Goal: Task Accomplishment & Management: Complete application form

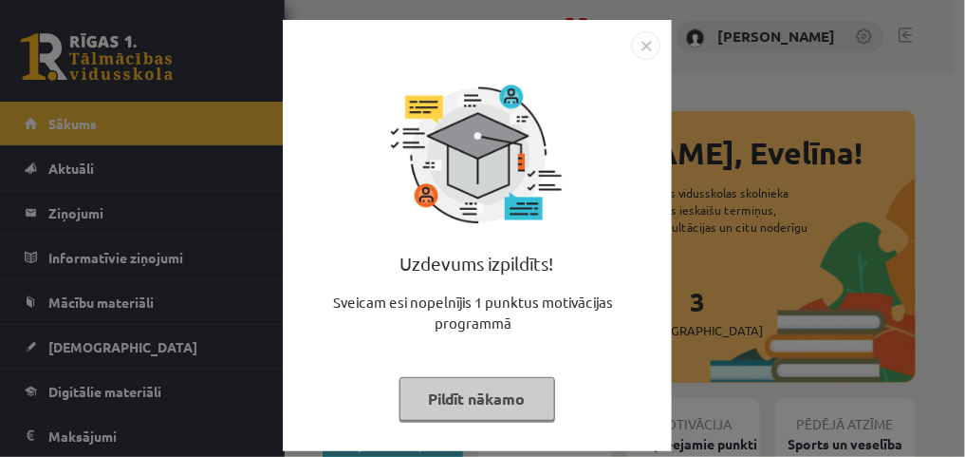
click at [470, 408] on button "Pildīt nākamo" at bounding box center [478, 399] width 156 height 44
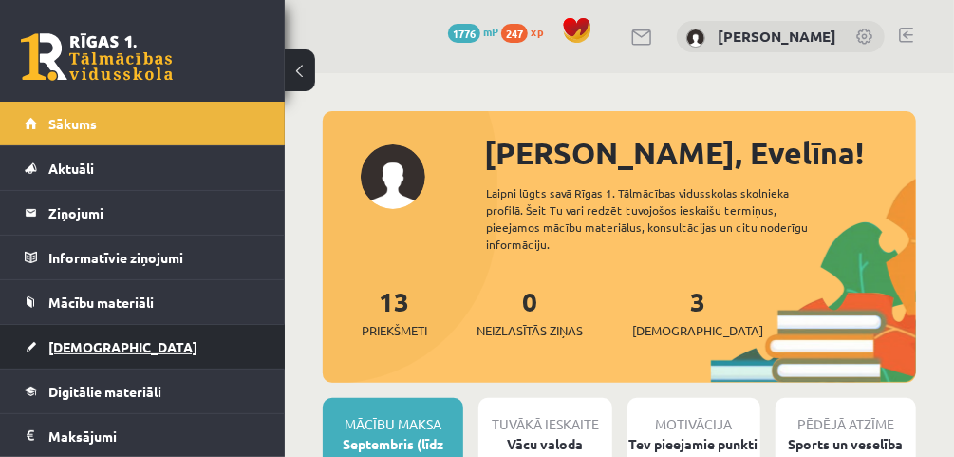
click at [130, 351] on link "[DEMOGRAPHIC_DATA]" at bounding box center [143, 347] width 236 height 44
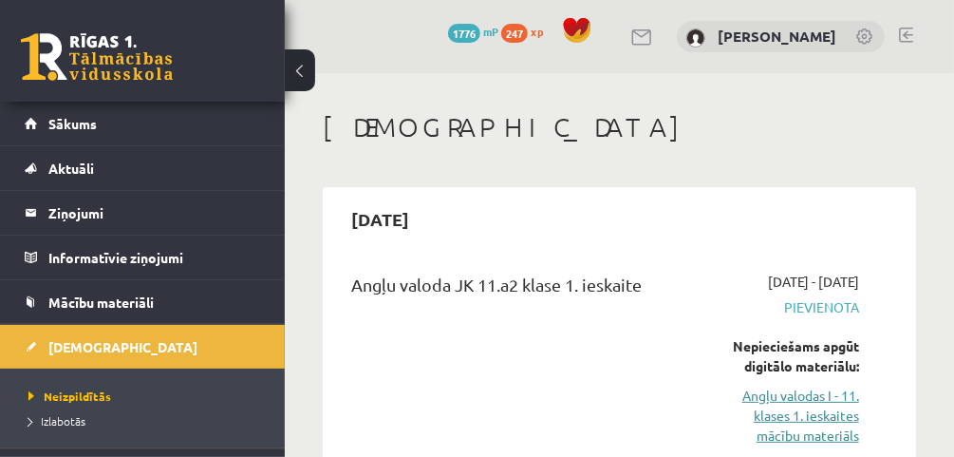
click at [842, 429] on link "Angļu valodas I - 11. klases 1. ieskaites mācību materiāls" at bounding box center [784, 415] width 150 height 60
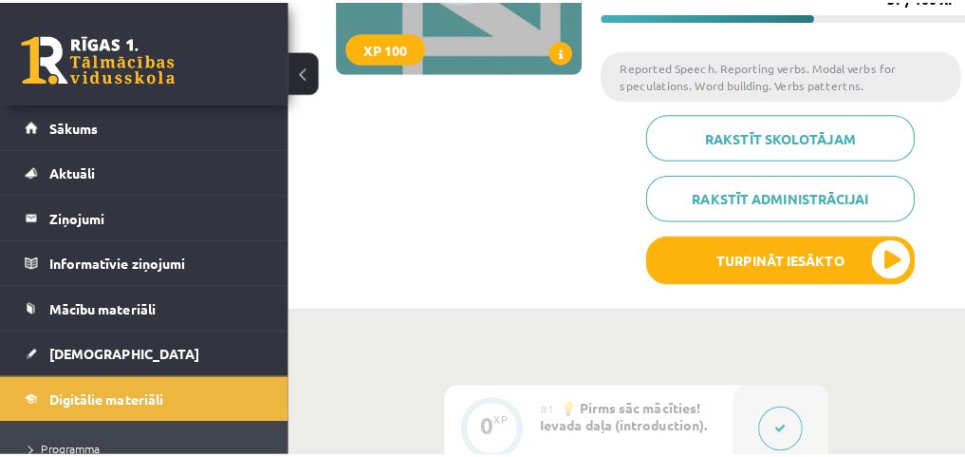
scroll to position [340, 0]
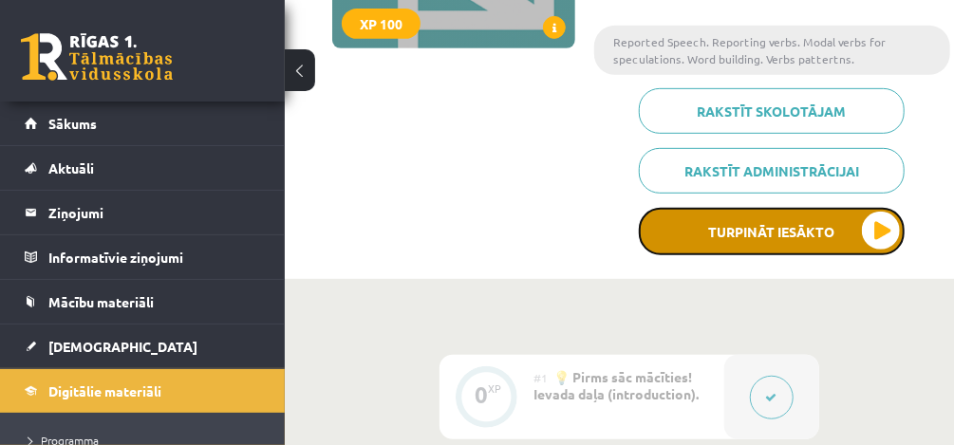
click at [890, 231] on button "Turpināt iesākto" at bounding box center [772, 231] width 266 height 47
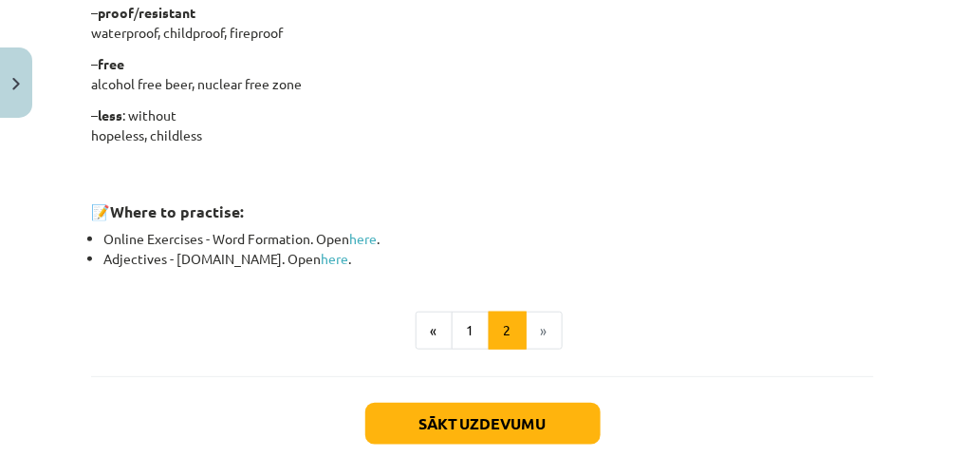
scroll to position [1786, 0]
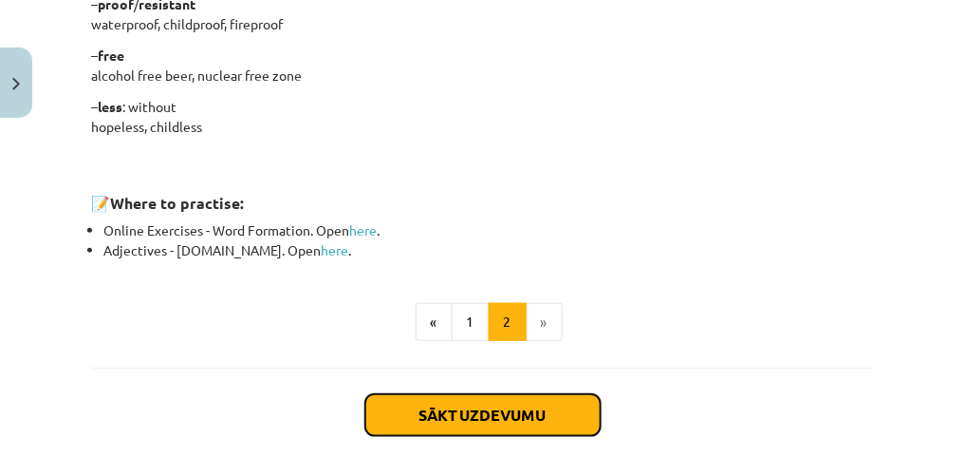
click at [488, 411] on button "Sākt uzdevumu" at bounding box center [482, 415] width 235 height 42
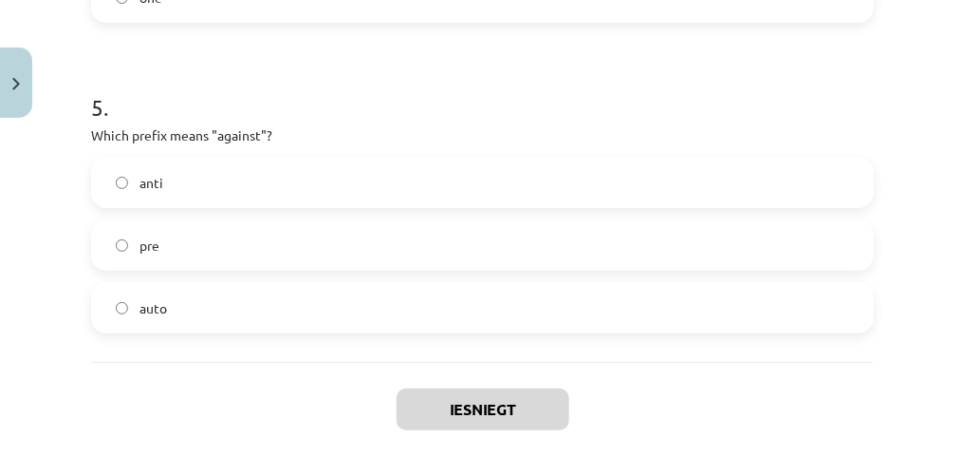
scroll to position [1684, 0]
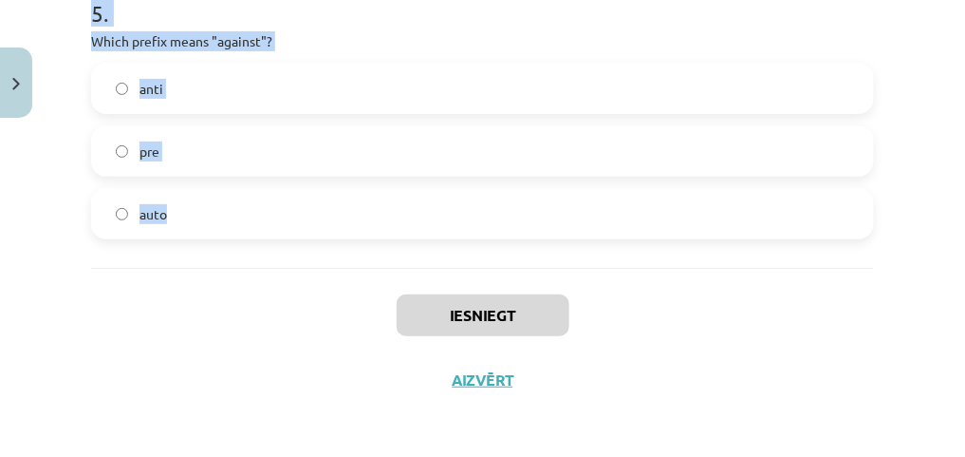
drag, startPoint x: 91, startPoint y: 366, endPoint x: 316, endPoint y: 235, distance: 260.3
copy form "1 . What does the prefix "sub-" mean? across above under 2 . Which of the follo…"
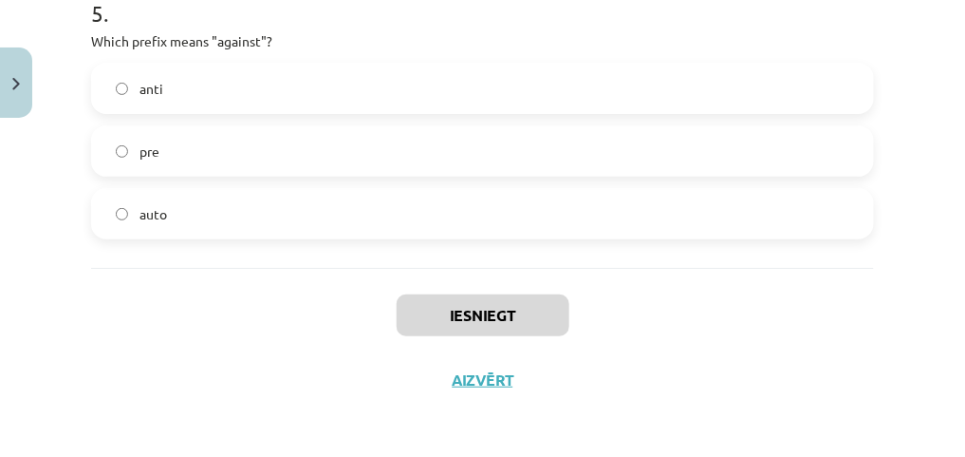
click at [245, 311] on div "Iesniegt Aizvērt" at bounding box center [482, 334] width 783 height 133
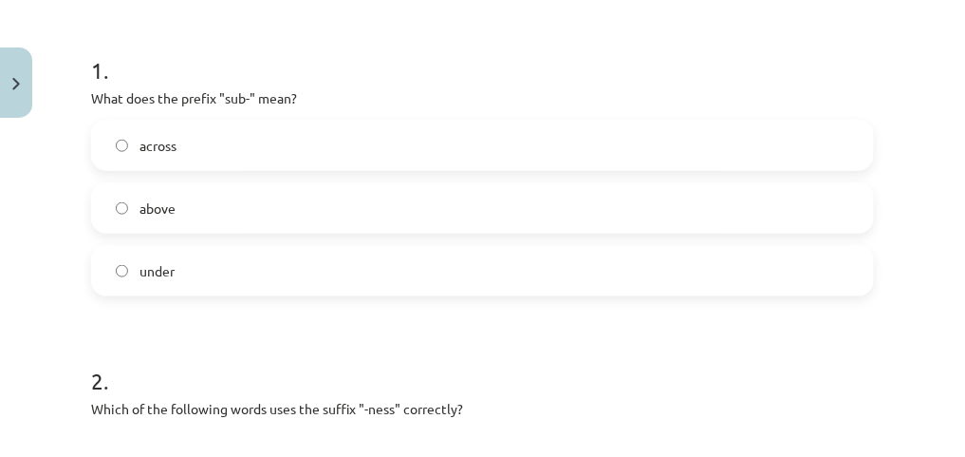
scroll to position [362, 0]
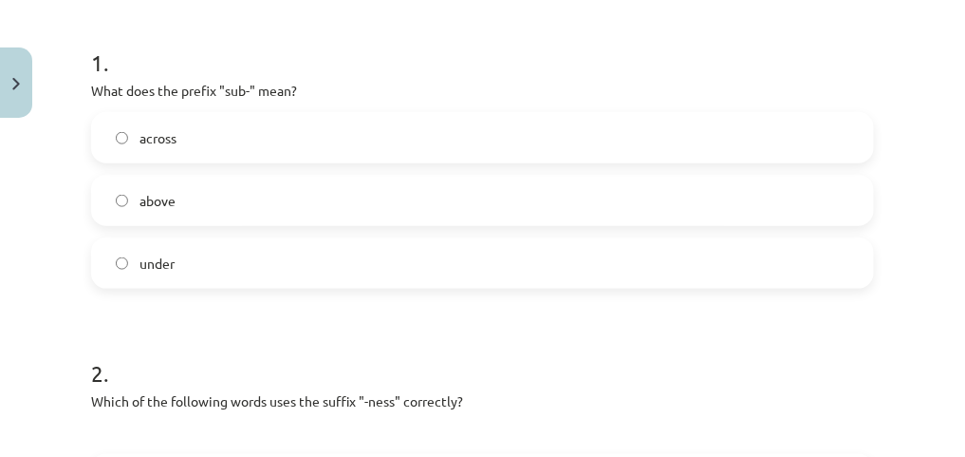
click at [568, 248] on label "under" at bounding box center [482, 262] width 779 height 47
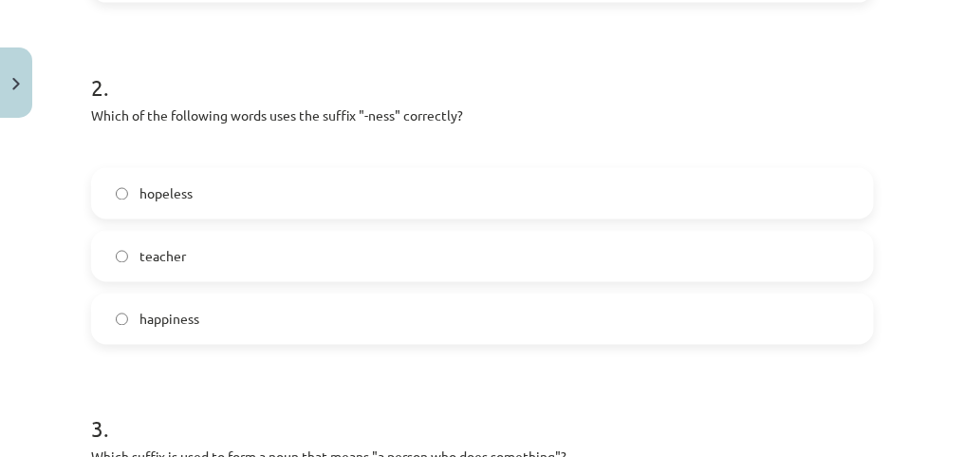
scroll to position [668, 0]
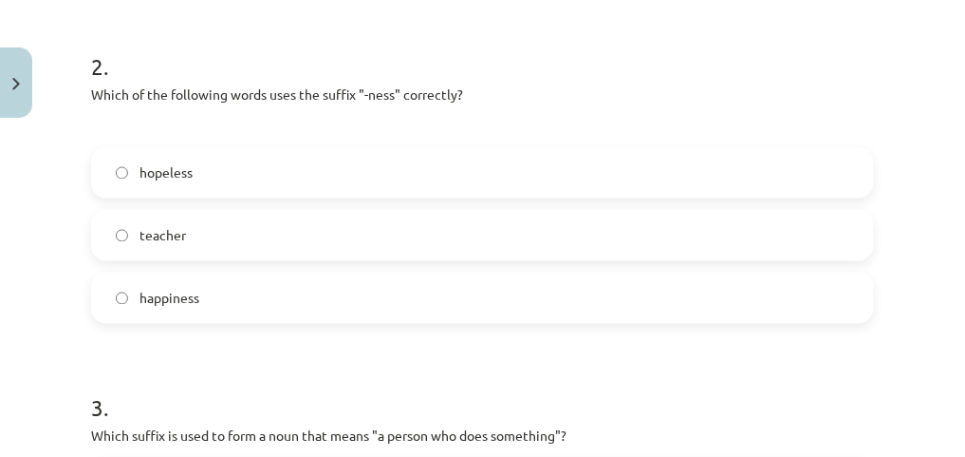
click at [525, 289] on label "happiness" at bounding box center [482, 297] width 779 height 47
drag, startPoint x: 951, startPoint y: 198, endPoint x: 955, endPoint y: 219, distance: 21.2
click at [953, 219] on div "Mācību tēma: Angļu valodas i - 11. klases 1. ieskaites mācību materiāls #6 📝 To…" at bounding box center [482, 228] width 965 height 457
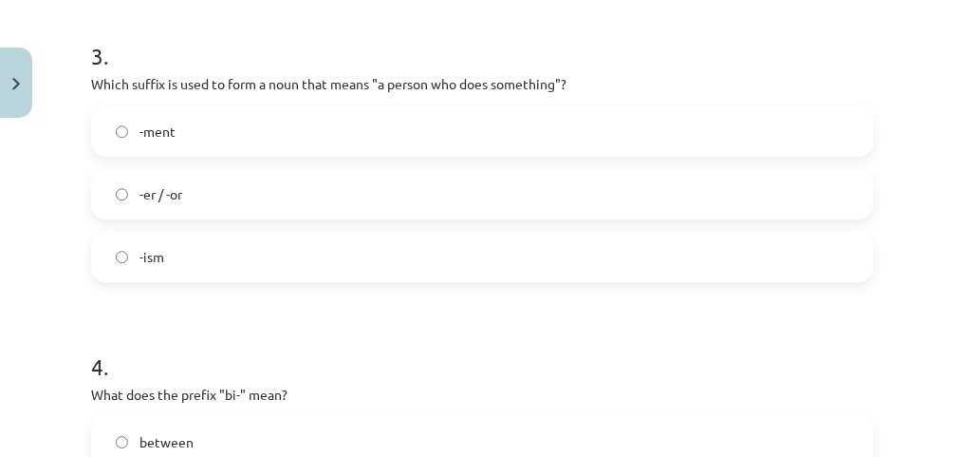
scroll to position [1019, 0]
click at [344, 190] on label "-er / -or" at bounding box center [482, 195] width 779 height 47
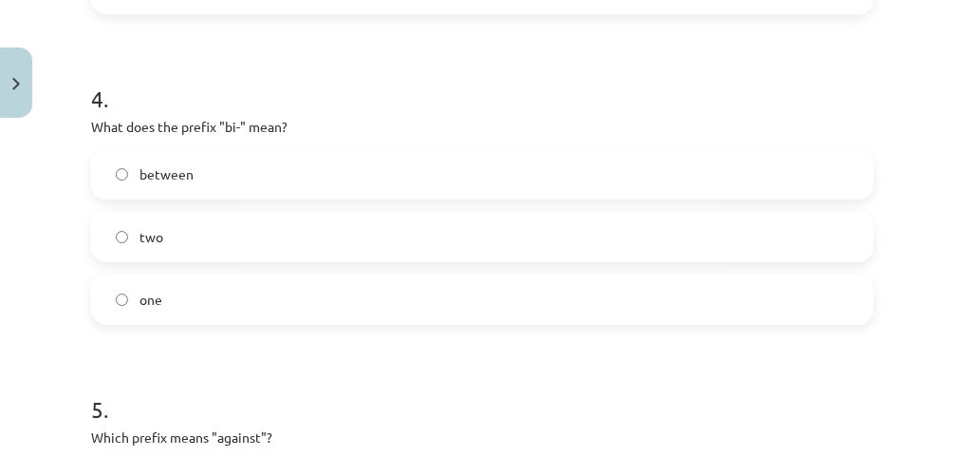
scroll to position [1299, 0]
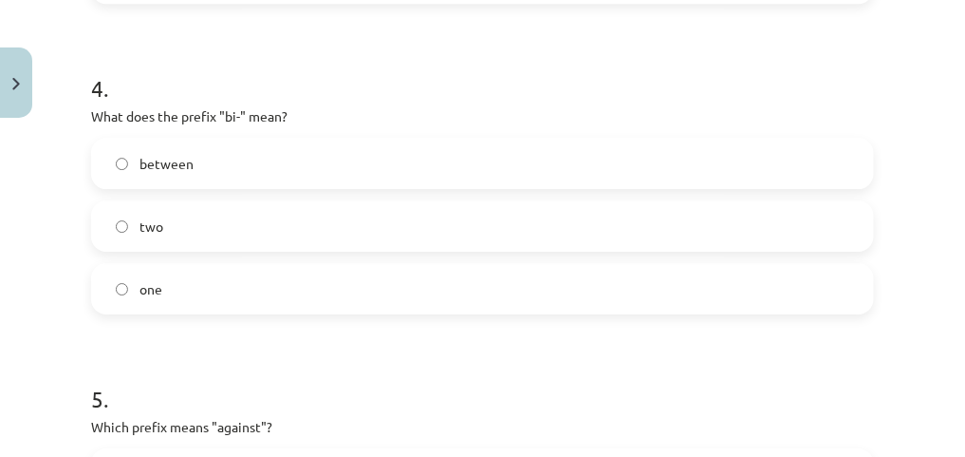
click at [202, 221] on label "two" at bounding box center [482, 225] width 779 height 47
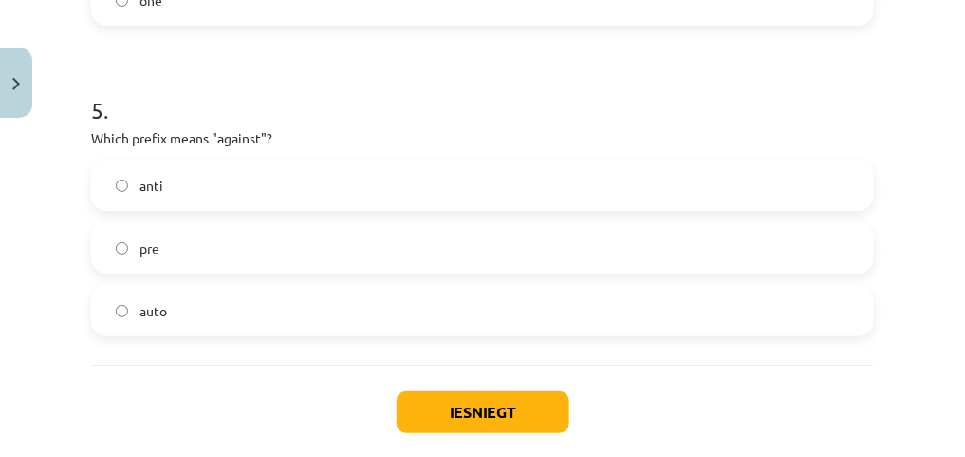
scroll to position [1592, 0]
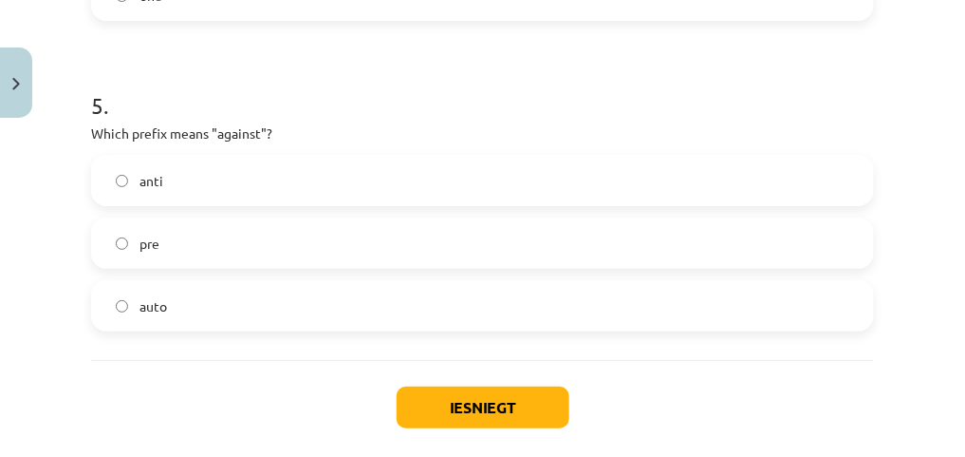
click at [202, 179] on label "anti" at bounding box center [482, 180] width 779 height 47
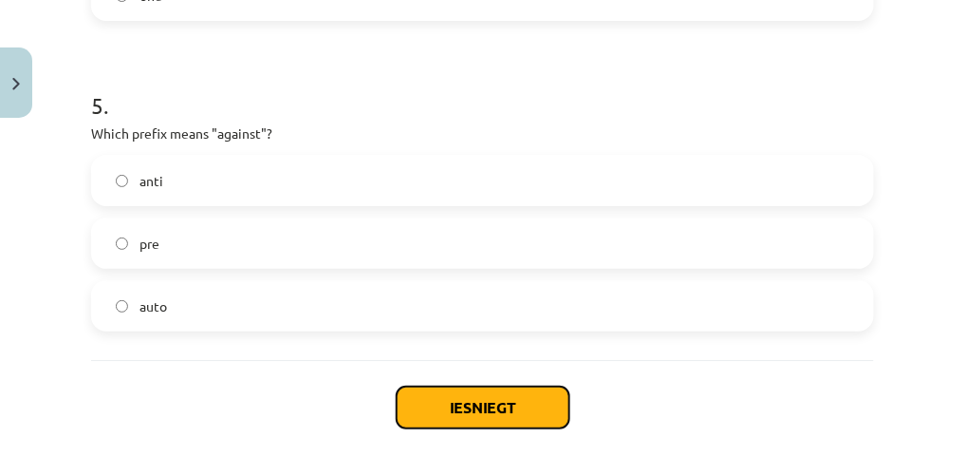
click at [491, 404] on button "Iesniegt" at bounding box center [483, 407] width 173 height 42
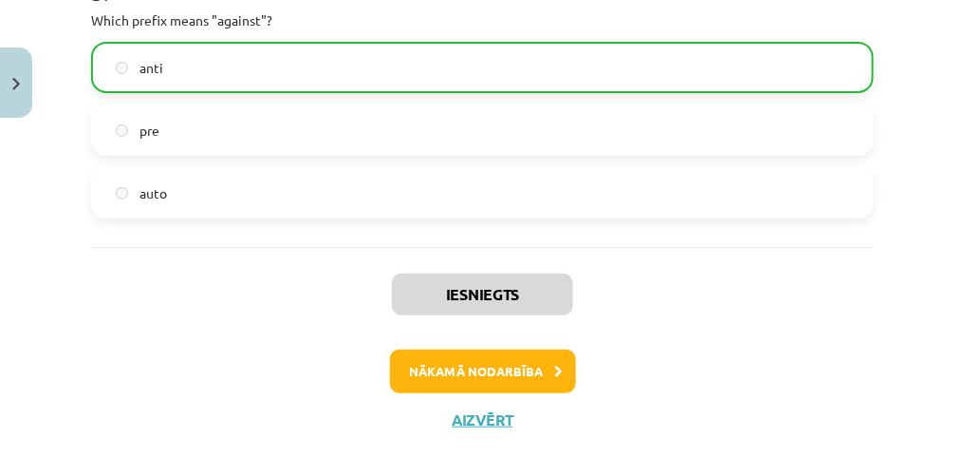
scroll to position [1744, 0]
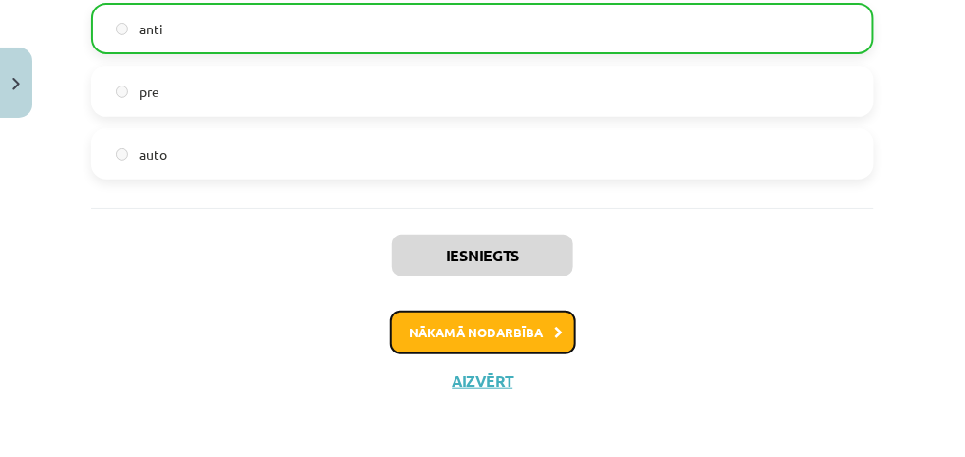
click at [539, 325] on button "Nākamā nodarbība" at bounding box center [483, 332] width 186 height 44
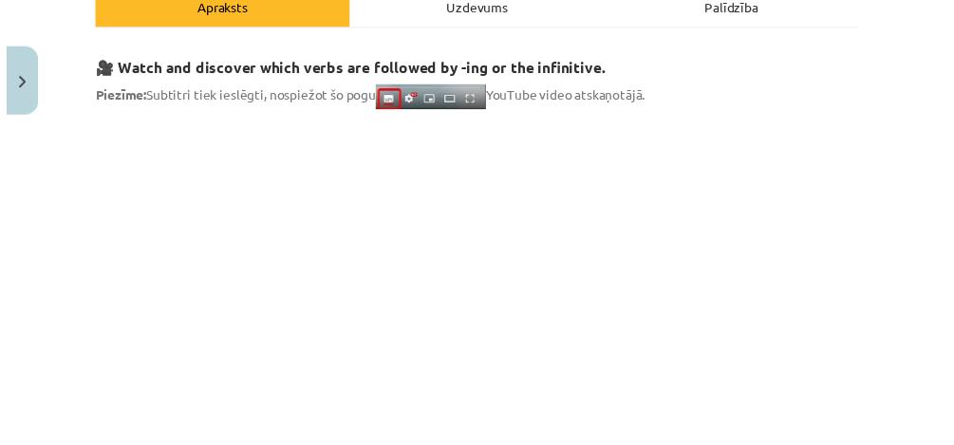
scroll to position [0, 0]
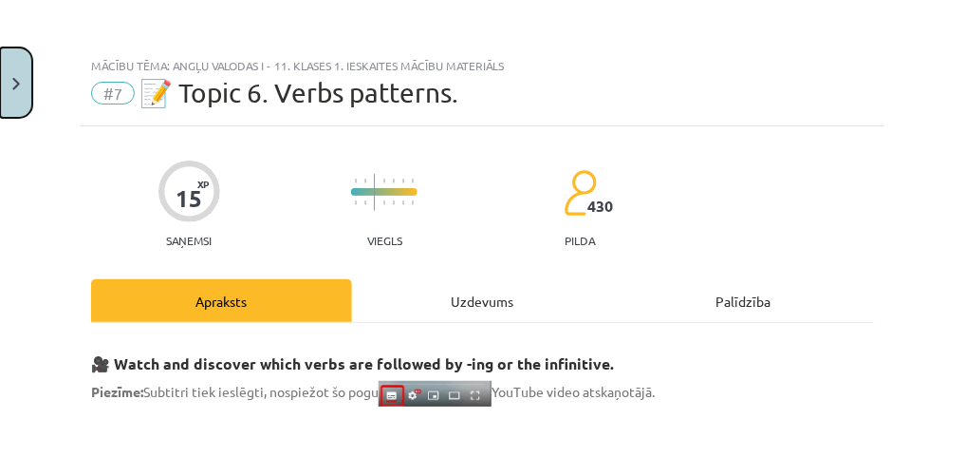
click at [20, 89] on button "Close" at bounding box center [16, 82] width 32 height 70
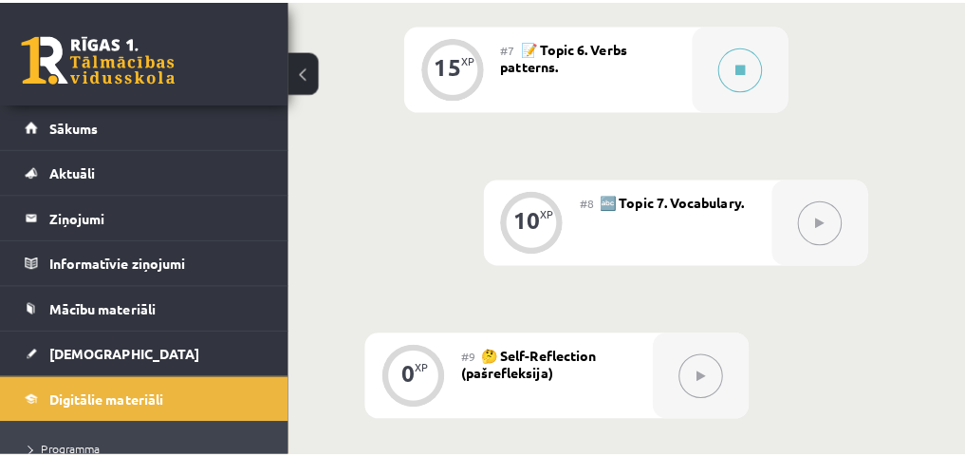
scroll to position [1583, 0]
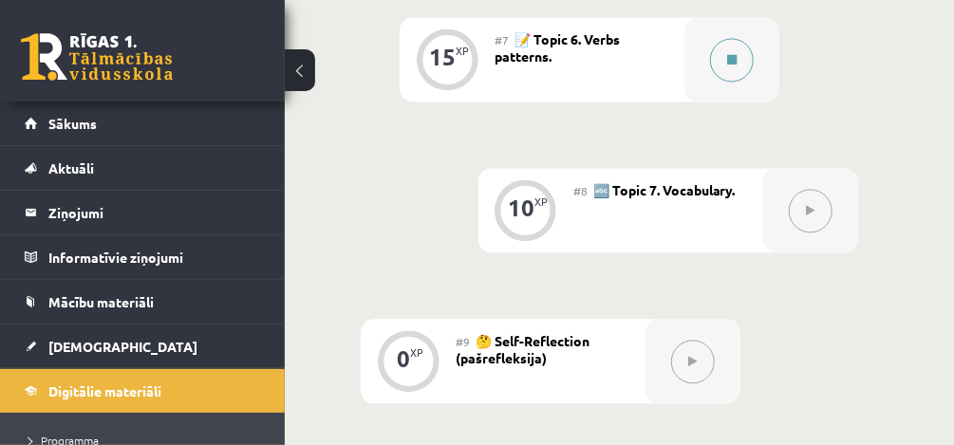
click at [729, 59] on icon at bounding box center [731, 59] width 9 height 11
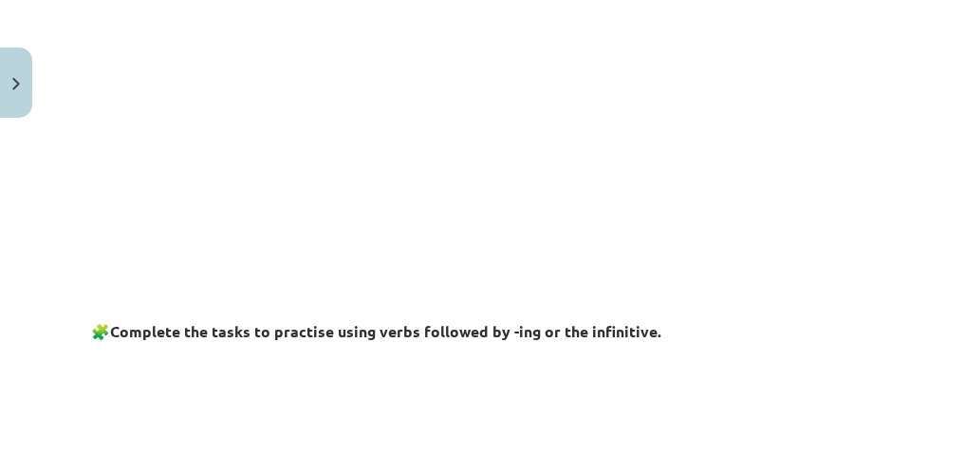
scroll to position [496, 0]
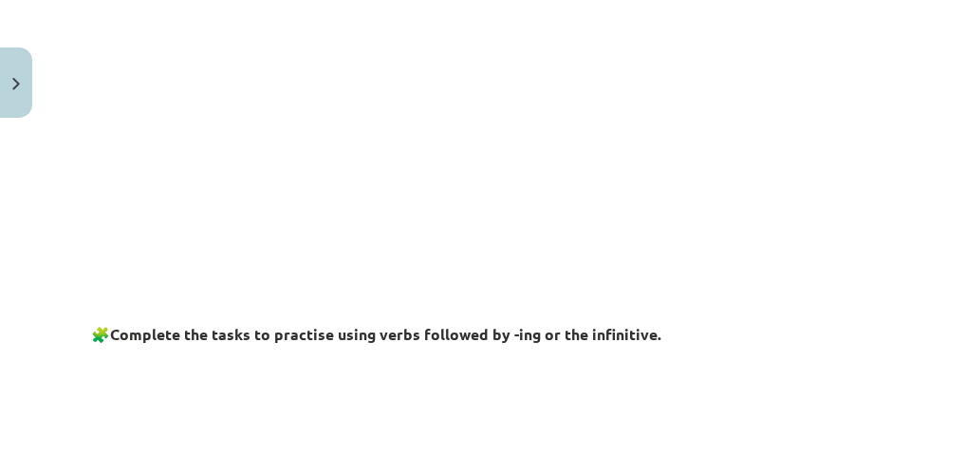
drag, startPoint x: 951, startPoint y: 122, endPoint x: 951, endPoint y: 134, distance: 12.3
click at [951, 134] on div "Mācību tēma: Angļu valodas i - 11. klases 1. ieskaites mācību materiāls #7 📝 To…" at bounding box center [482, 228] width 965 height 457
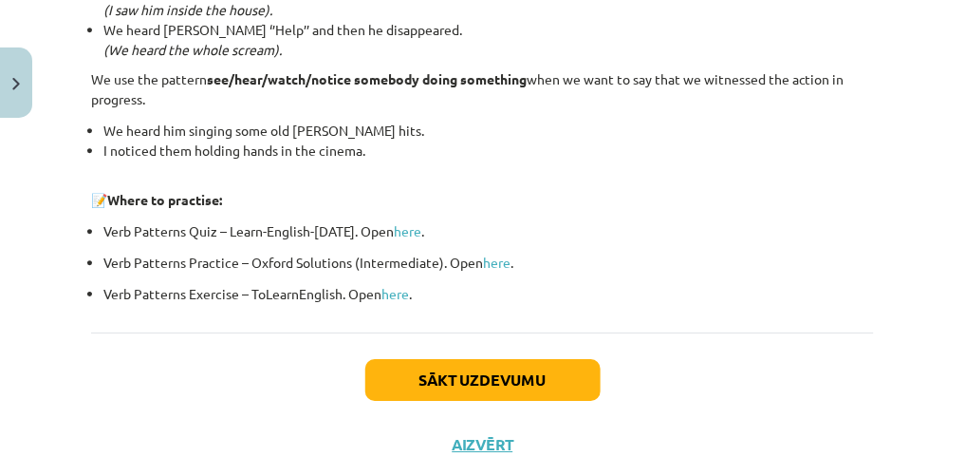
scroll to position [2820, 0]
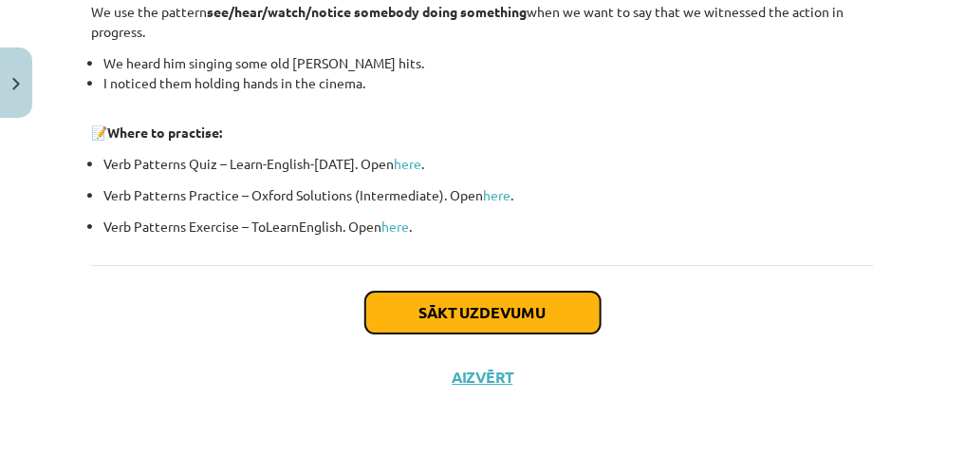
click at [533, 309] on button "Sākt uzdevumu" at bounding box center [482, 312] width 235 height 42
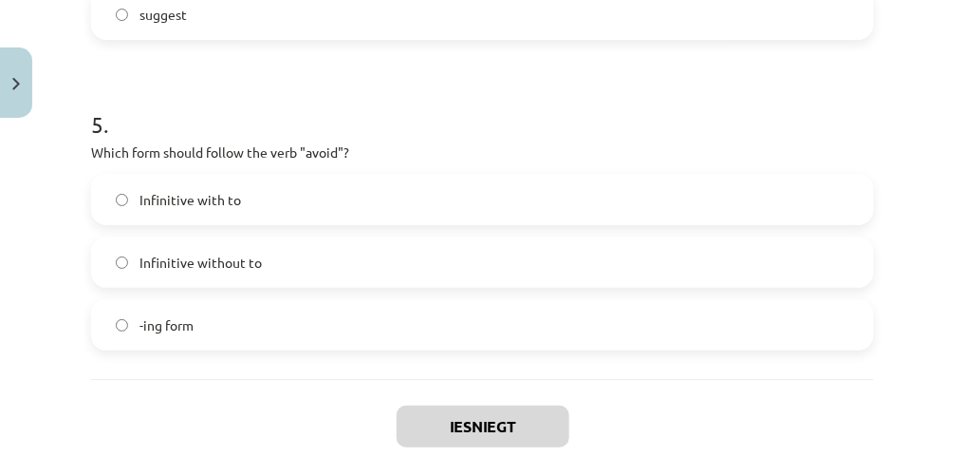
scroll to position [1653, 0]
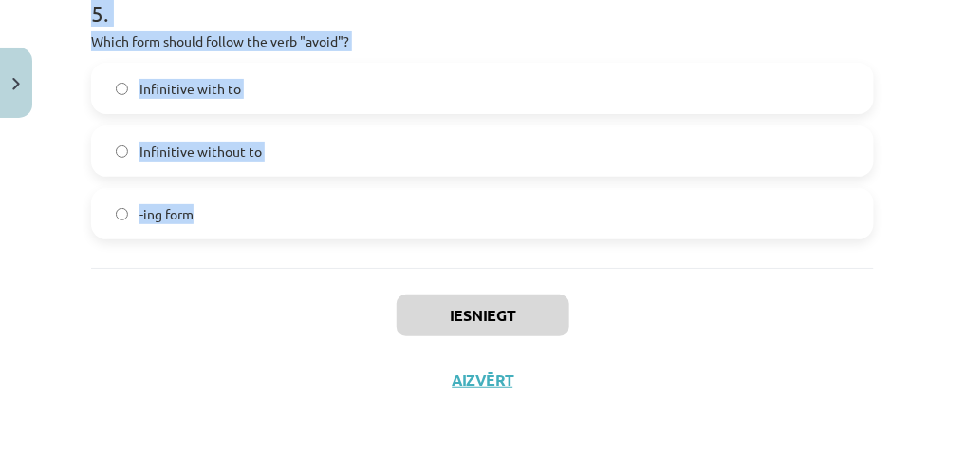
drag, startPoint x: 77, startPoint y: 373, endPoint x: 430, endPoint y: 215, distance: 387.1
click at [430, 215] on div "Mācību tēma: Angļu valodas i - 11. klases 1. ieskaites mācību materiāls #7 📝 To…" at bounding box center [482, 228] width 965 height 457
copy form "1 . What is the difference in meaning between "stop talking" and "stop to talk"…"
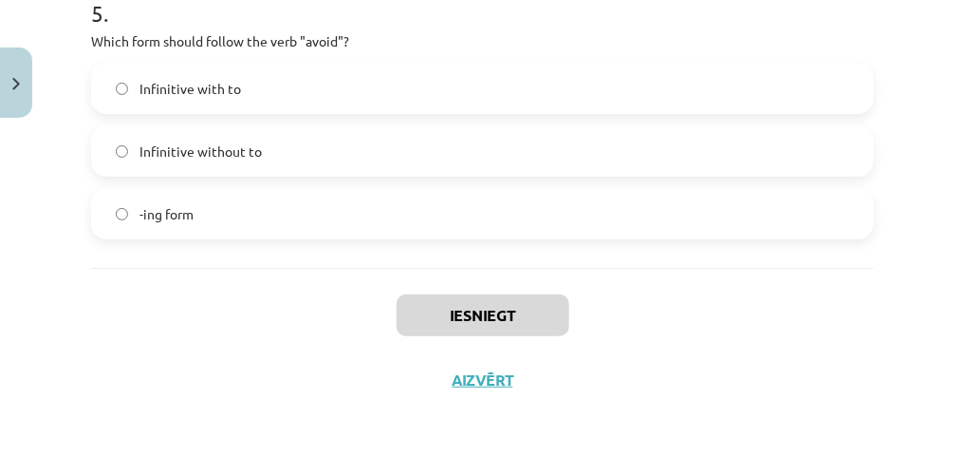
click at [765, 334] on div "Iesniegt Aizvērt" at bounding box center [482, 334] width 783 height 133
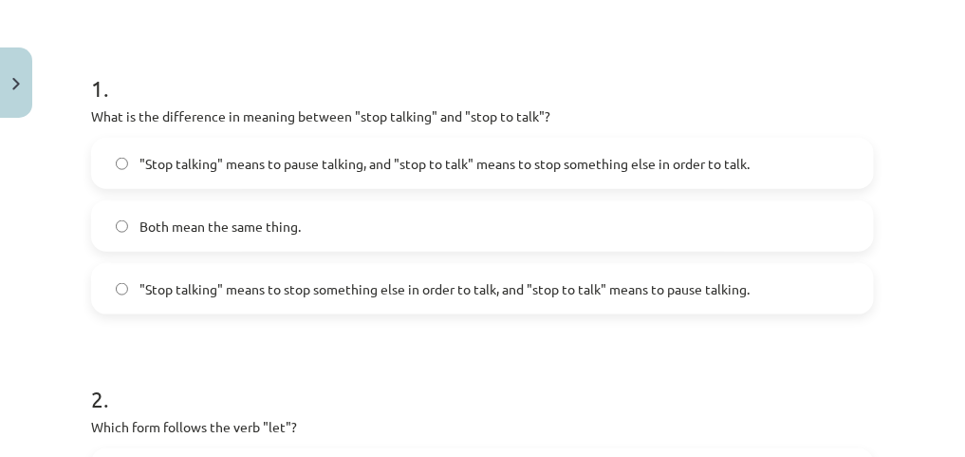
scroll to position [346, 0]
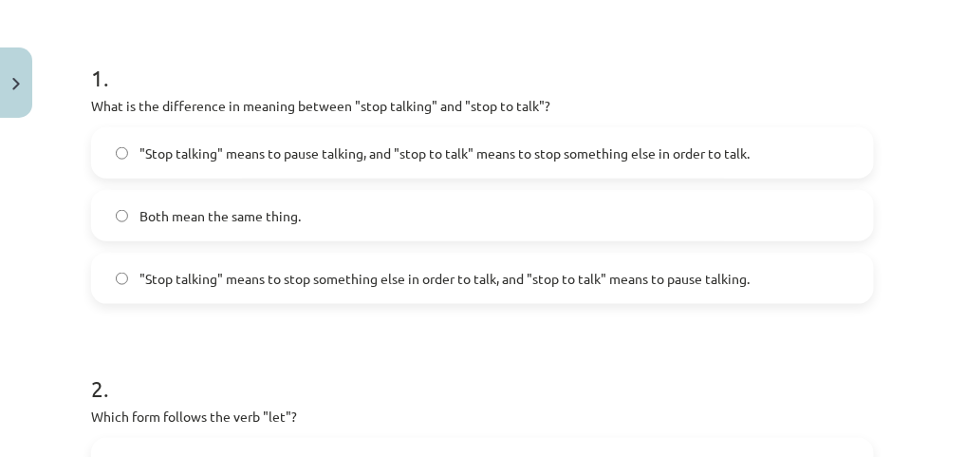
click at [392, 140] on label ""Stop talking" means to pause talking, and "stop to talk" means to stop somethi…" at bounding box center [482, 152] width 779 height 47
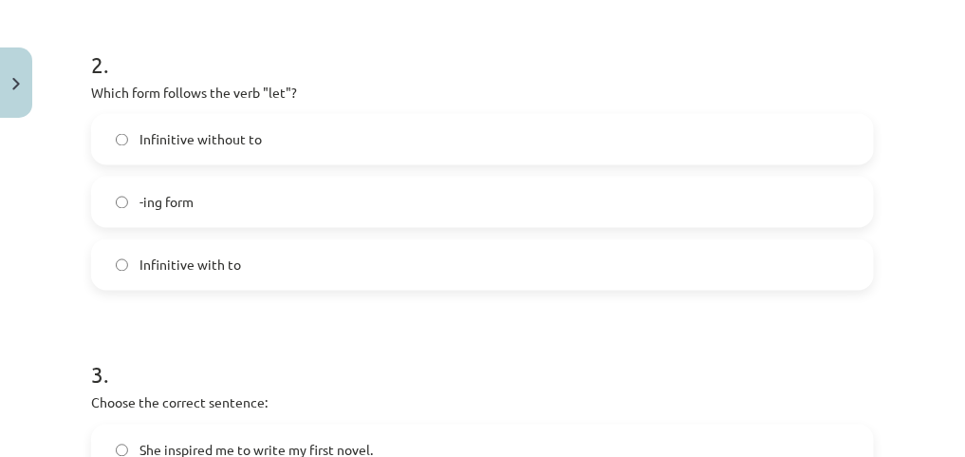
scroll to position [683, 0]
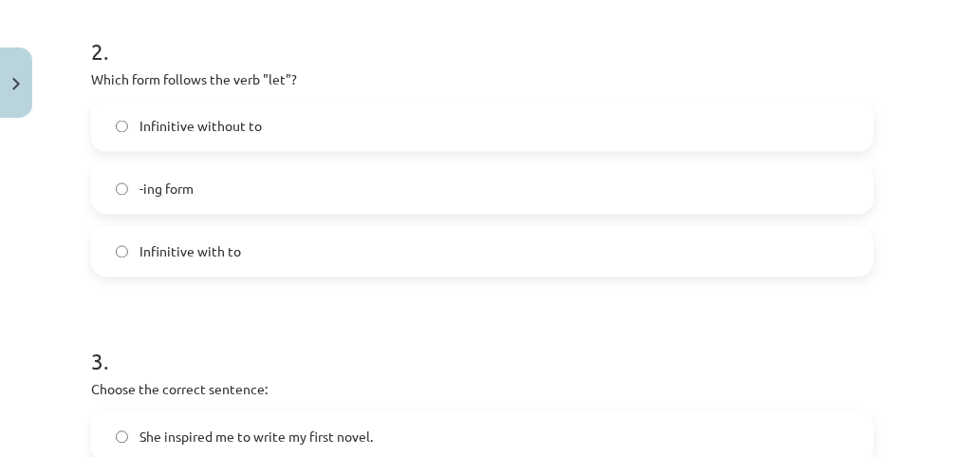
click at [302, 126] on label "Infinitive without to" at bounding box center [482, 126] width 779 height 47
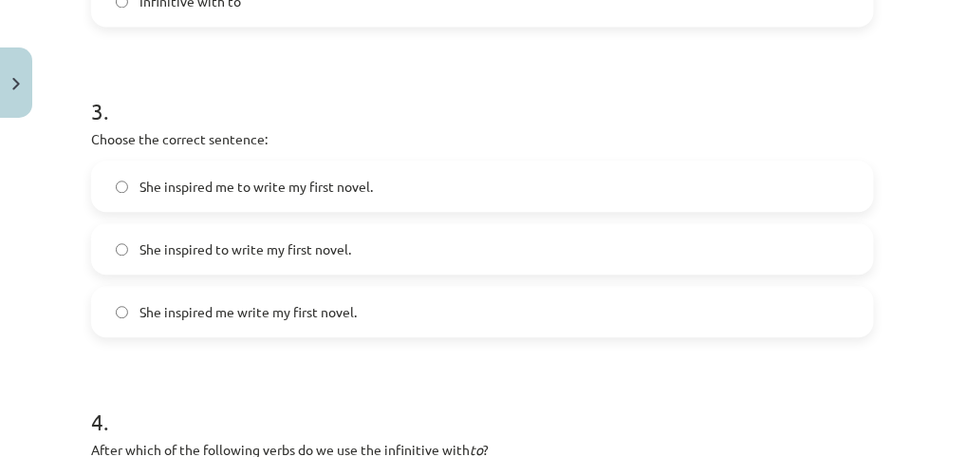
scroll to position [946, 0]
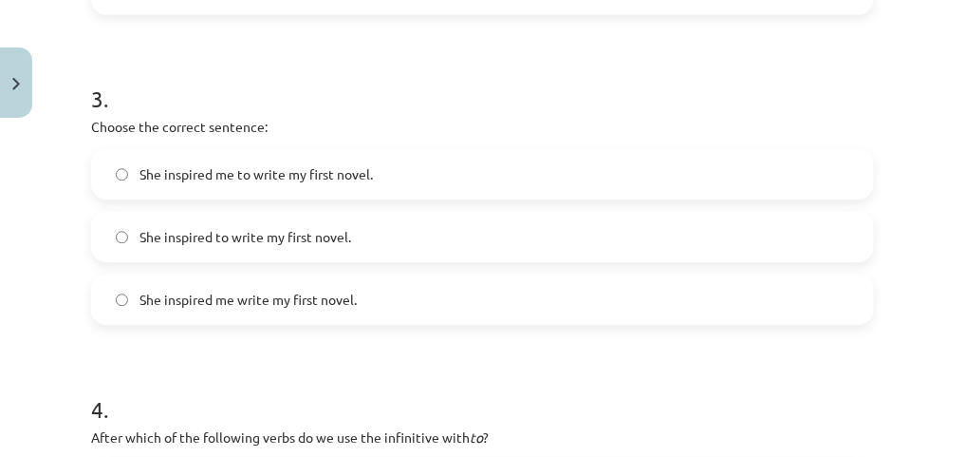
click at [291, 171] on span "She inspired me to write my first novel." at bounding box center [257, 174] width 234 height 20
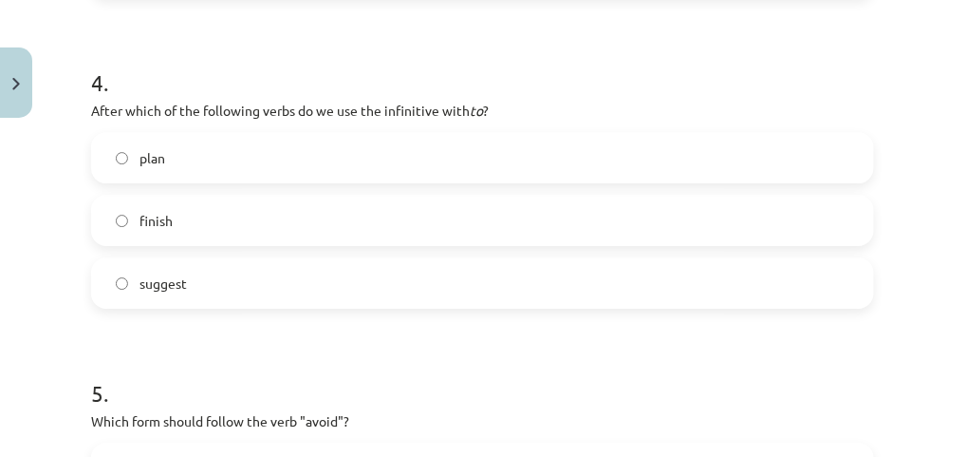
scroll to position [1294, 0]
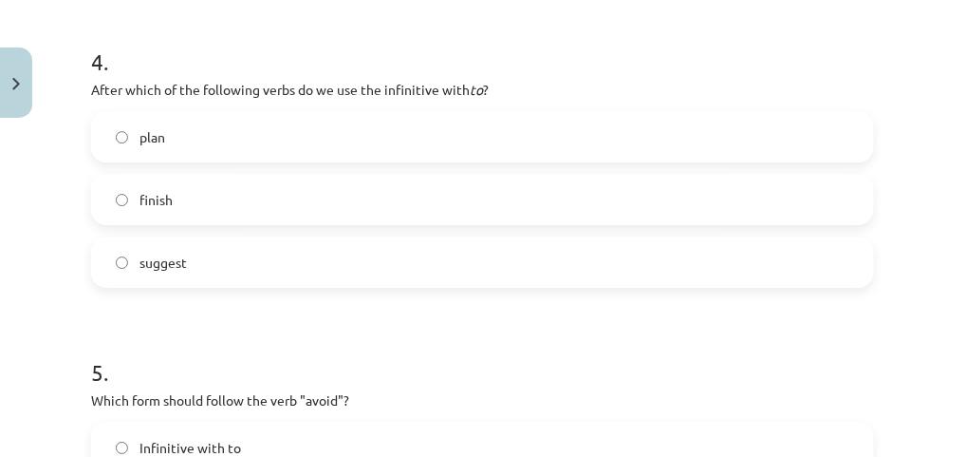
click at [252, 140] on label "plan" at bounding box center [482, 136] width 779 height 47
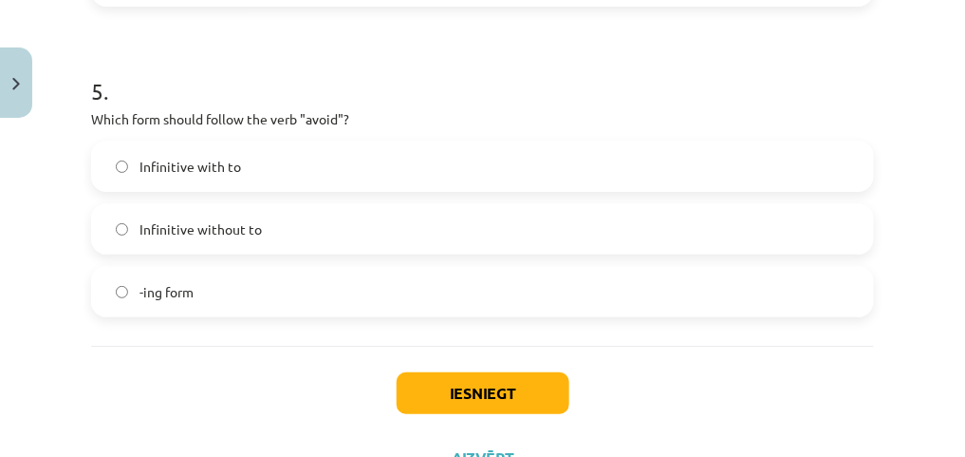
scroll to position [1582, 0]
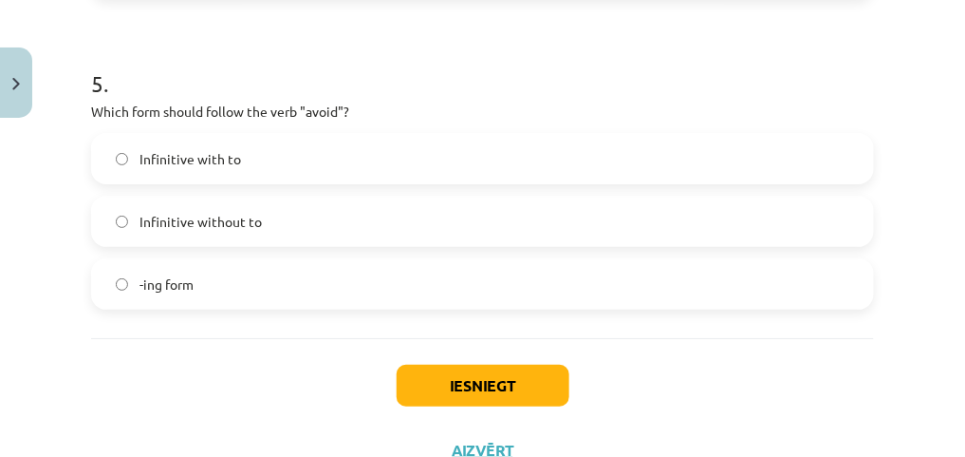
click at [195, 277] on label "-ing form" at bounding box center [482, 283] width 779 height 47
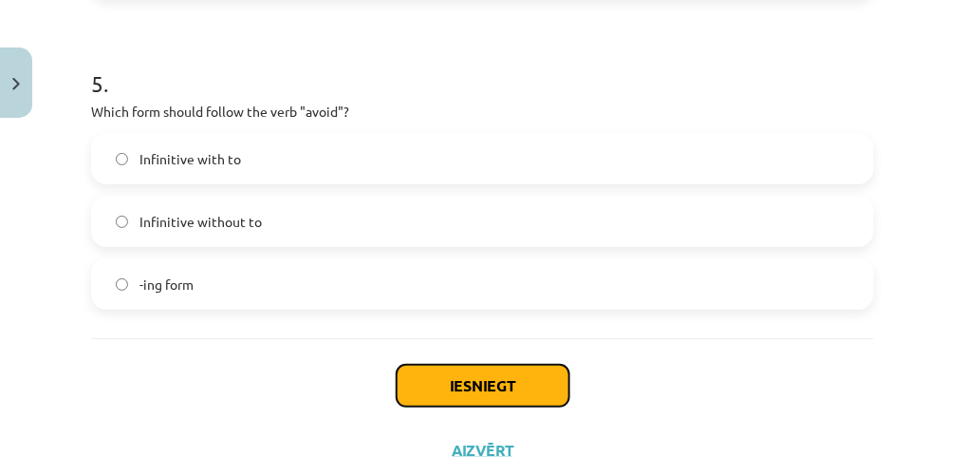
click at [450, 380] on button "Iesniegt" at bounding box center [483, 386] width 173 height 42
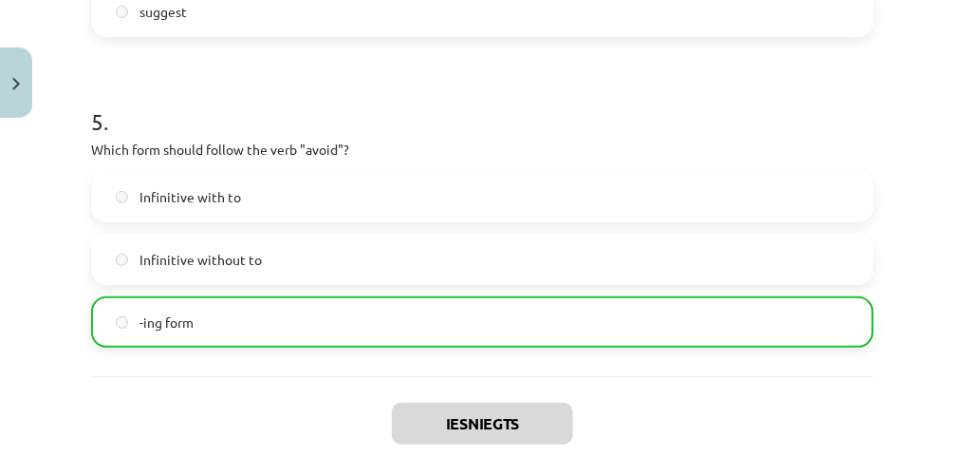
scroll to position [1712, 0]
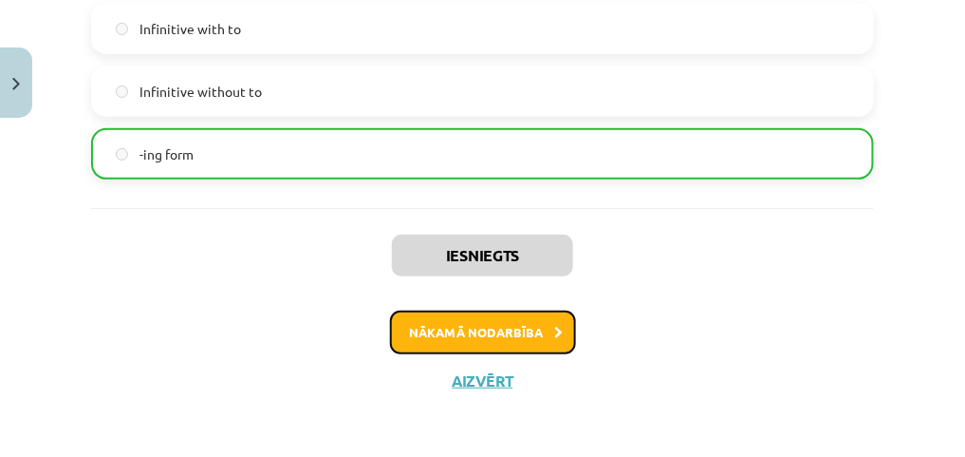
click at [555, 327] on icon at bounding box center [559, 333] width 9 height 12
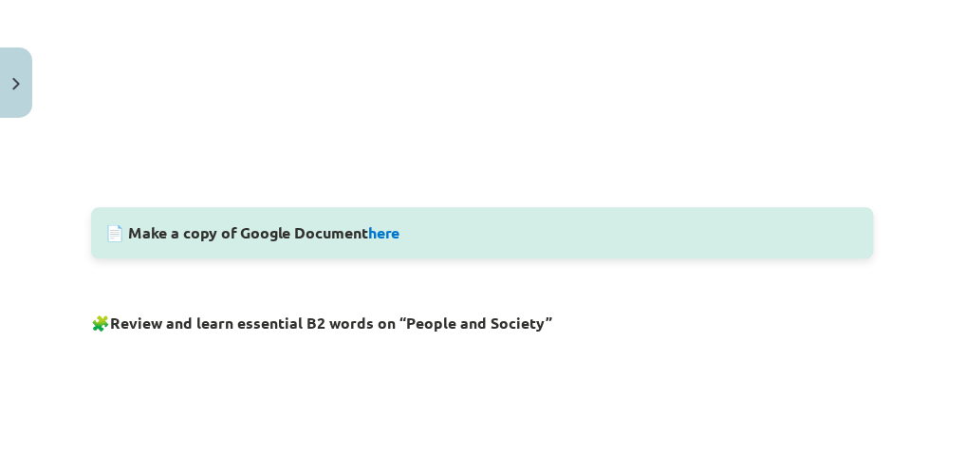
scroll to position [0, 0]
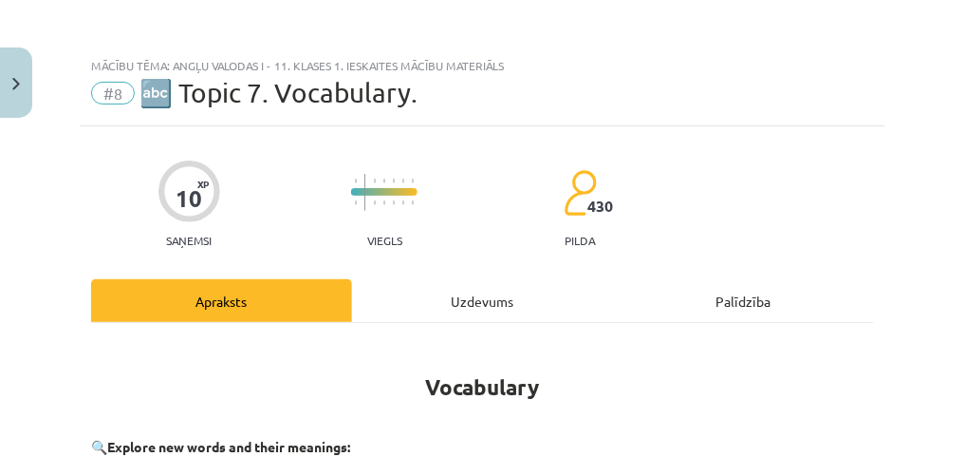
drag, startPoint x: 952, startPoint y: 79, endPoint x: 955, endPoint y: 103, distance: 24.8
click at [953, 111] on div "Mācību tēma: Angļu valodas i - 11. klases 1. ieskaites mācību materiāls #8 🔤 To…" at bounding box center [482, 228] width 965 height 457
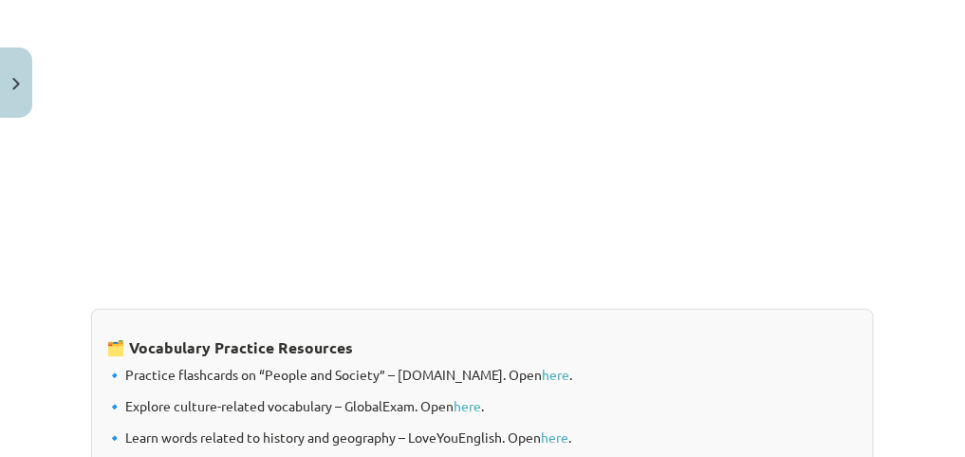
scroll to position [1784, 0]
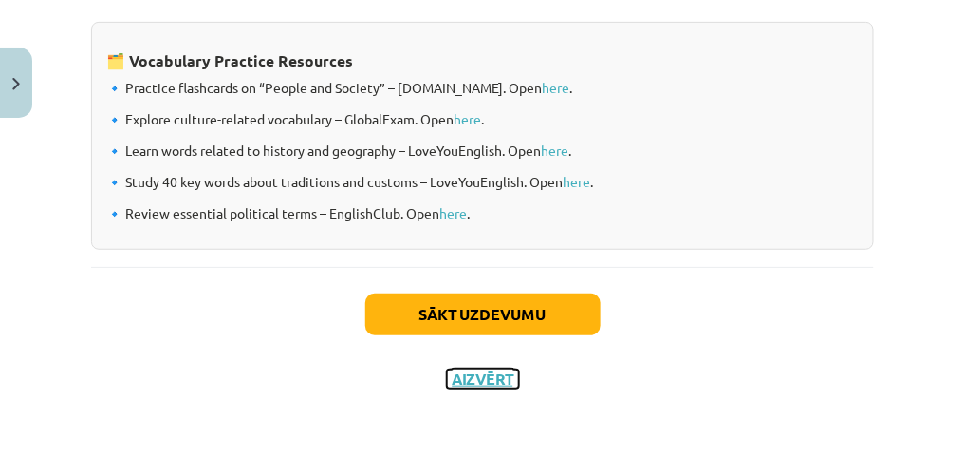
click at [488, 373] on button "Aizvērt" at bounding box center [483, 378] width 72 height 19
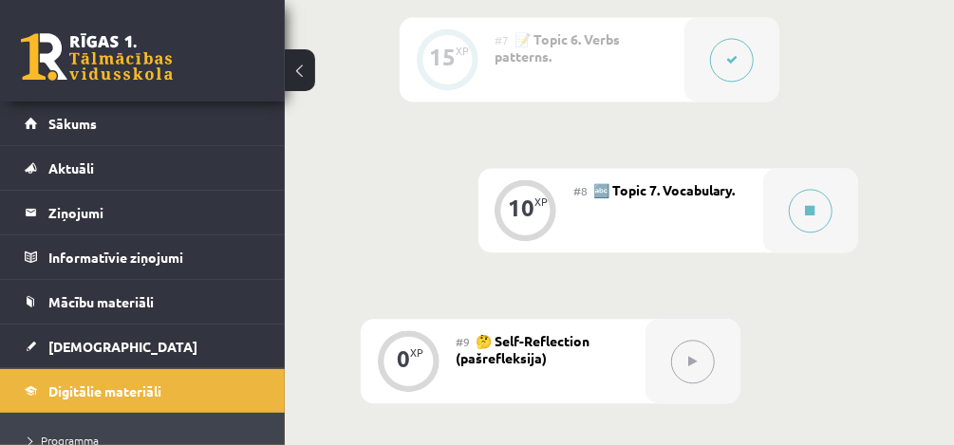
click at [688, 47] on div at bounding box center [731, 59] width 95 height 84
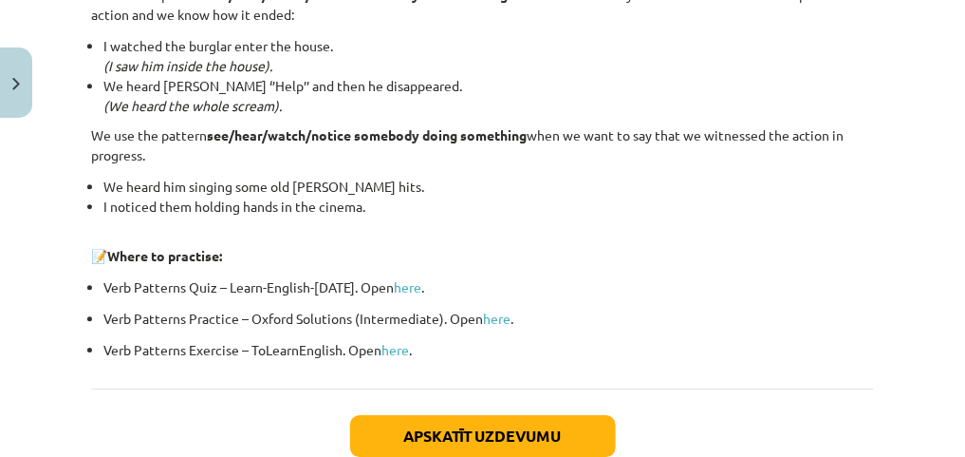
scroll to position [2675, 0]
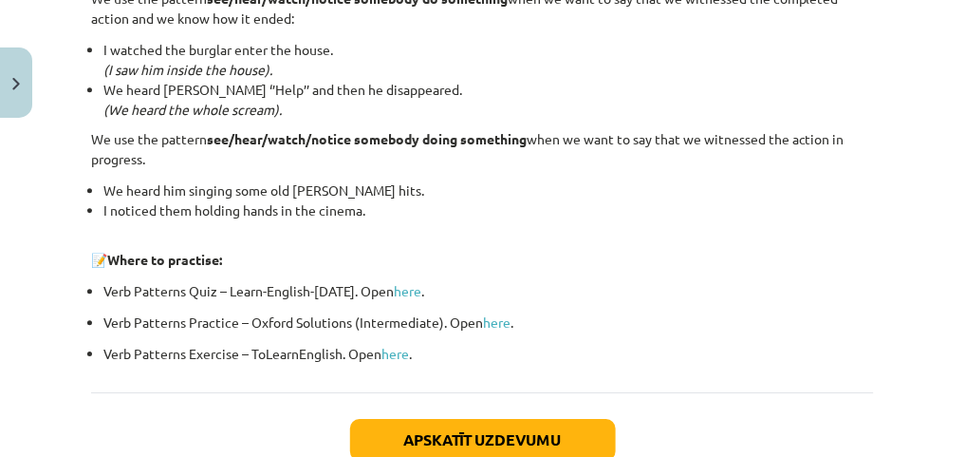
drag, startPoint x: 951, startPoint y: 376, endPoint x: 952, endPoint y: 397, distance: 20.9
click at [952, 397] on div "Mācību tēma: Angļu valodas i - 11. klases 1. ieskaites mācību materiāls #7 📝 To…" at bounding box center [482, 228] width 965 height 457
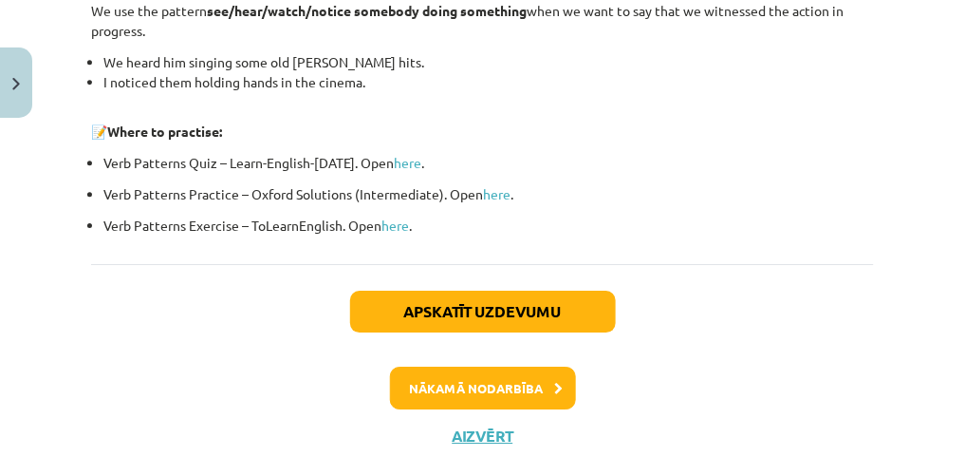
scroll to position [2879, 0]
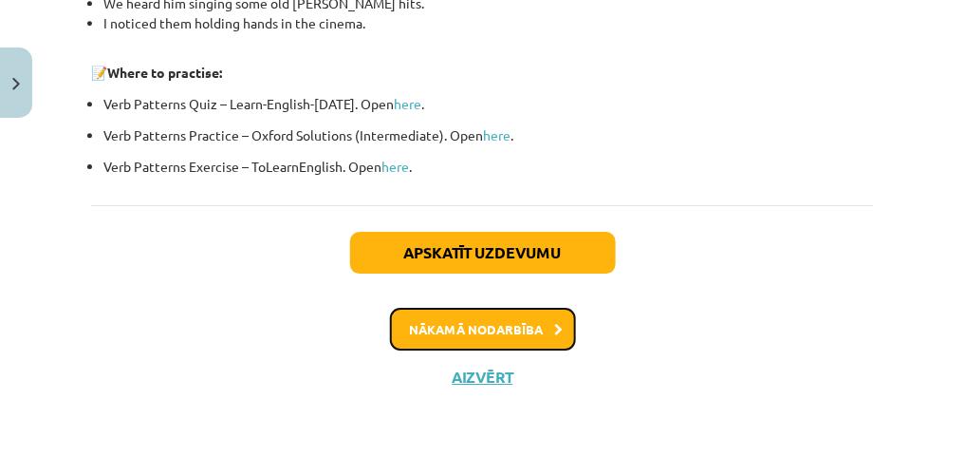
click at [520, 324] on button "Nākamā nodarbība" at bounding box center [483, 330] width 186 height 44
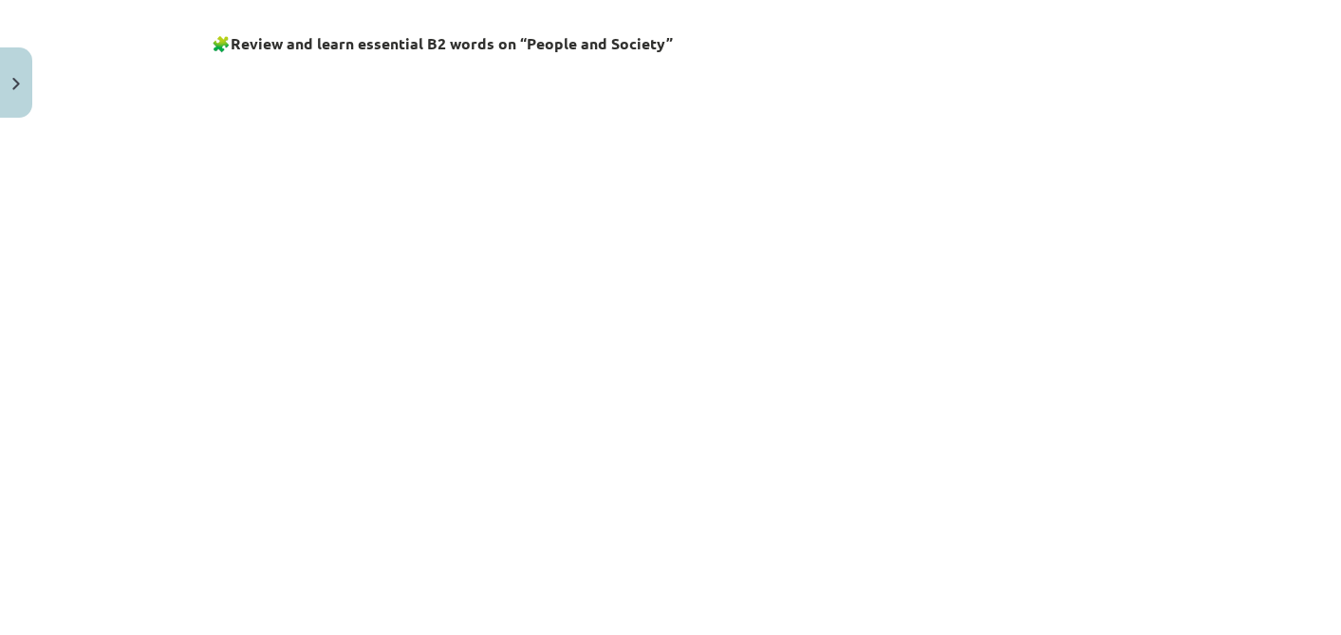
scroll to position [1130, 0]
drag, startPoint x: 1132, startPoint y: 401, endPoint x: 1128, endPoint y: 344, distance: 57.1
click at [953, 344] on div "10 XP Saņemsi Viegls 430 pilda Apraksts Uzdevums Palīdzība Vocabulary 🔍 Explore…" at bounding box center [671, 31] width 940 height 2068
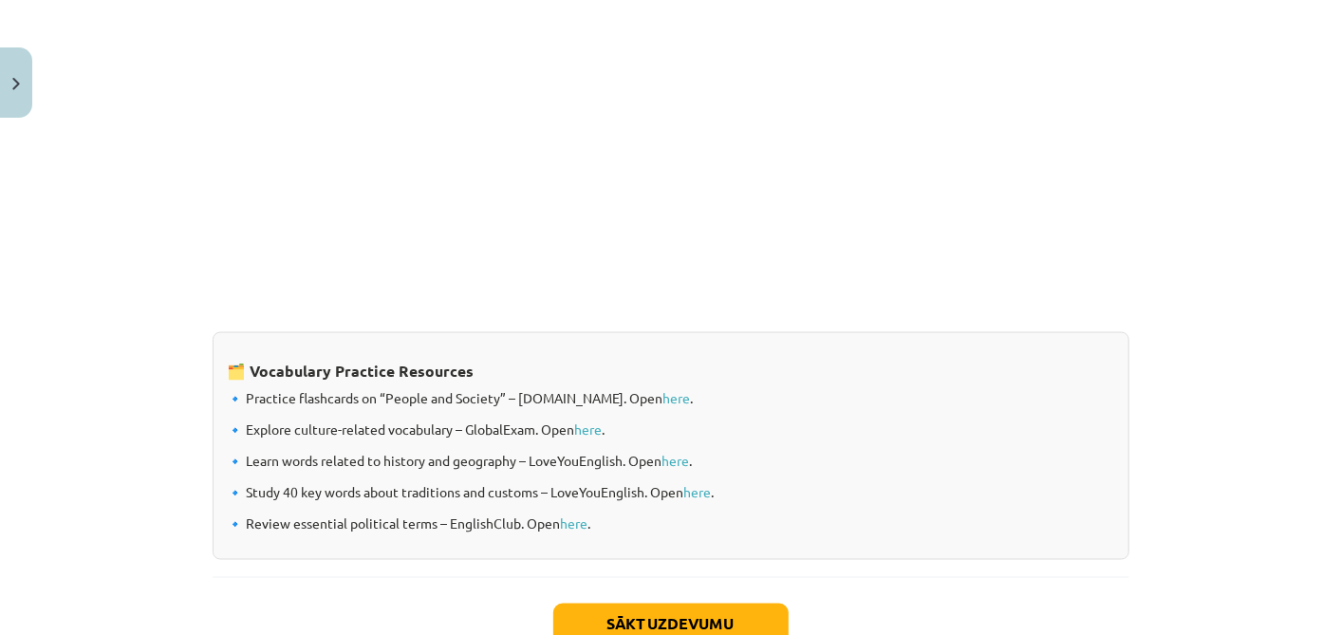
scroll to position [1482, 0]
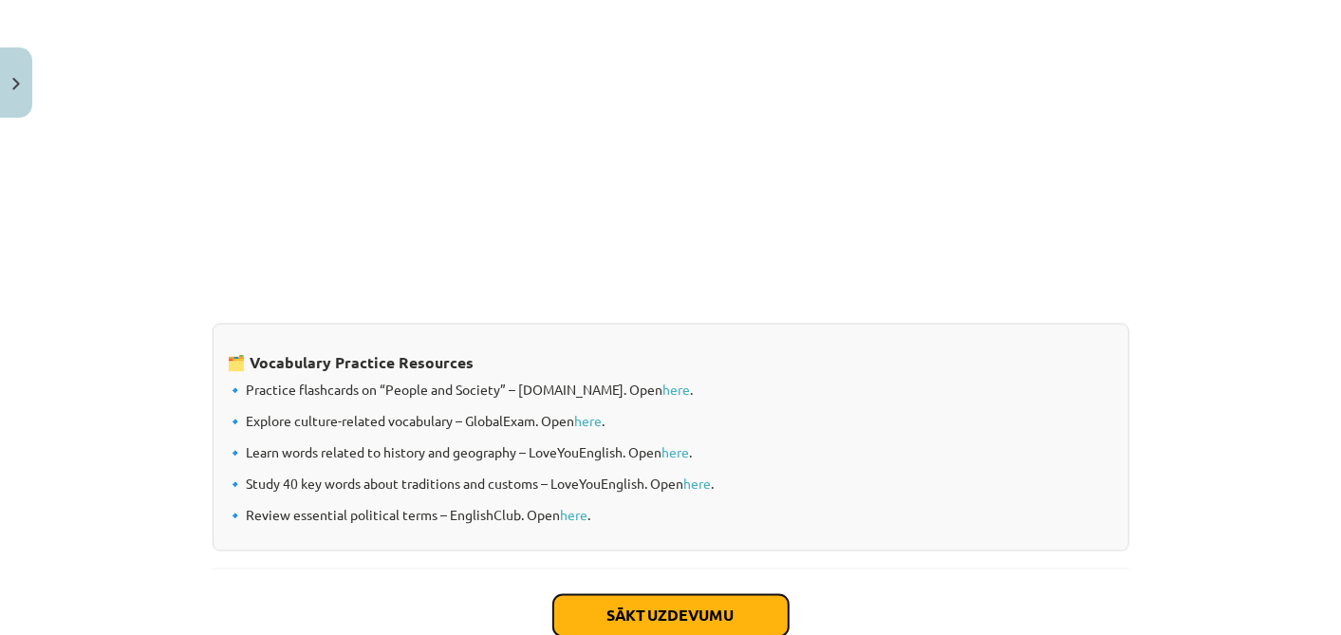
click at [749, 444] on button "Sākt uzdevumu" at bounding box center [670, 616] width 235 height 42
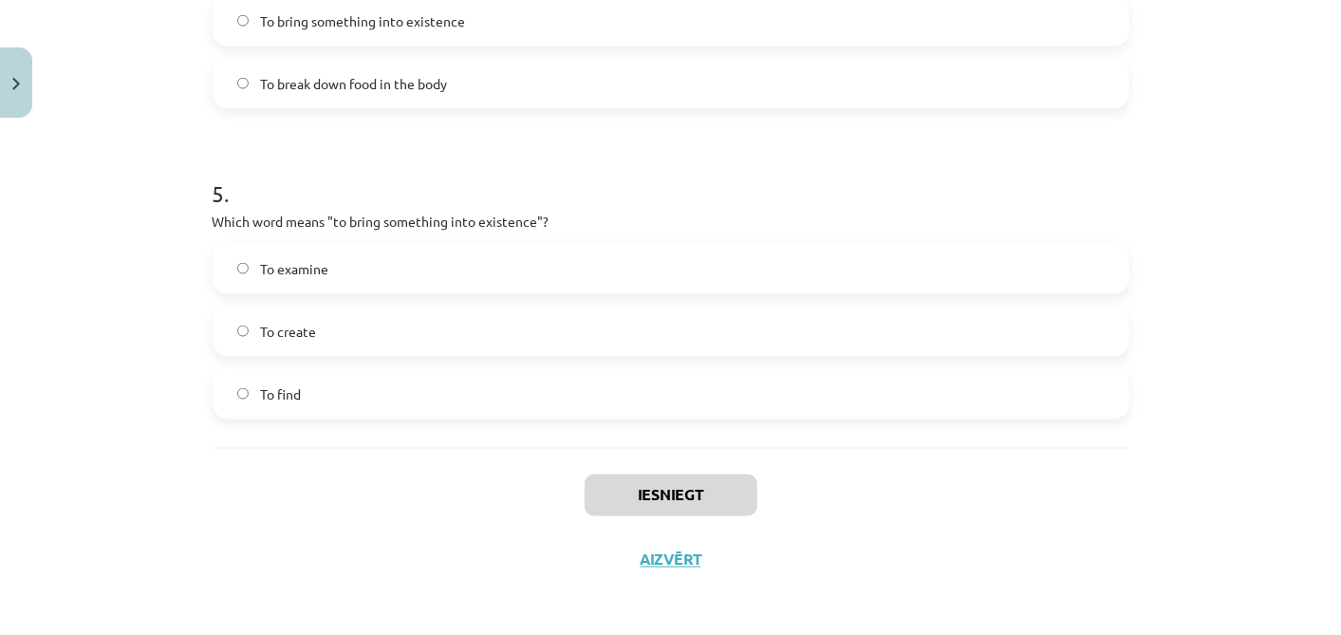
scroll to position [1538, 0]
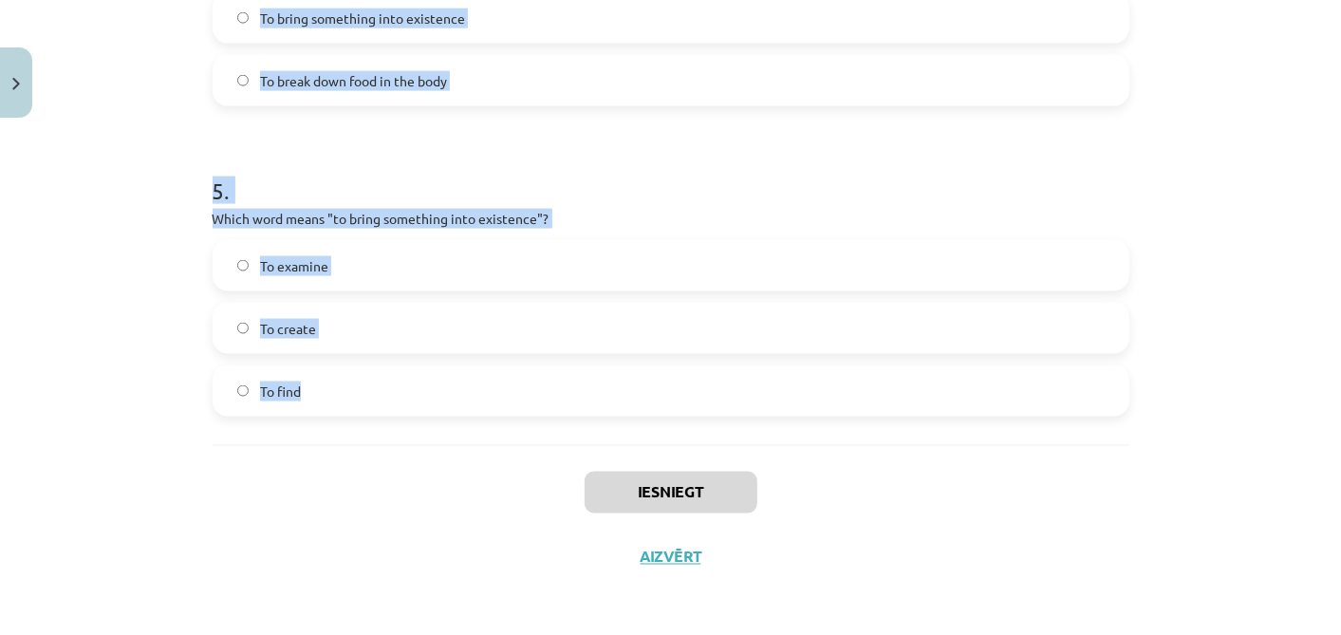
drag, startPoint x: 193, startPoint y: 374, endPoint x: 450, endPoint y: 422, distance: 261.8
copy form "1 . Which of the following means "the surroundings or conditions in which a per…"
click at [617, 147] on h1 "5 ." at bounding box center [671, 173] width 917 height 59
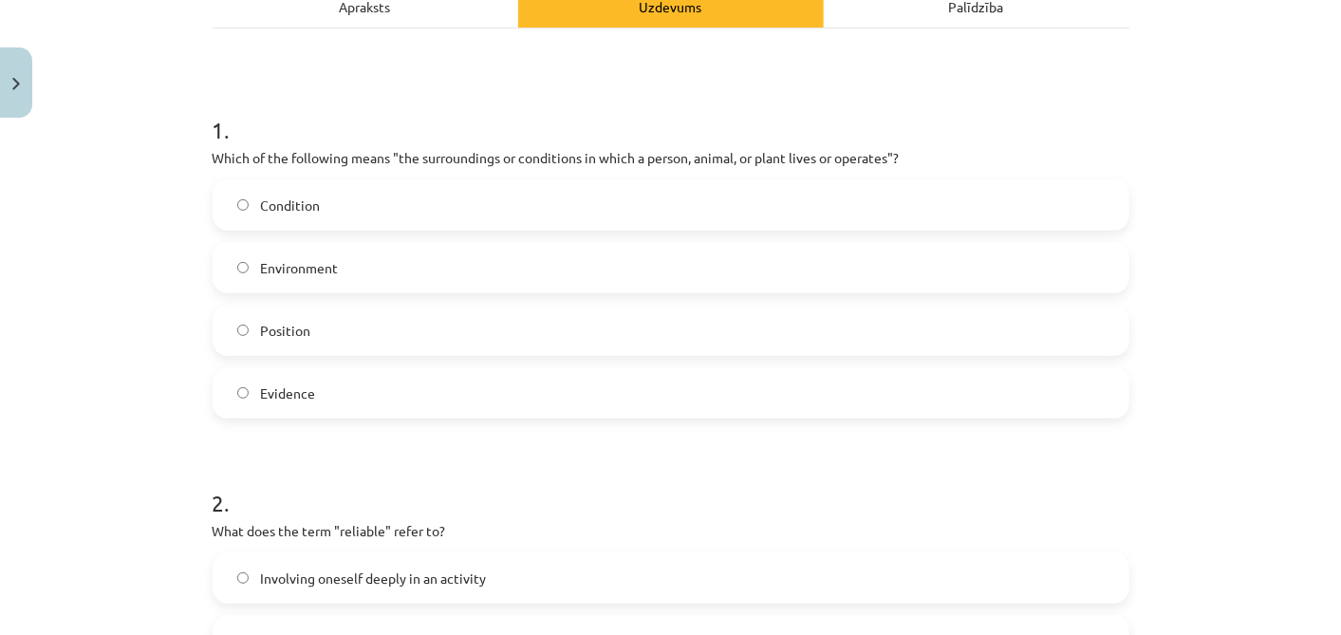
scroll to position [297, 0]
click at [351, 265] on label "Environment" at bounding box center [671, 264] width 913 height 47
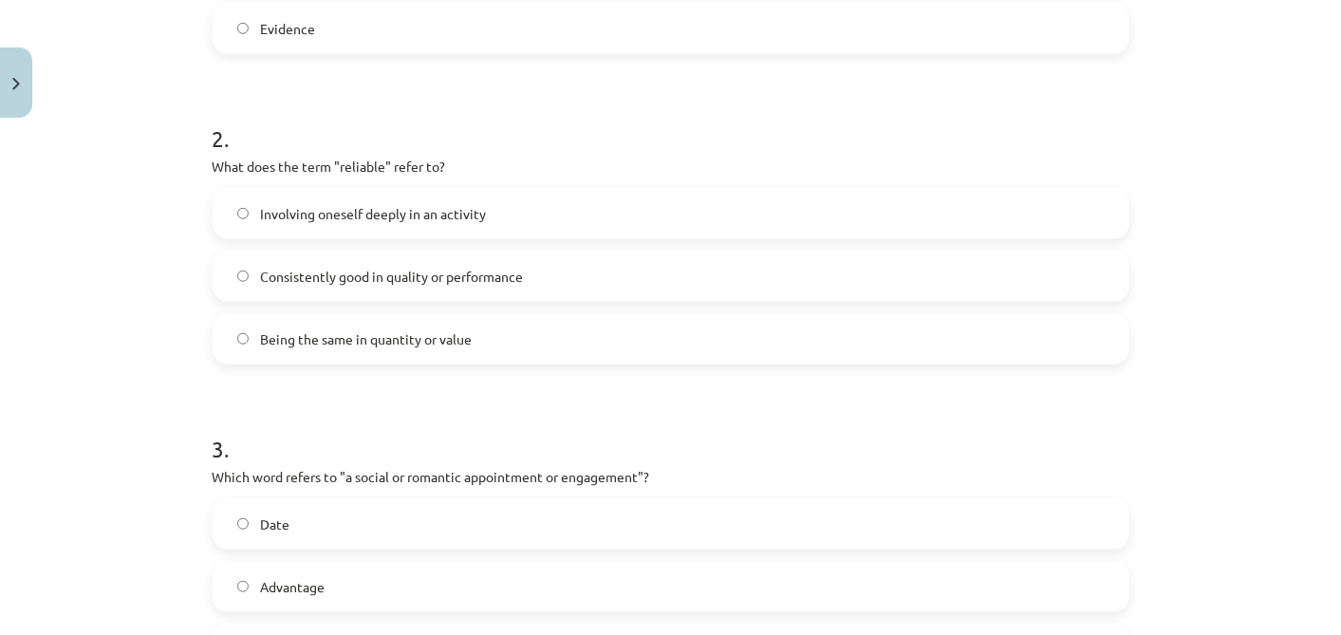
scroll to position [702, 0]
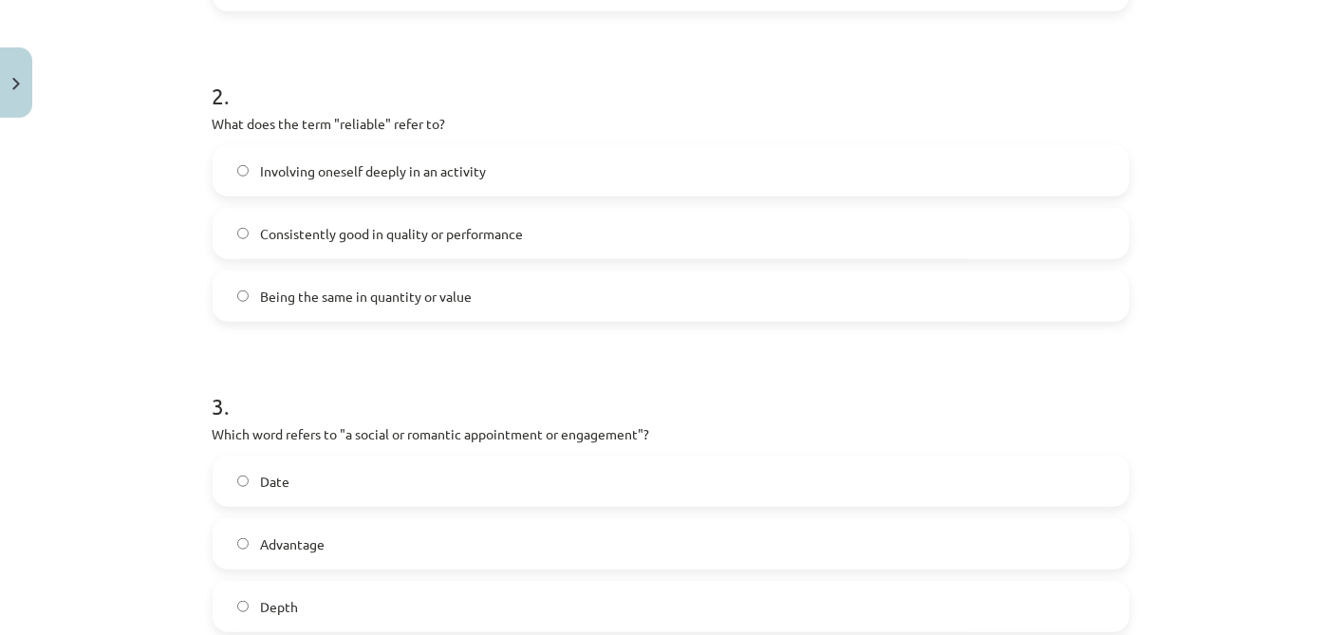
click at [365, 167] on span "Involving oneself deeply in an activity" at bounding box center [373, 171] width 226 height 20
click at [418, 233] on span "Consistently good in quality or performance" at bounding box center [391, 234] width 263 height 20
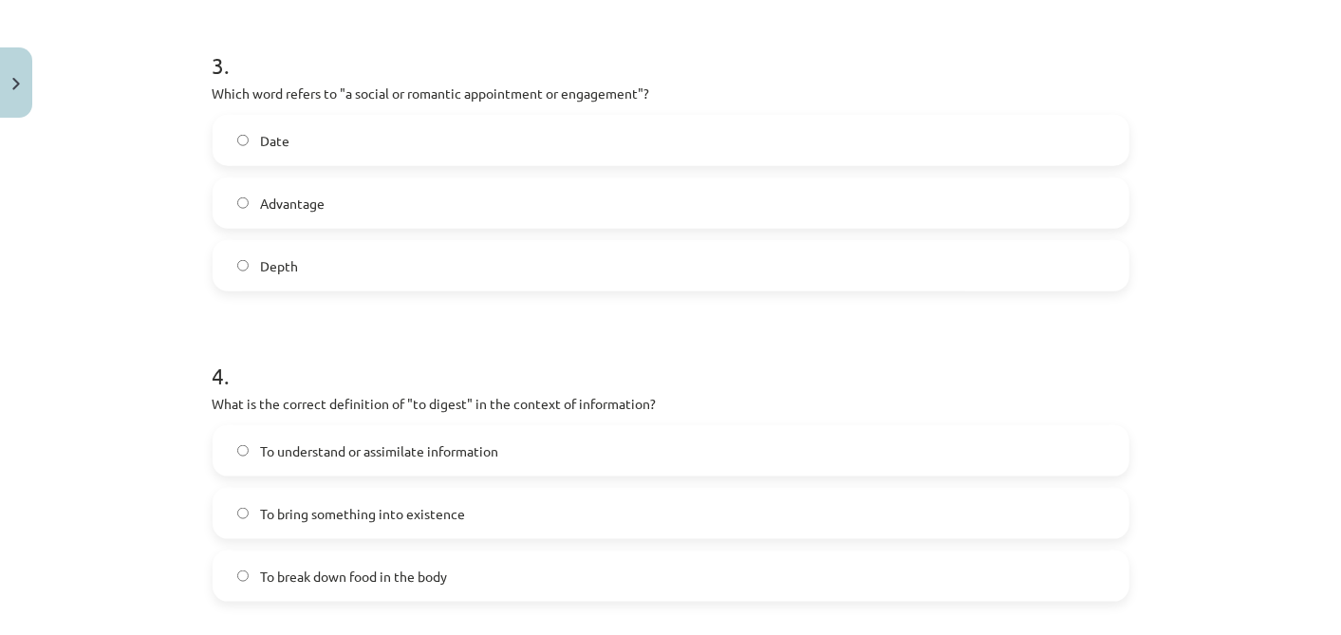
scroll to position [1042, 0]
click at [333, 143] on label "Date" at bounding box center [671, 140] width 913 height 47
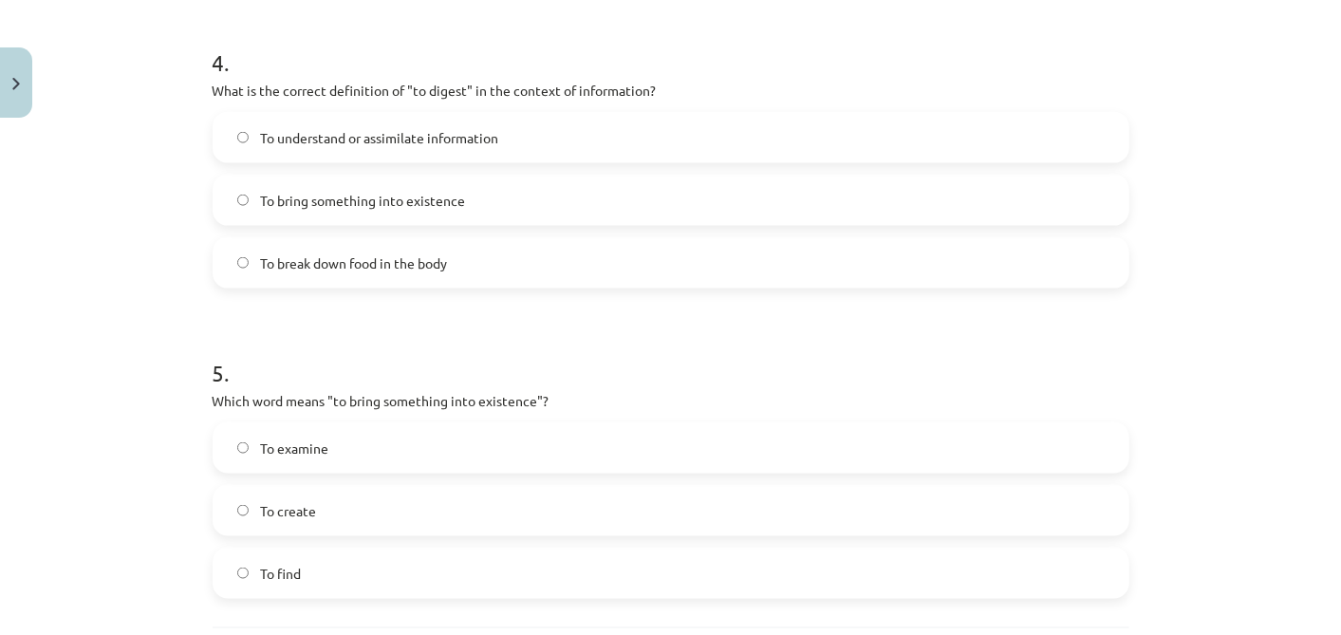
scroll to position [1353, 0]
click at [402, 190] on label "To bring something into existence" at bounding box center [671, 202] width 913 height 47
click at [523, 145] on label "To understand or assimilate information" at bounding box center [671, 140] width 913 height 47
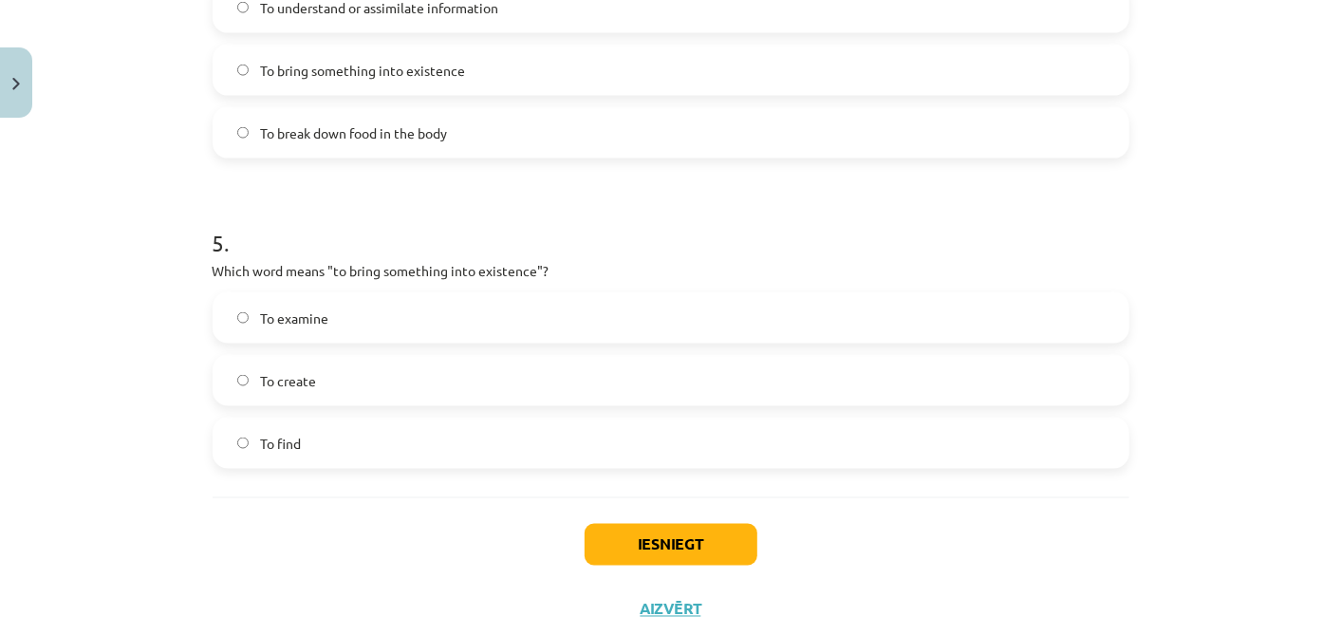
scroll to position [1538, 0]
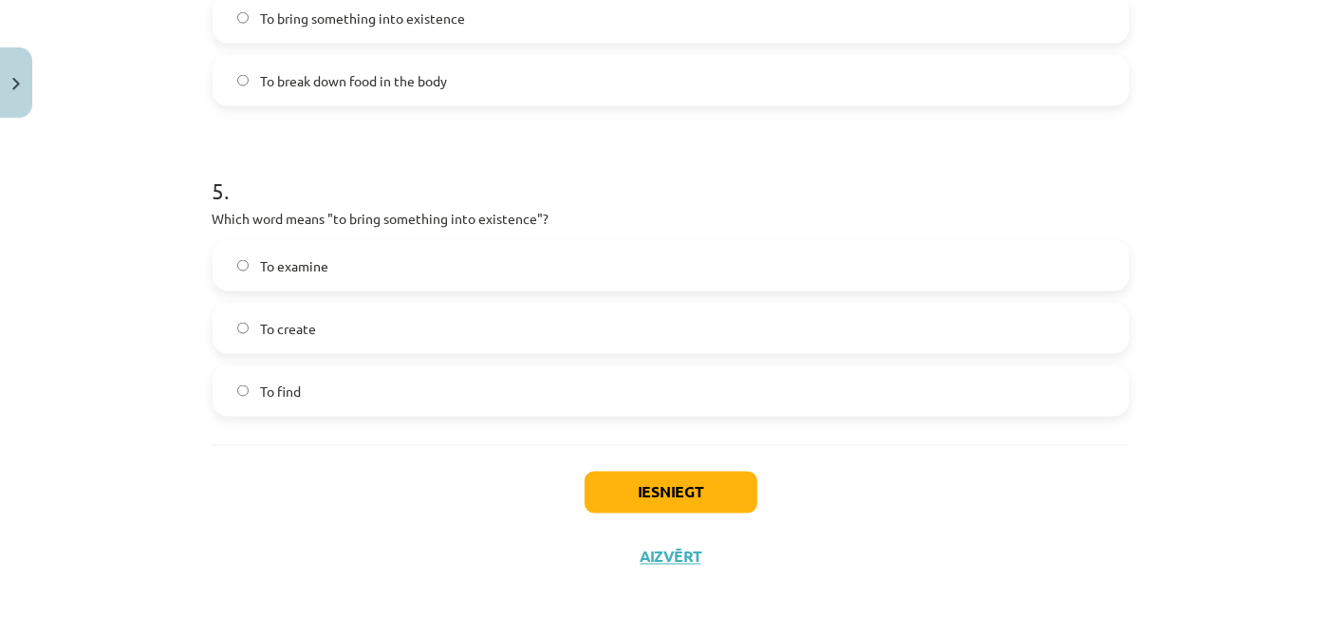
click at [384, 325] on label "To create" at bounding box center [671, 328] width 913 height 47
click at [609, 444] on button "Iesniegt" at bounding box center [671, 493] width 173 height 42
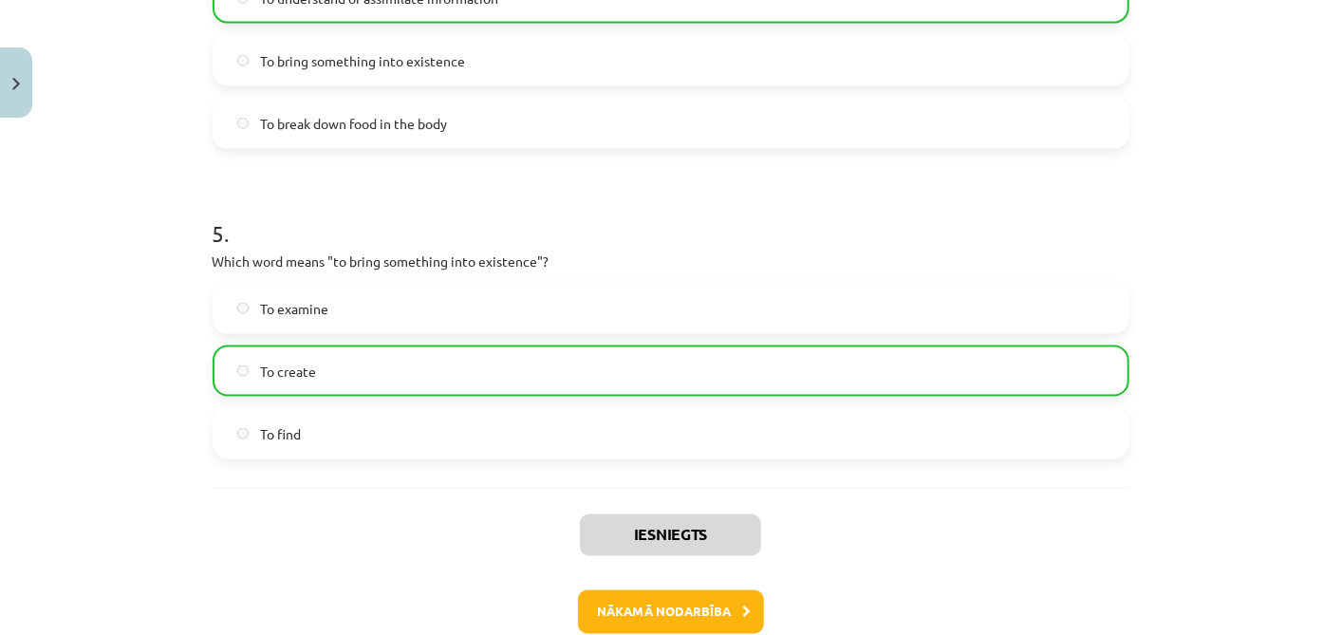
scroll to position [1598, 0]
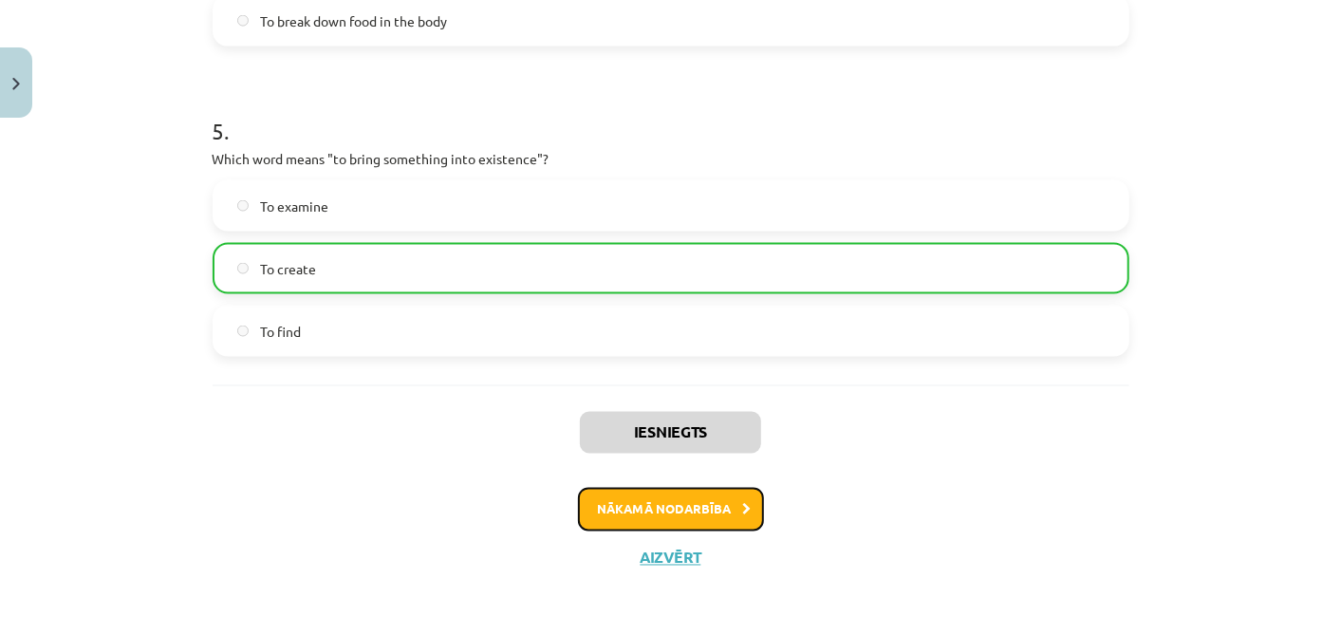
click at [730, 444] on button "Nākamā nodarbība" at bounding box center [671, 510] width 186 height 44
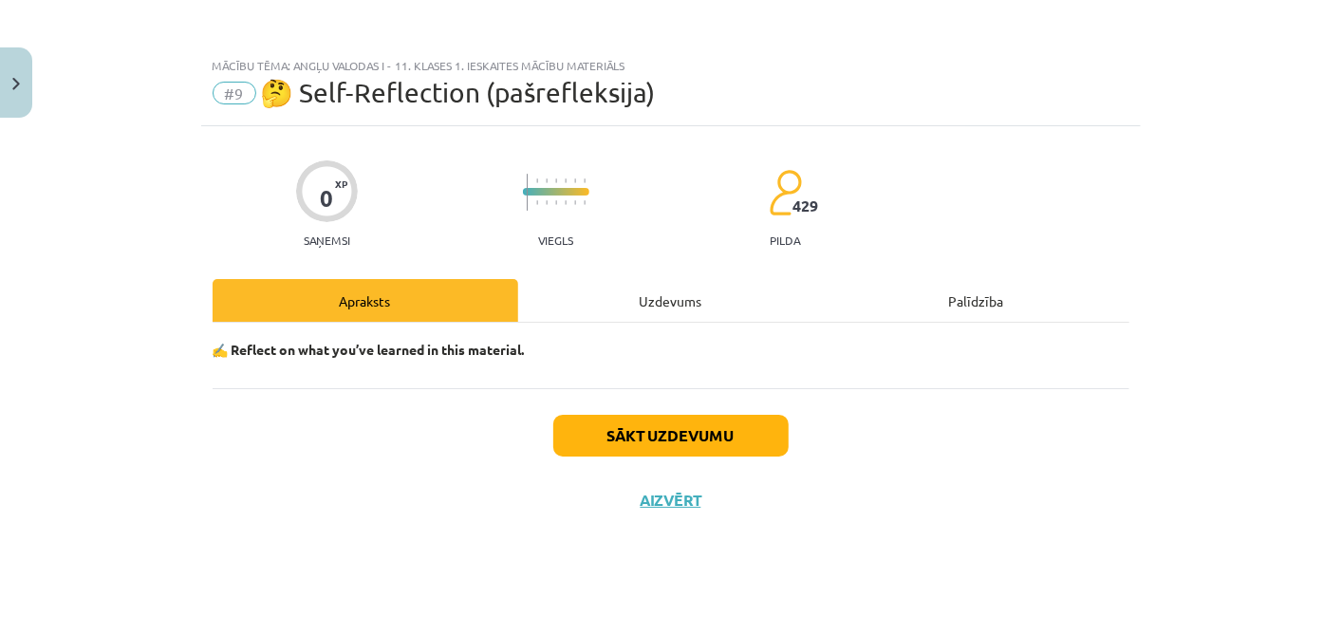
scroll to position [0, 0]
click at [702, 421] on button "Sākt uzdevumu" at bounding box center [670, 436] width 235 height 42
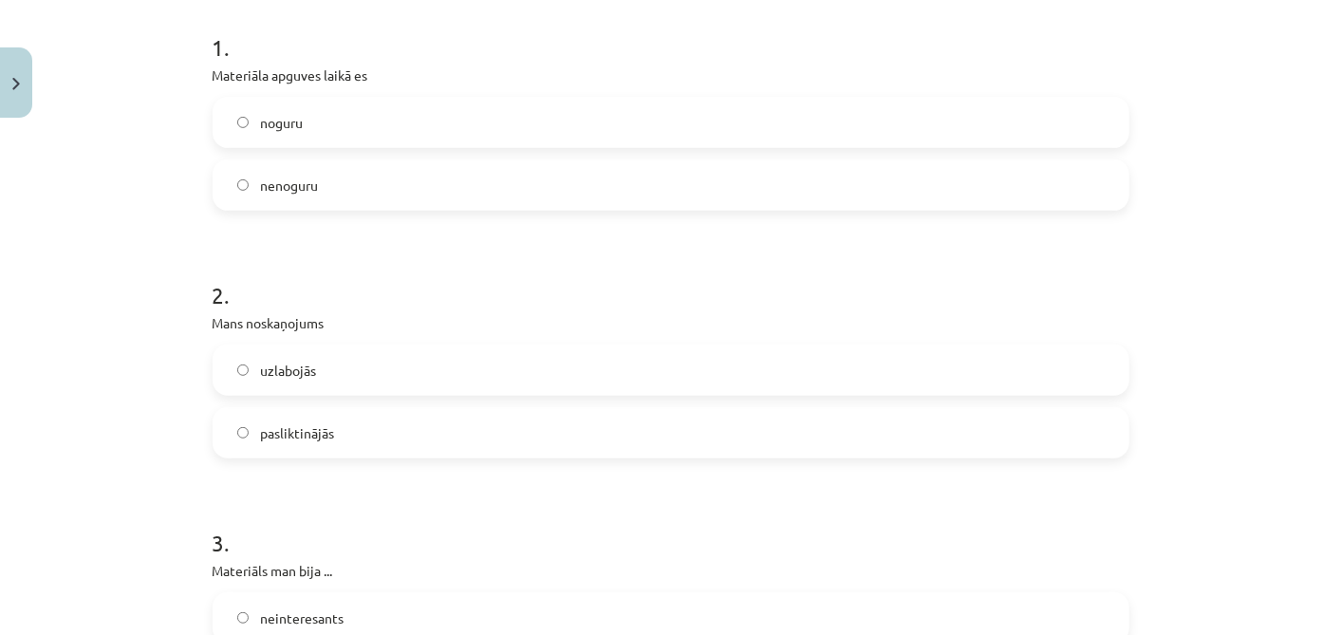
scroll to position [390, 0]
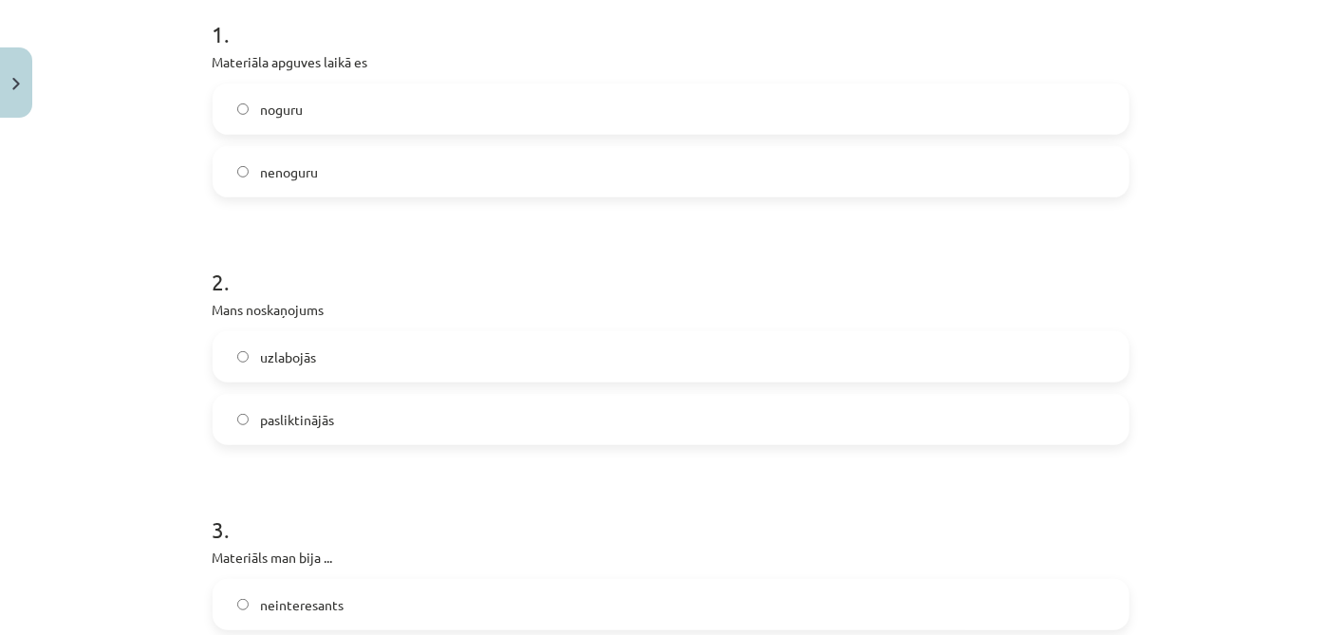
click at [286, 162] on span "nenoguru" at bounding box center [289, 172] width 58 height 20
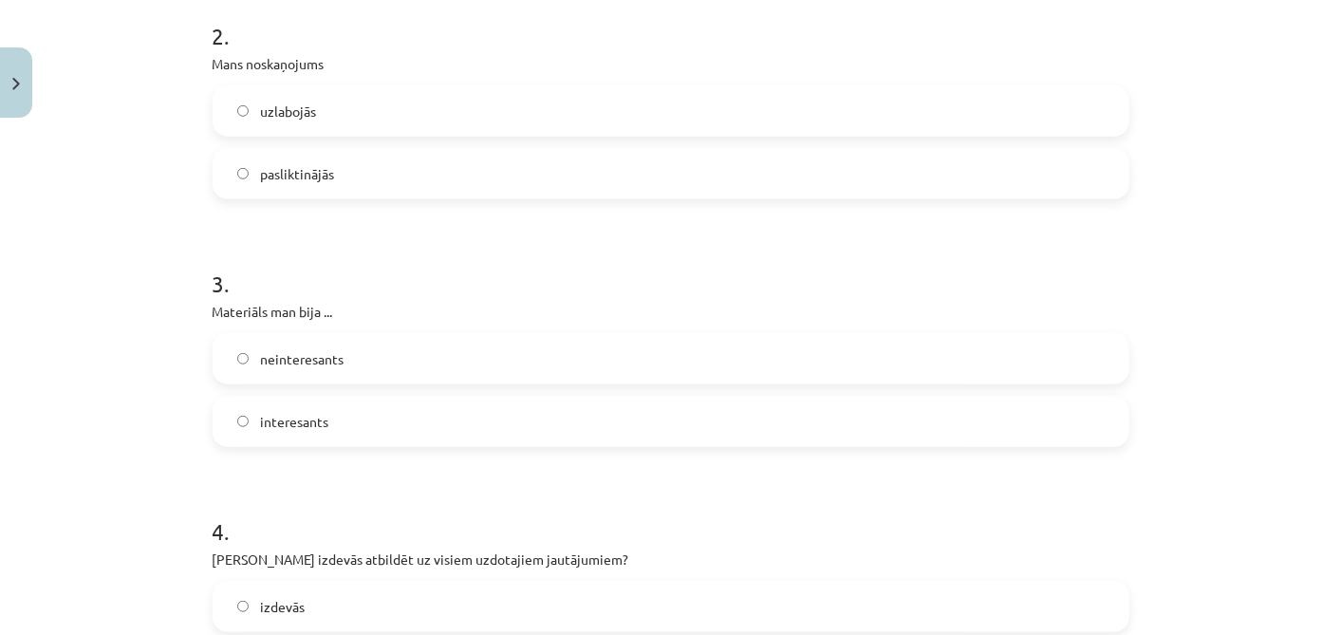
scroll to position [651, 0]
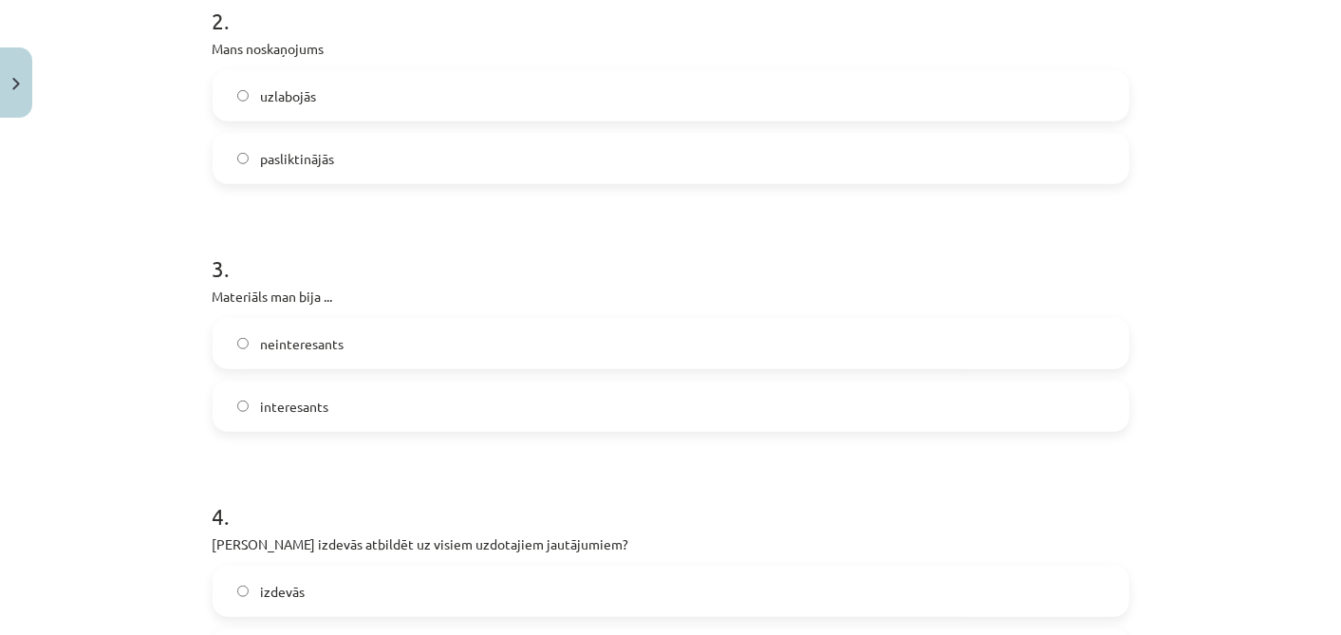
click at [772, 112] on label "uzlabojās" at bounding box center [671, 95] width 913 height 47
click at [296, 411] on span "interesants" at bounding box center [294, 407] width 68 height 20
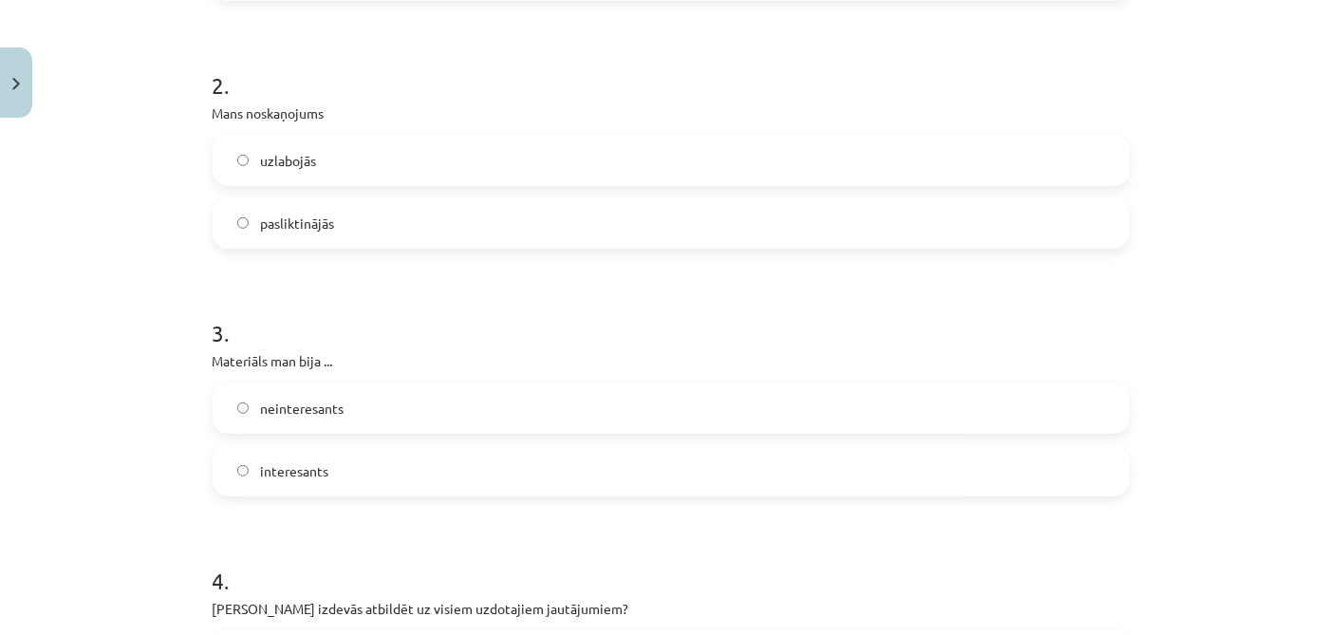
scroll to position [589, 0]
click at [940, 225] on label "pasliktinājās" at bounding box center [671, 220] width 913 height 47
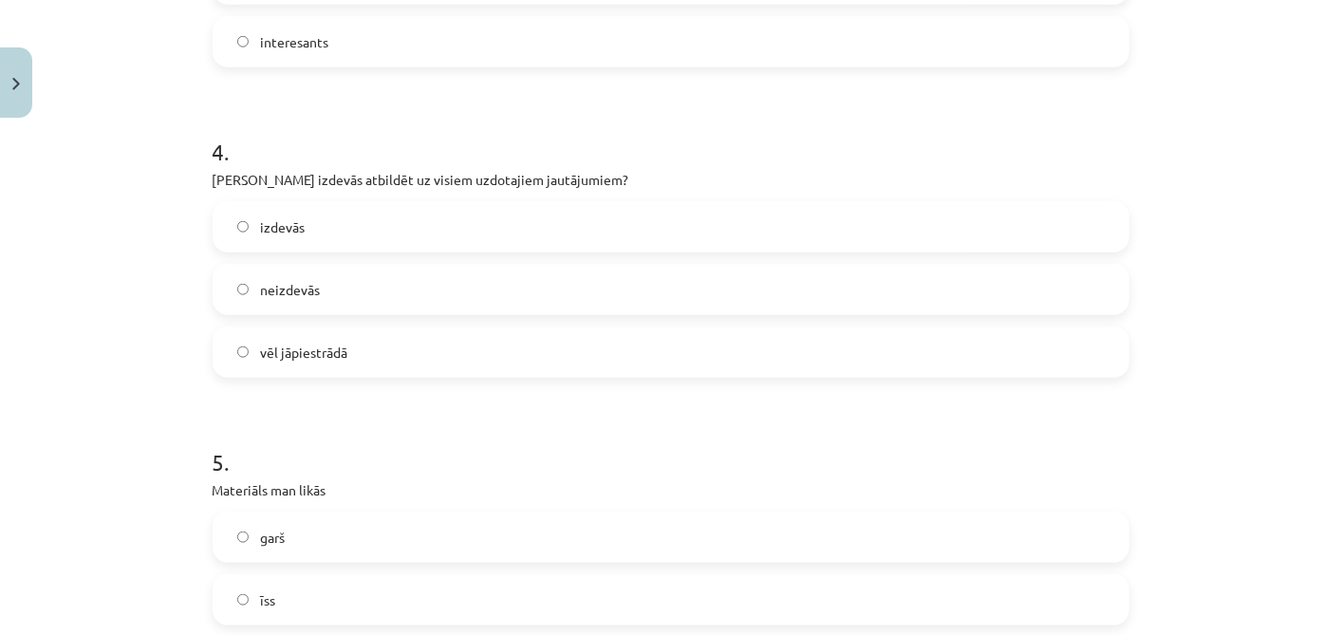
scroll to position [1018, 0]
click at [339, 221] on label "izdevās" at bounding box center [671, 224] width 913 height 47
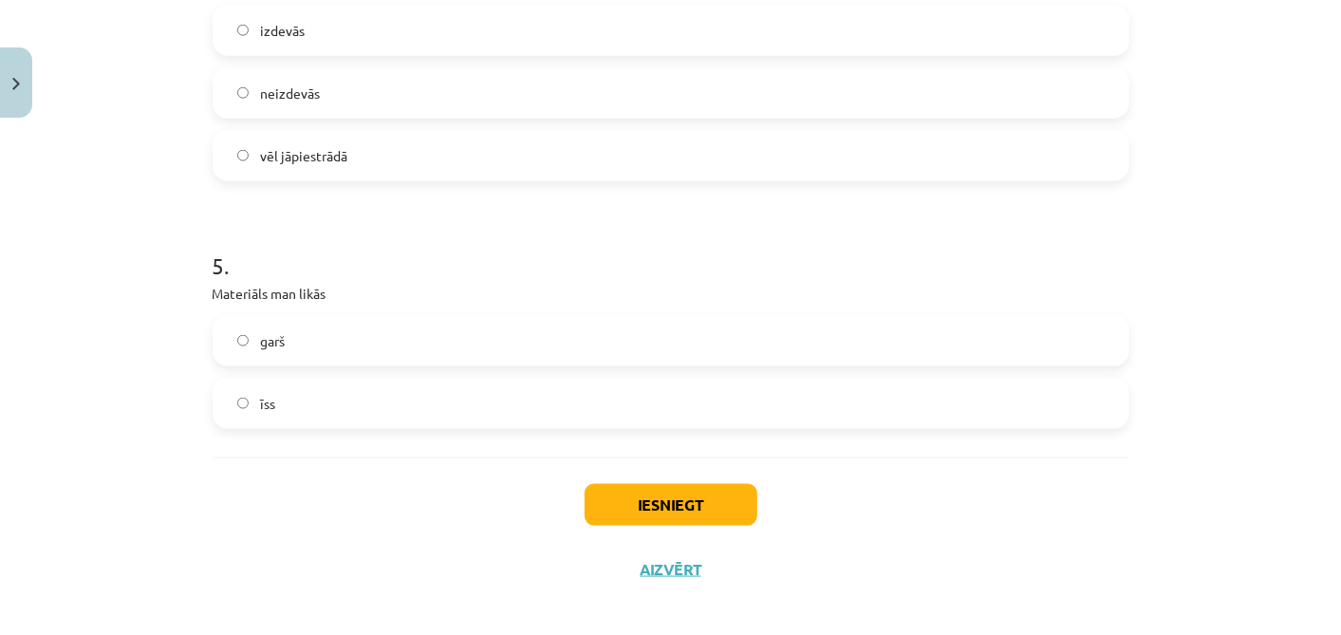
scroll to position [1225, 0]
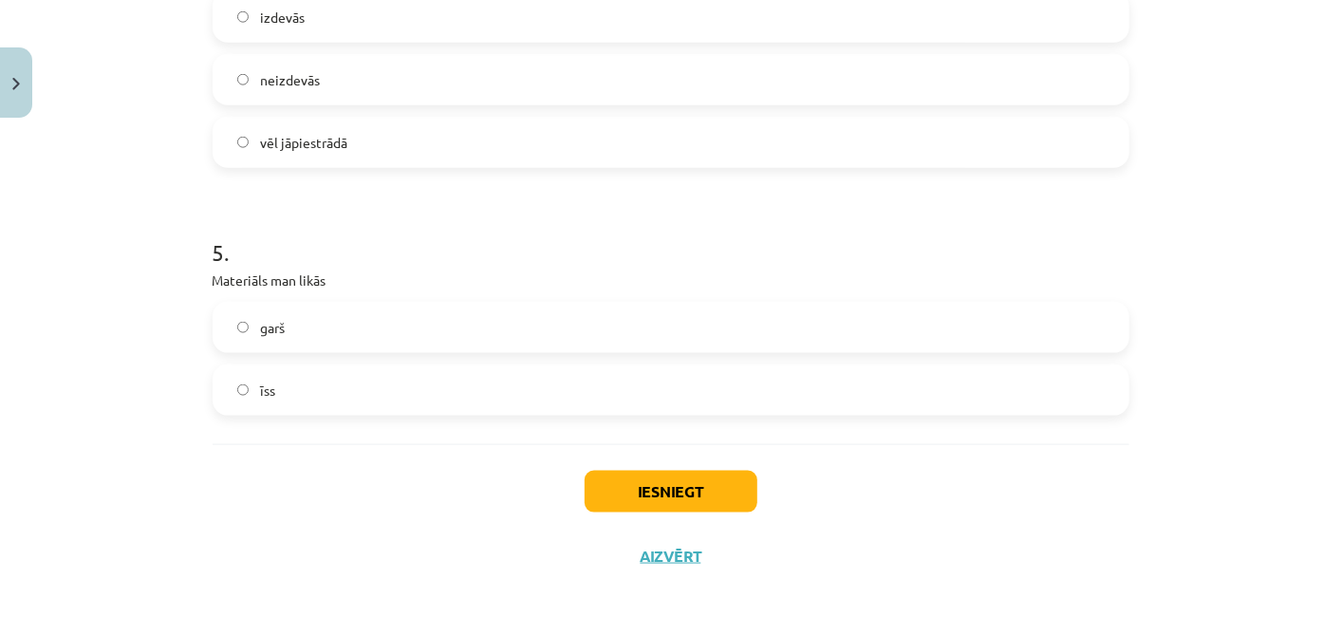
click at [351, 330] on label "garš" at bounding box center [671, 327] width 913 height 47
click at [618, 444] on button "Iesniegt" at bounding box center [671, 492] width 173 height 42
drag, startPoint x: 1322, startPoint y: 491, endPoint x: 1317, endPoint y: 515, distance: 24.4
click at [953, 444] on div "Mācību tēma: Angļu valodas i - 11. klases 1. ieskaites mācību materiāls #9 🤔 Se…" at bounding box center [670, 317] width 1341 height 635
click at [953, 444] on div "Iesniegt Aizvērt" at bounding box center [671, 510] width 917 height 133
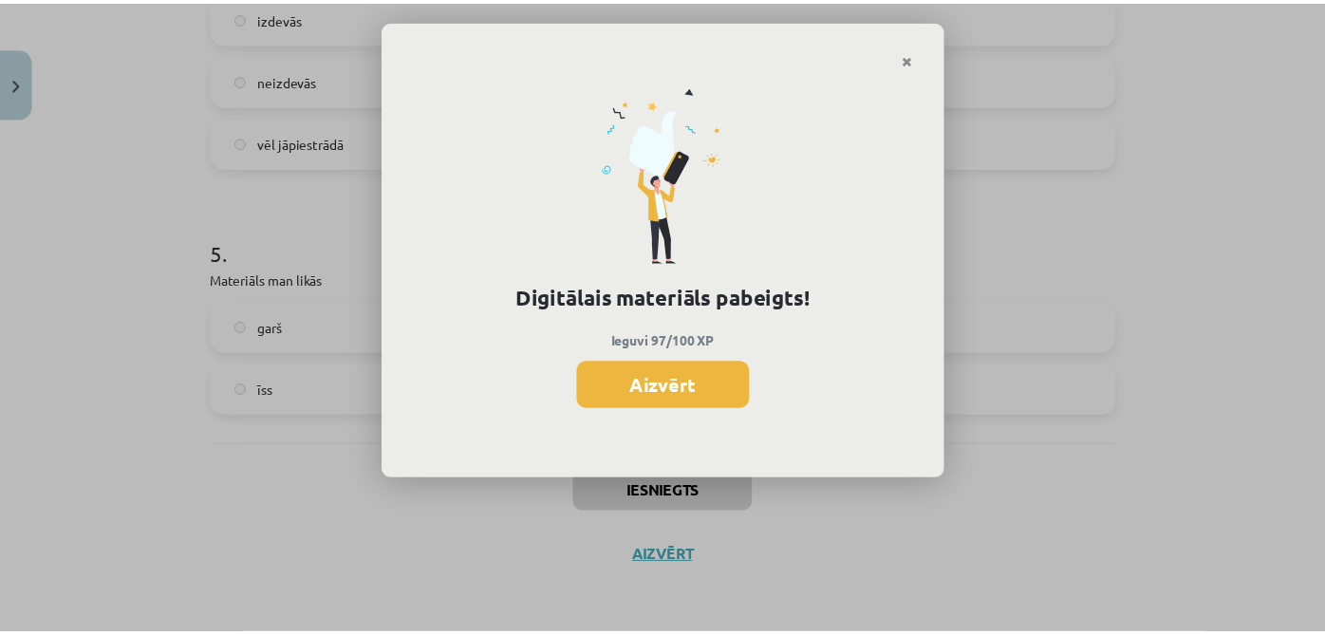
scroll to position [1522, 0]
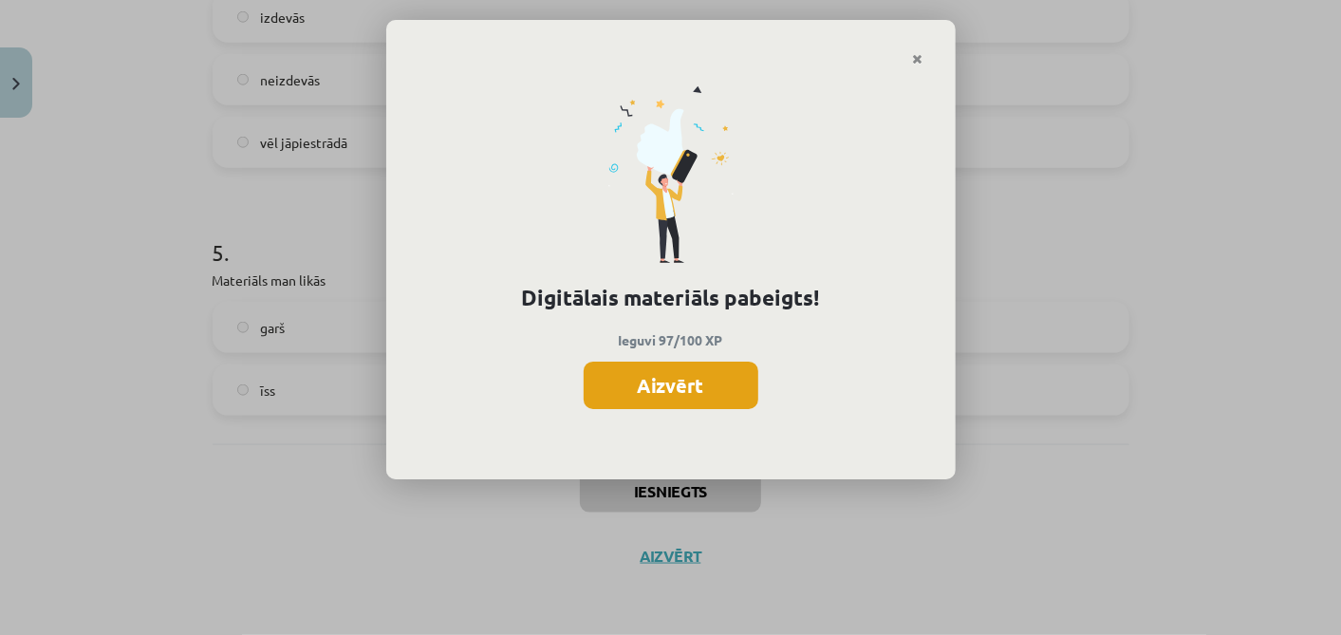
click at [725, 382] on button "Aizvērt" at bounding box center [671, 385] width 175 height 47
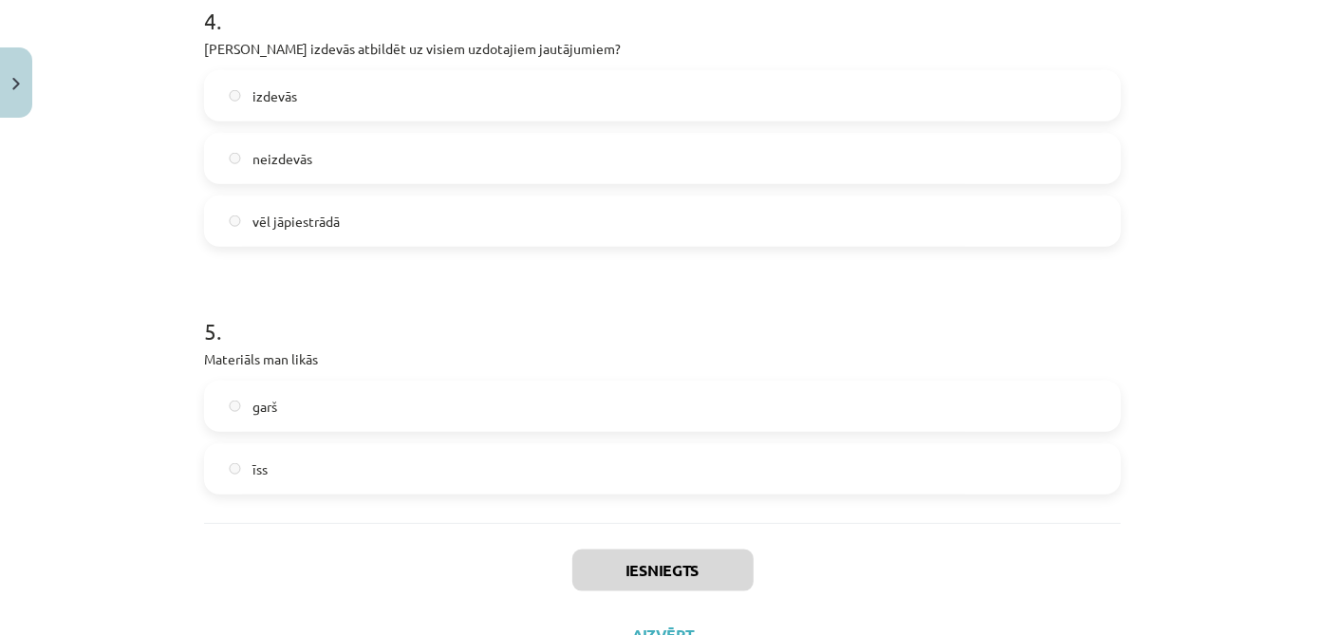
scroll to position [1225, 0]
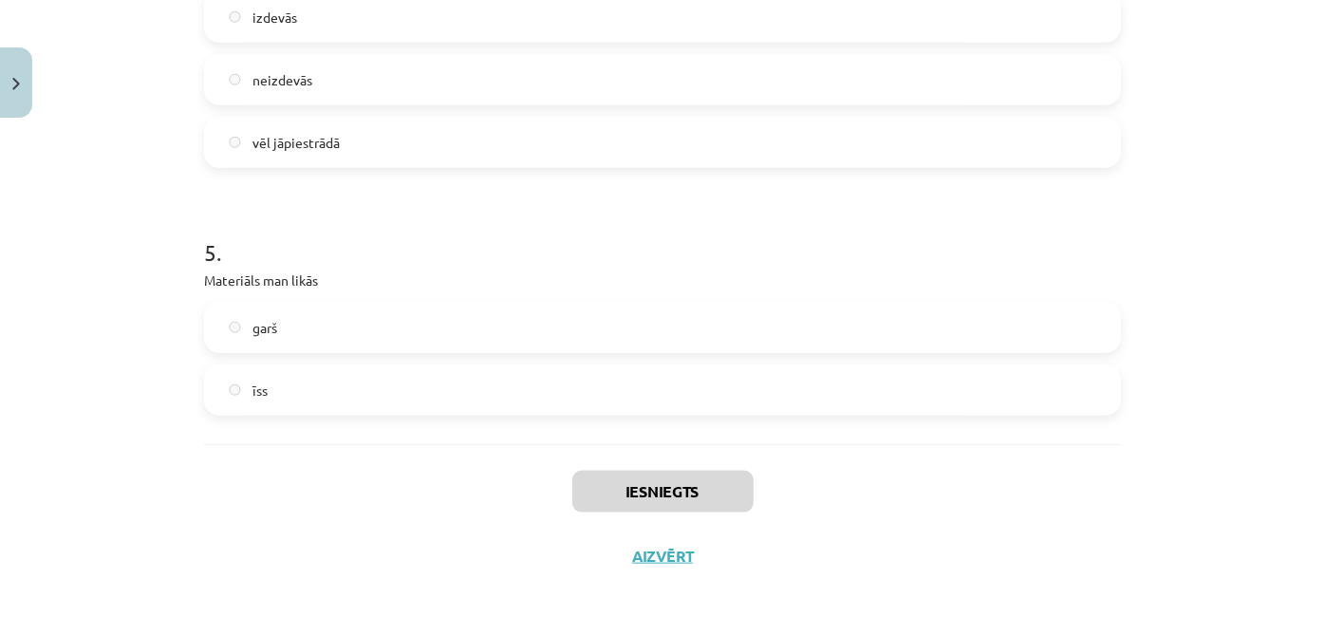
click at [567, 383] on label "īss" at bounding box center [662, 389] width 913 height 47
click at [671, 444] on button "Aizvērt" at bounding box center [663, 556] width 72 height 19
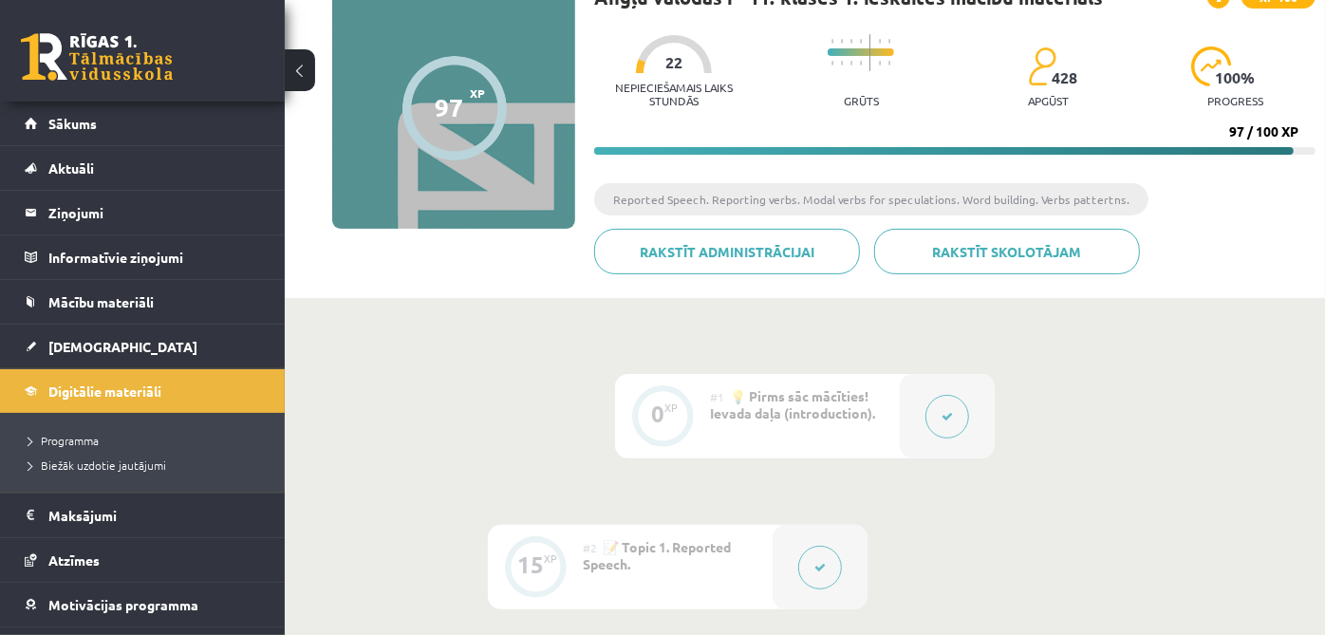
scroll to position [122, 0]
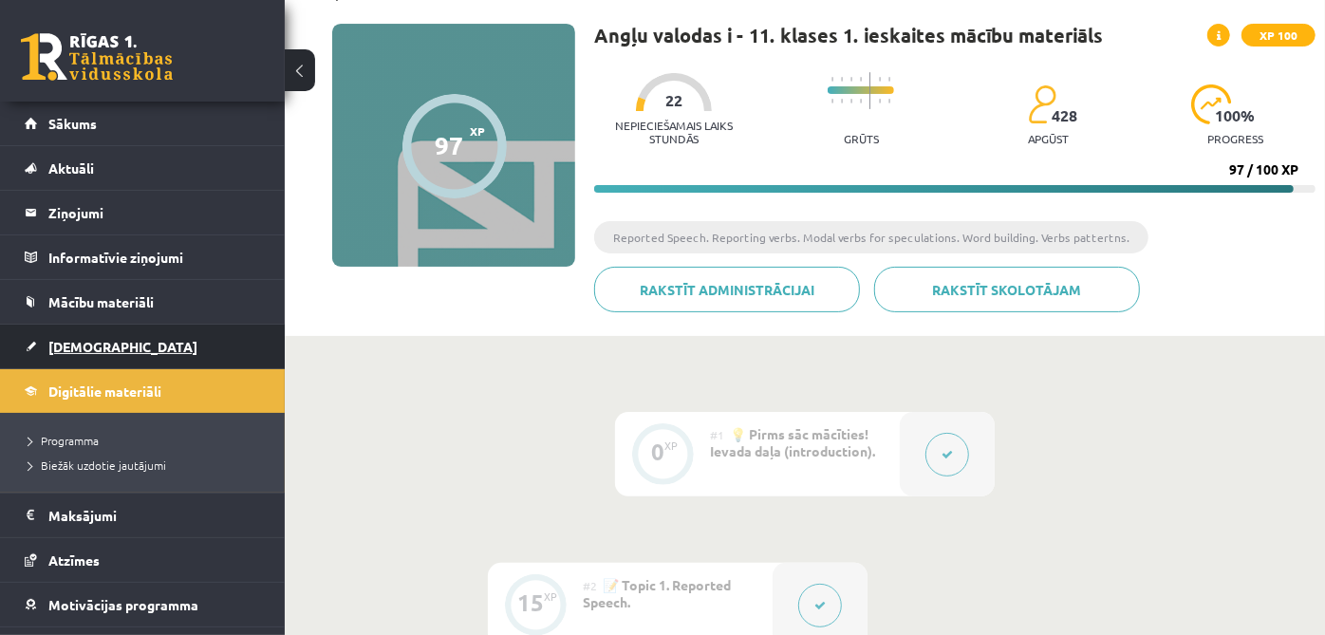
click at [94, 352] on span "[DEMOGRAPHIC_DATA]" at bounding box center [122, 346] width 149 height 17
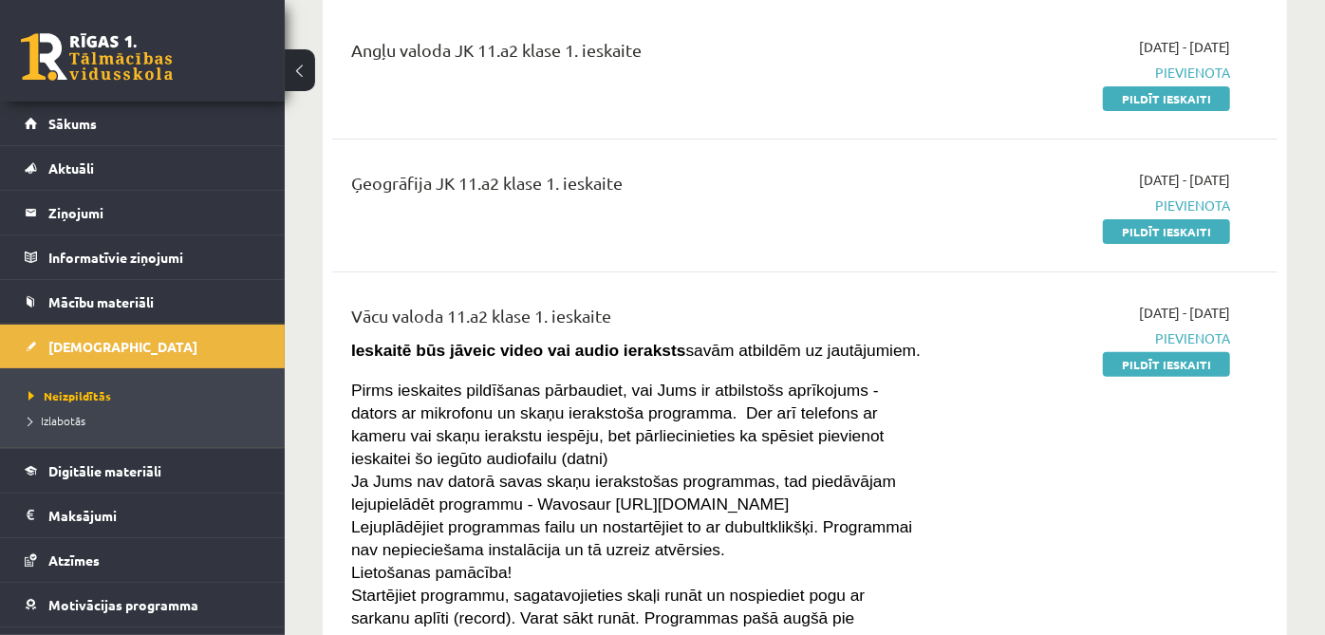
scroll to position [143, 0]
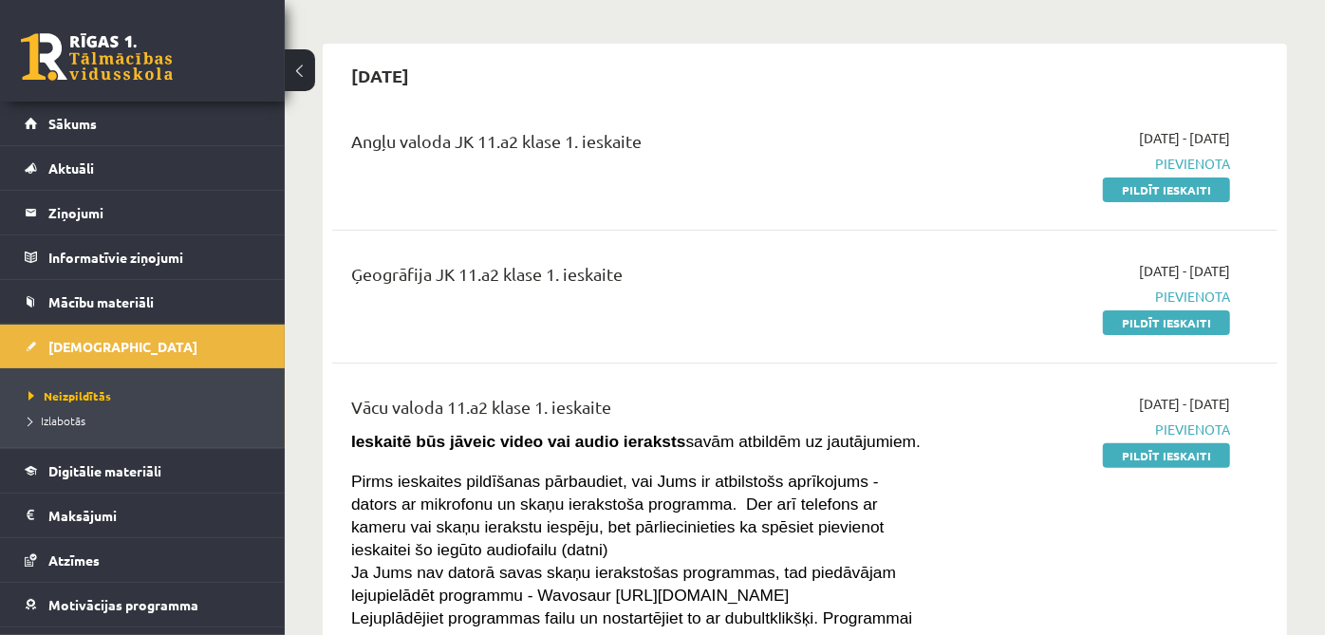
click at [218, 125] on link "Sākums" at bounding box center [143, 124] width 236 height 44
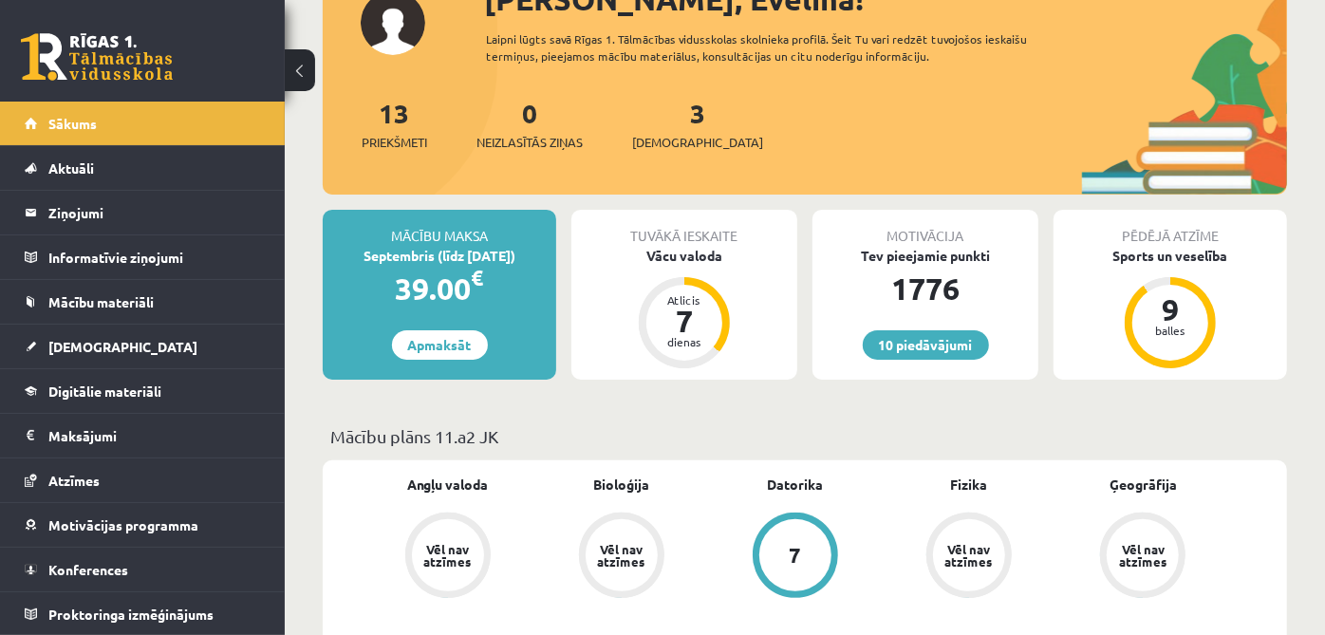
scroll to position [171, 0]
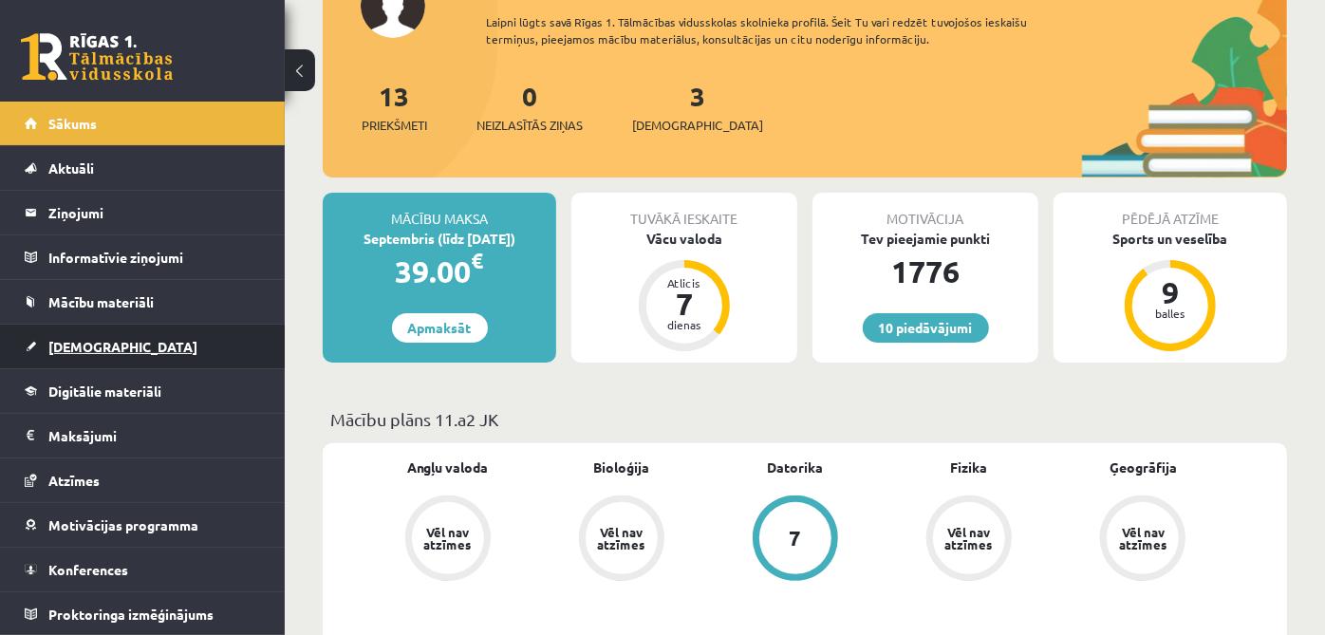
click at [211, 344] on link "[DEMOGRAPHIC_DATA]" at bounding box center [143, 347] width 236 height 44
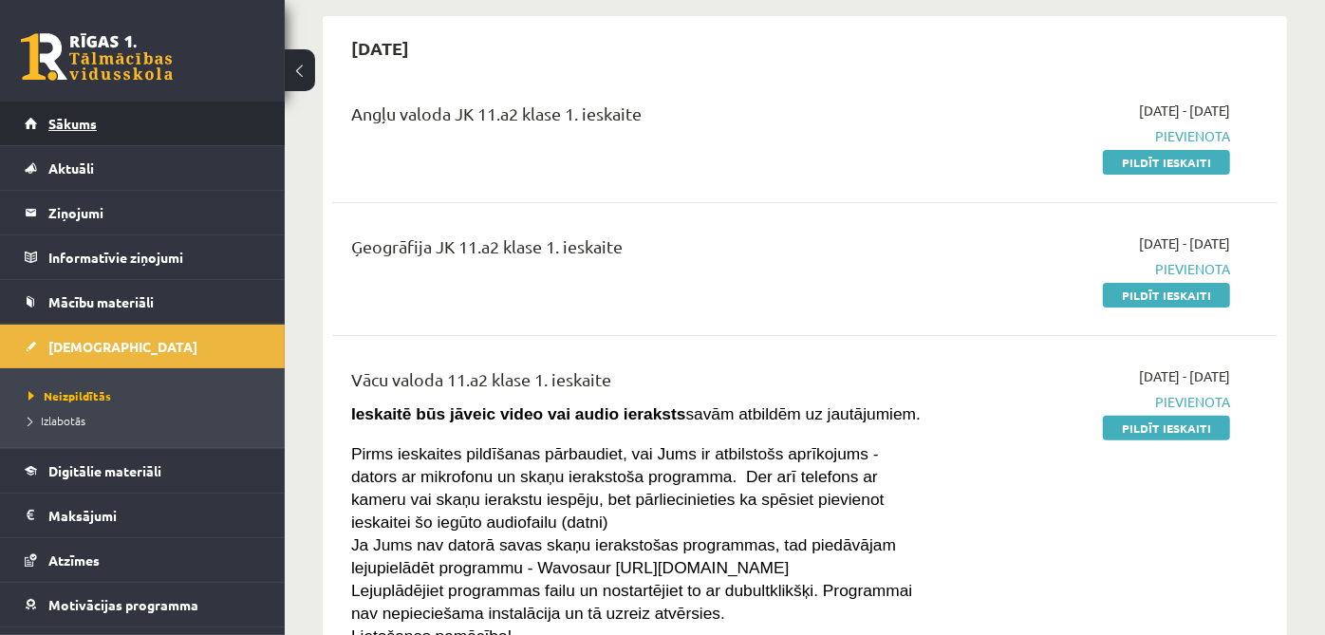
click at [124, 108] on link "Sākums" at bounding box center [143, 124] width 236 height 44
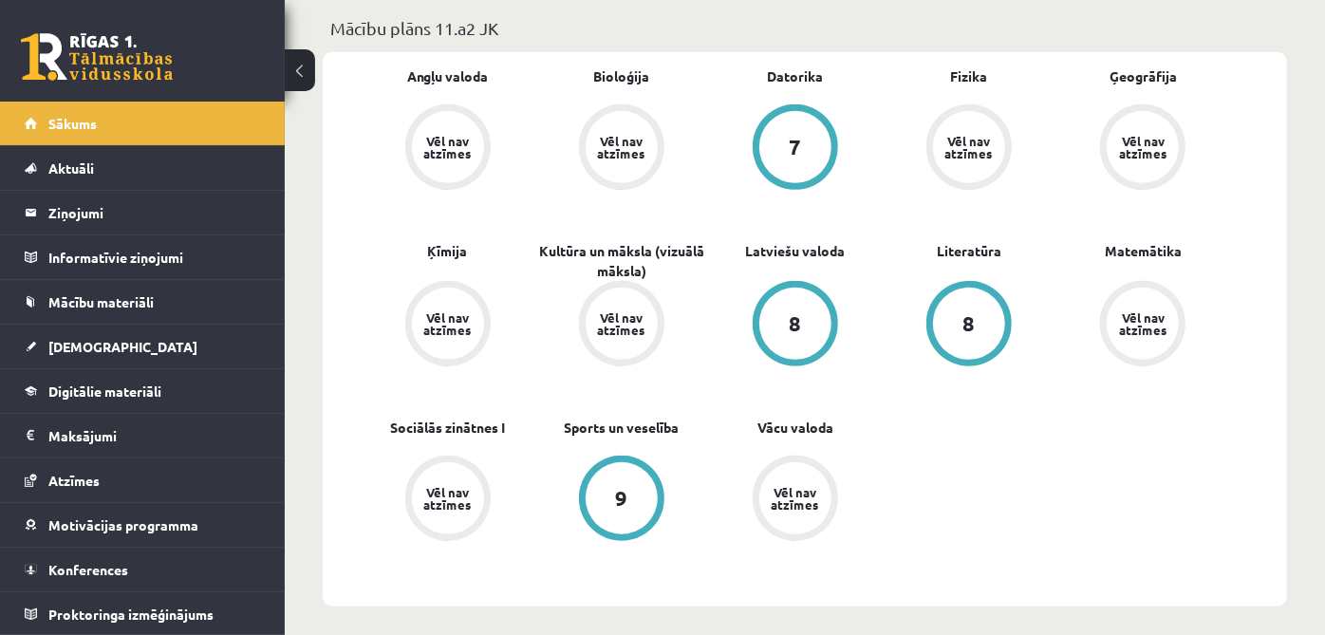
scroll to position [567, 0]
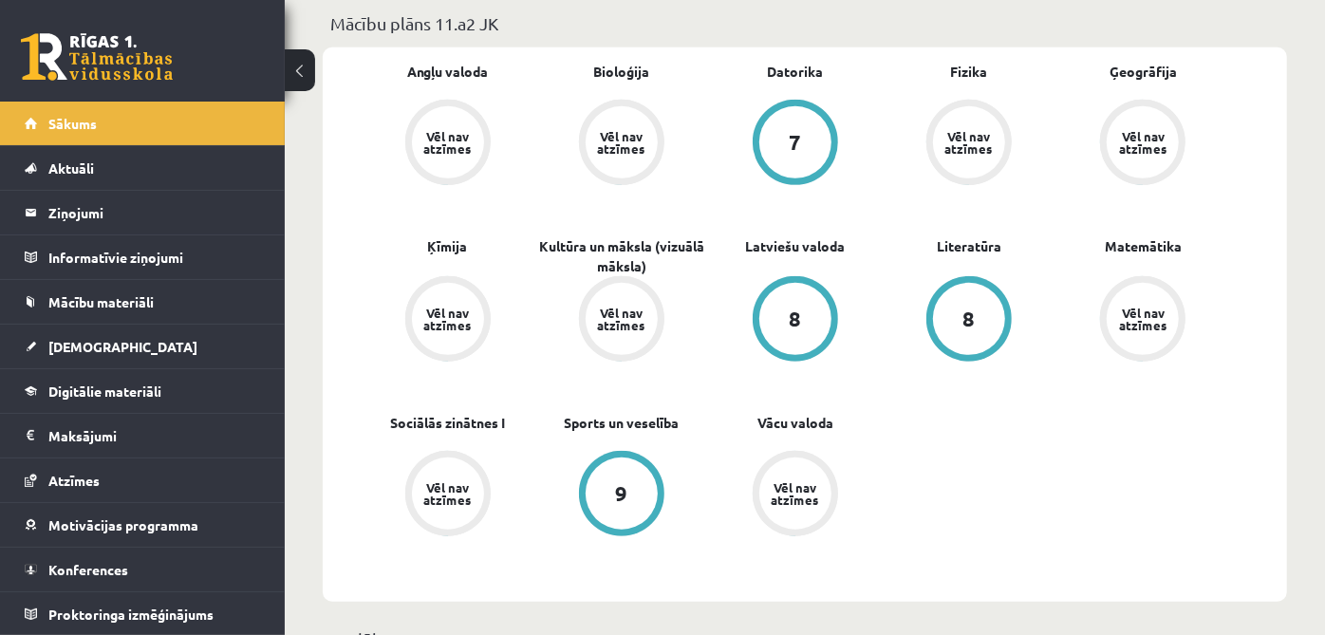
click at [1240, 149] on div "Angļu valoda Vēl nav atzīmes Bioloģija Vēl nav atzīmes Datorika 7 Fizika Vēl na…" at bounding box center [805, 324] width 964 height 554
click at [119, 257] on legend "Informatīvie ziņojumi 0" at bounding box center [154, 257] width 213 height 44
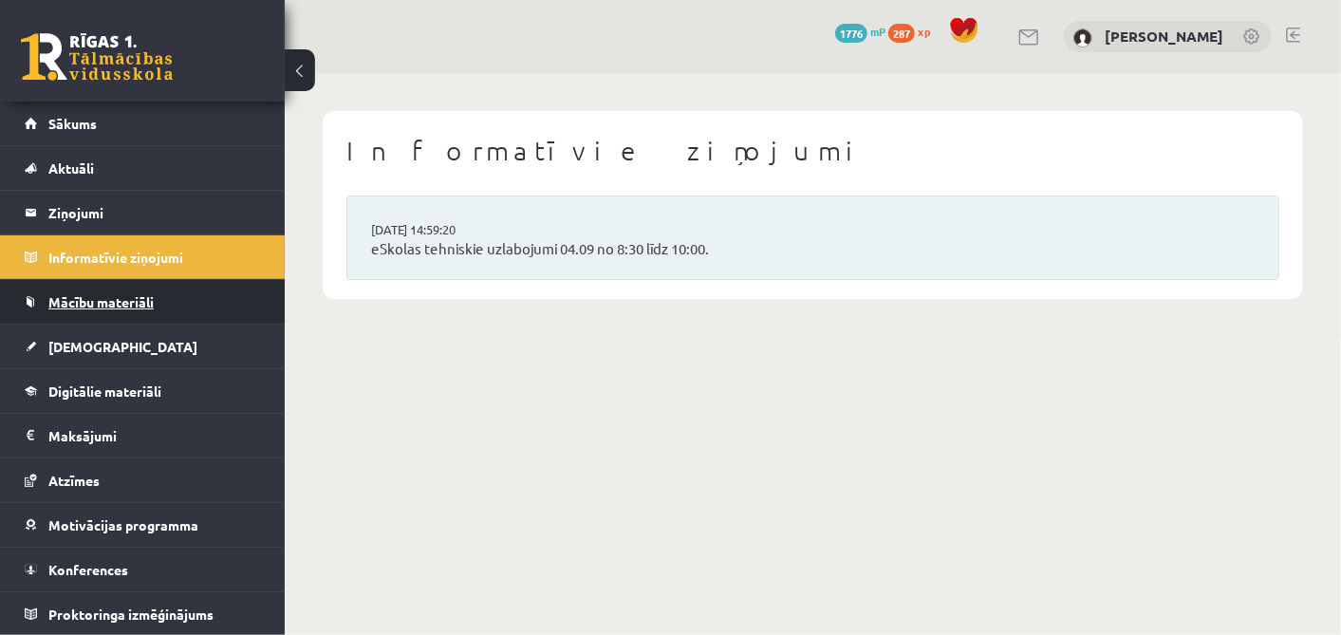
click at [131, 297] on span "Mācību materiāli" at bounding box center [100, 301] width 105 height 17
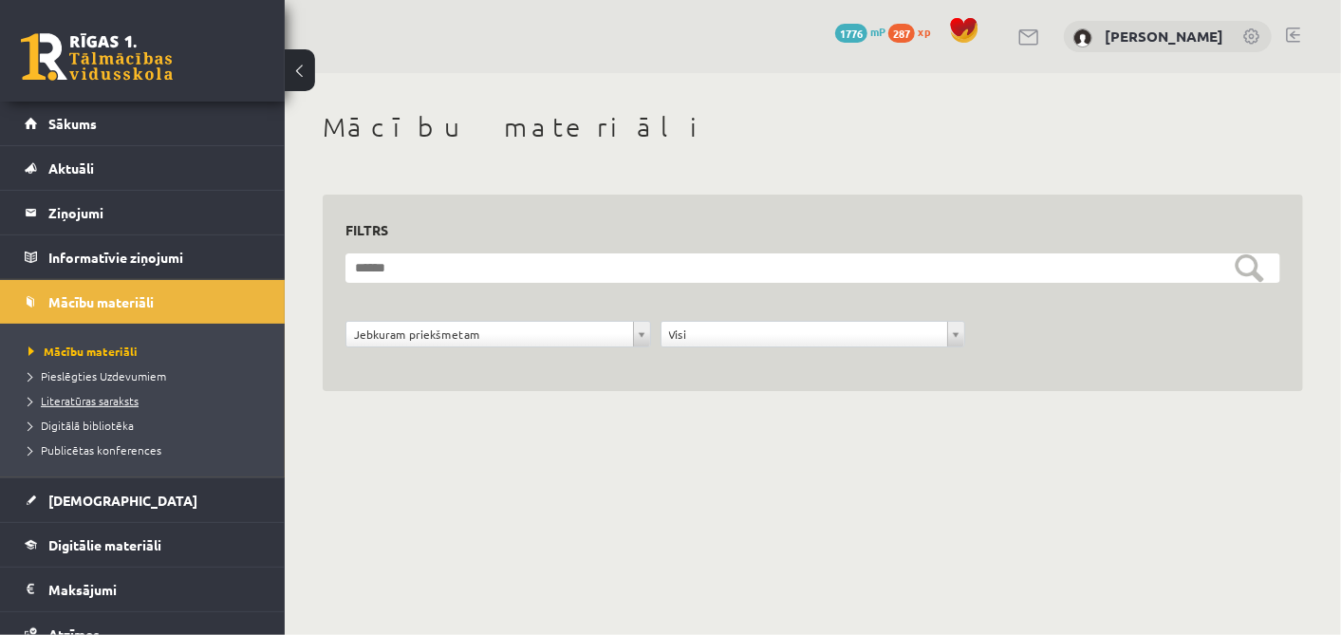
click at [122, 401] on span "Literatūras saraksts" at bounding box center [83, 400] width 110 height 15
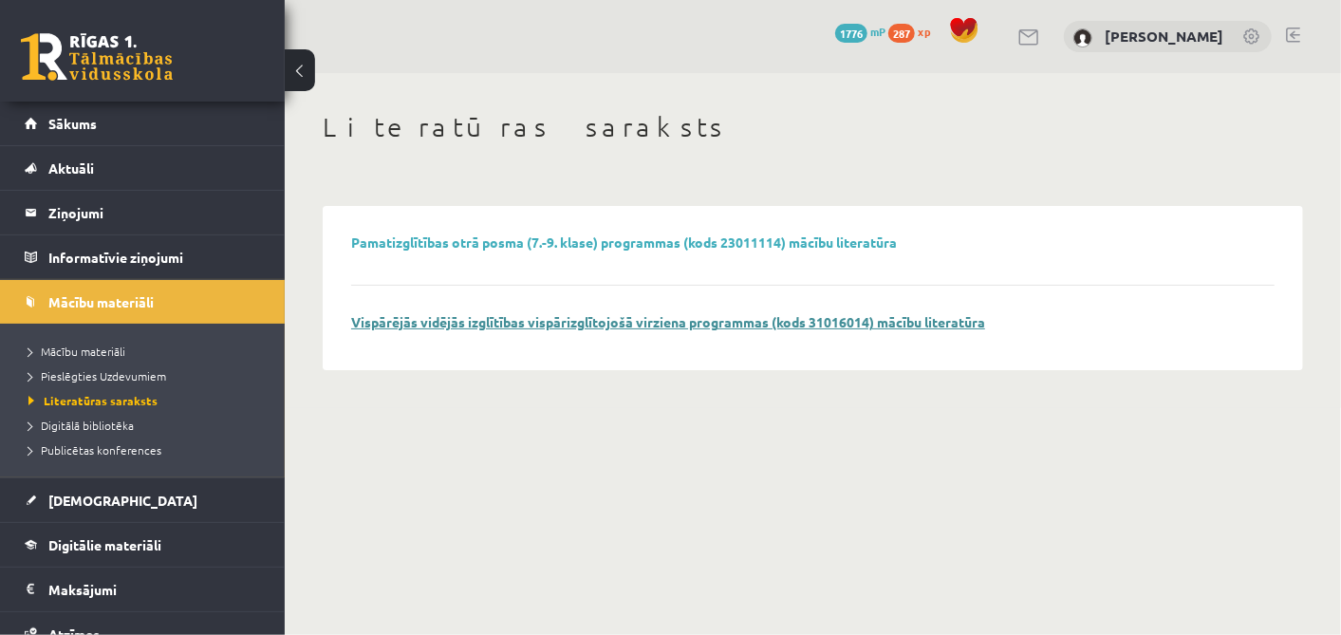
click at [640, 320] on link "Vispārējās vidējās izglītības vispārizglītojošā virziena programmas (kods 31016…" at bounding box center [668, 321] width 634 height 17
click at [140, 430] on link "Digitālā bibliotēka" at bounding box center [146, 425] width 237 height 17
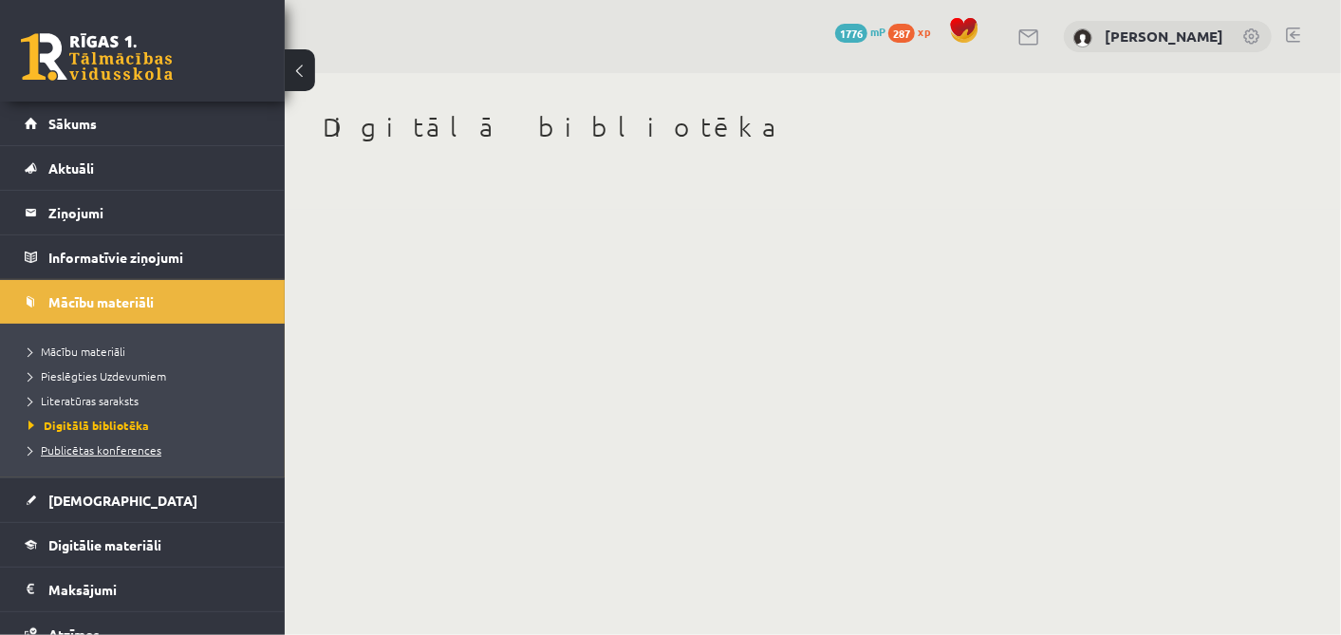
click at [134, 452] on span "Publicētas konferences" at bounding box center [94, 449] width 133 height 15
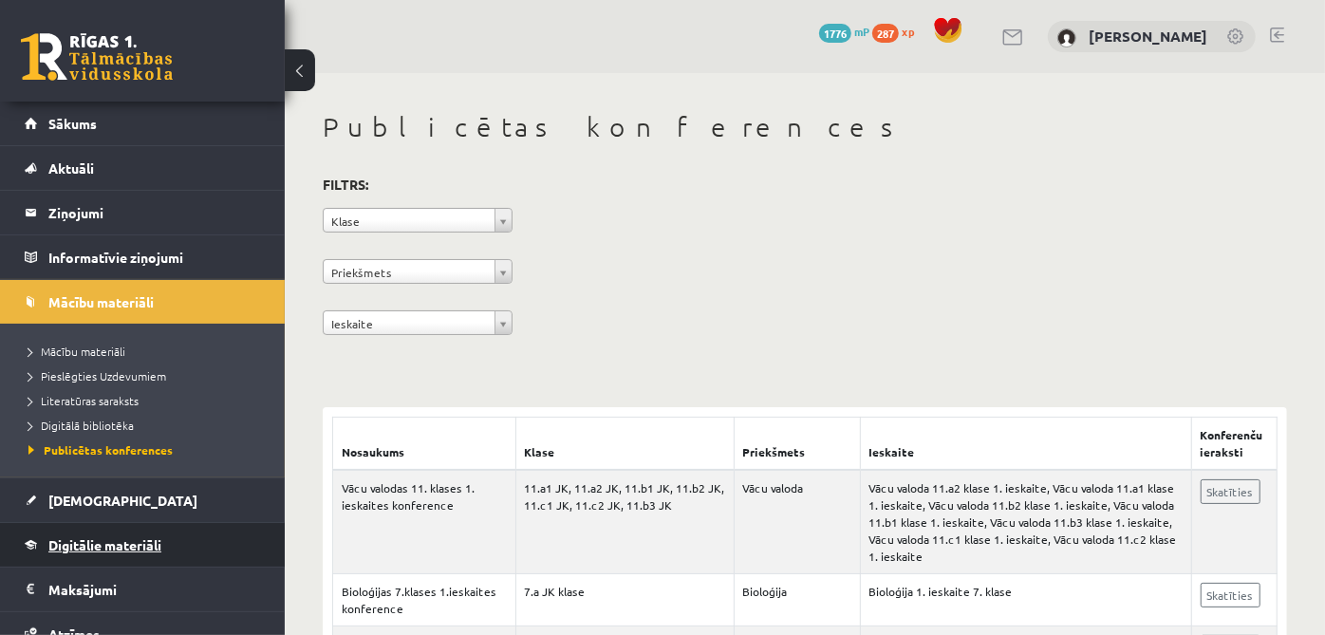
click at [159, 536] on span "Digitālie materiāli" at bounding box center [104, 544] width 113 height 17
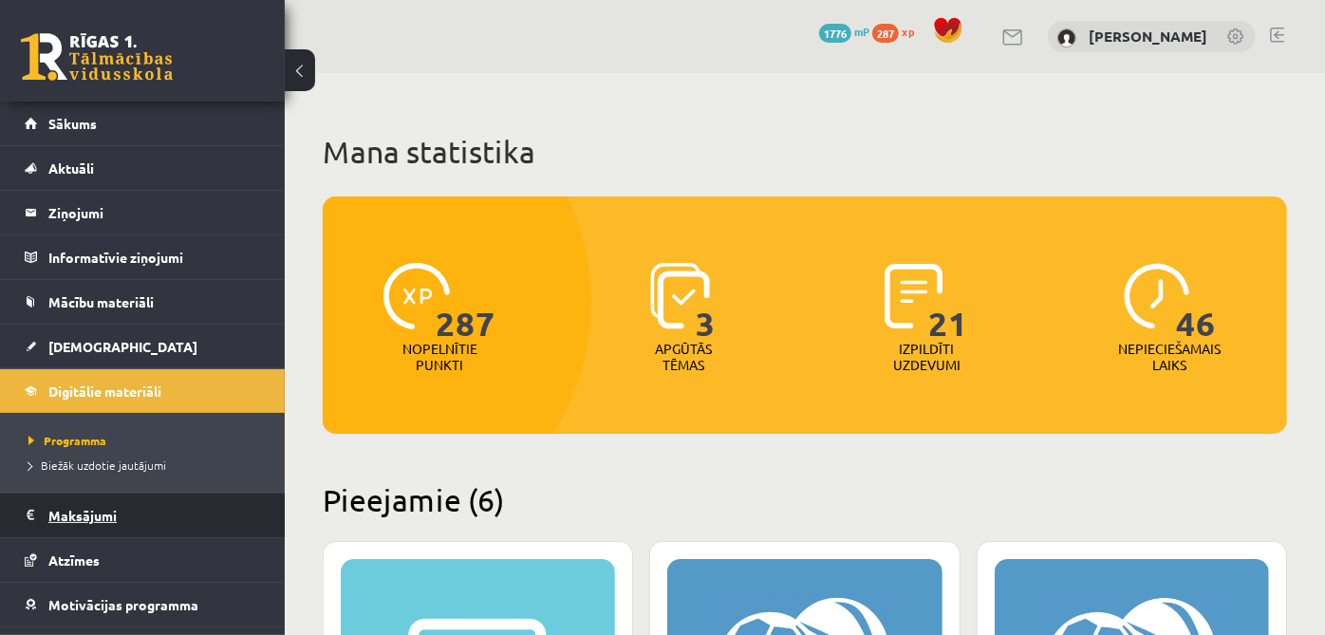
click at [143, 515] on legend "Maksājumi 0" at bounding box center [154, 516] width 213 height 44
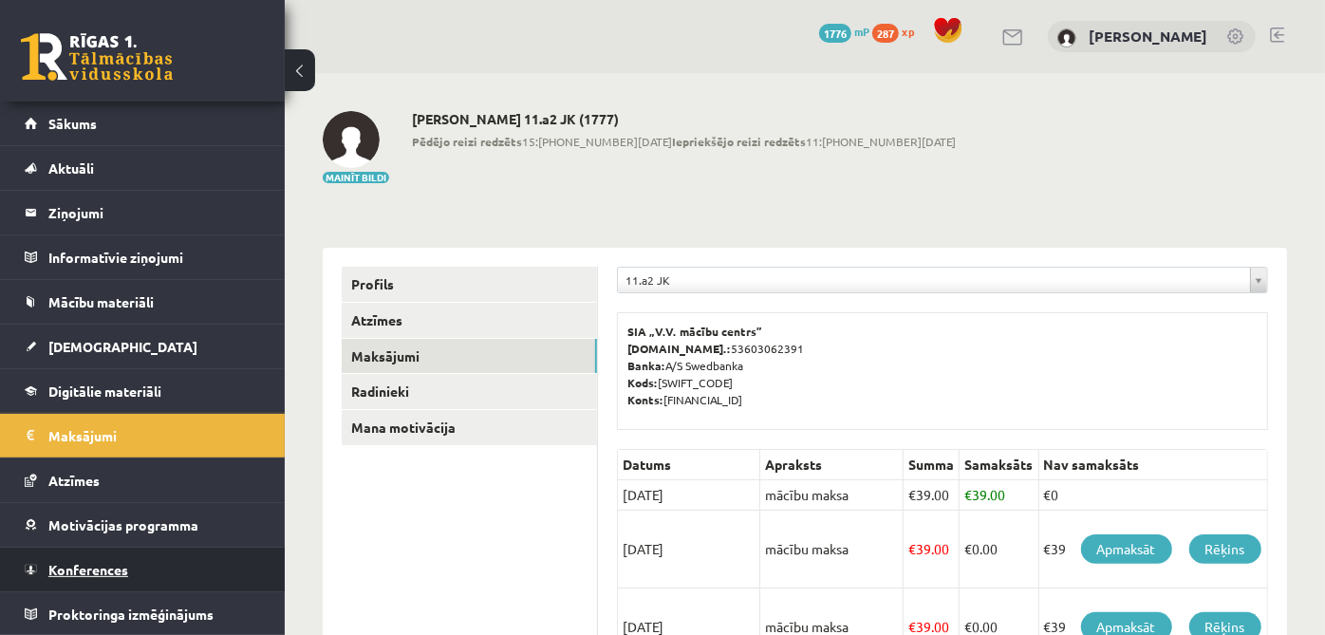
click at [134, 569] on link "Konferences" at bounding box center [143, 570] width 236 height 44
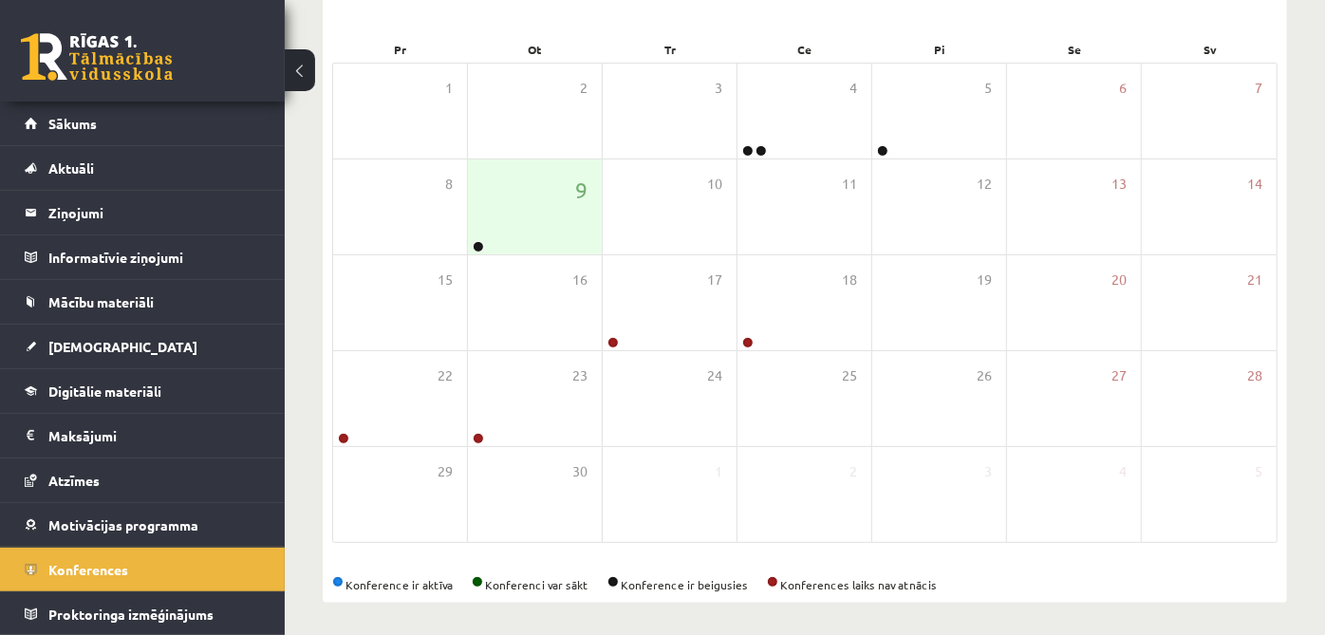
scroll to position [270, 0]
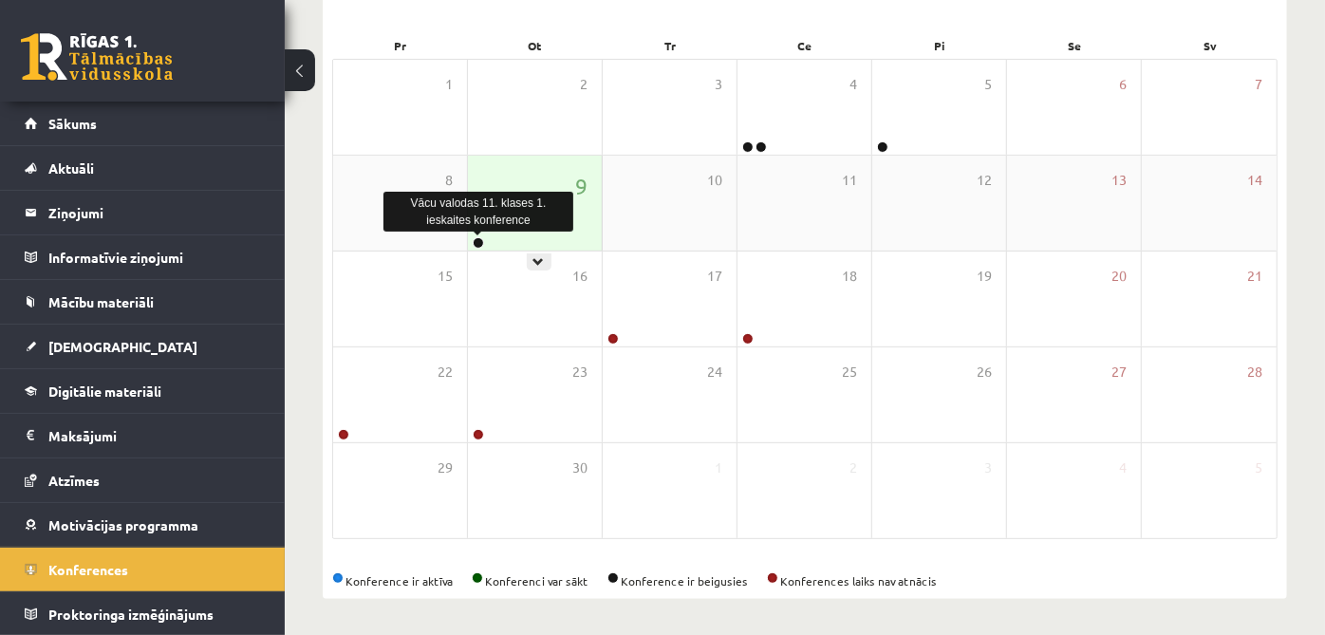
click at [475, 239] on link at bounding box center [478, 242] width 11 height 11
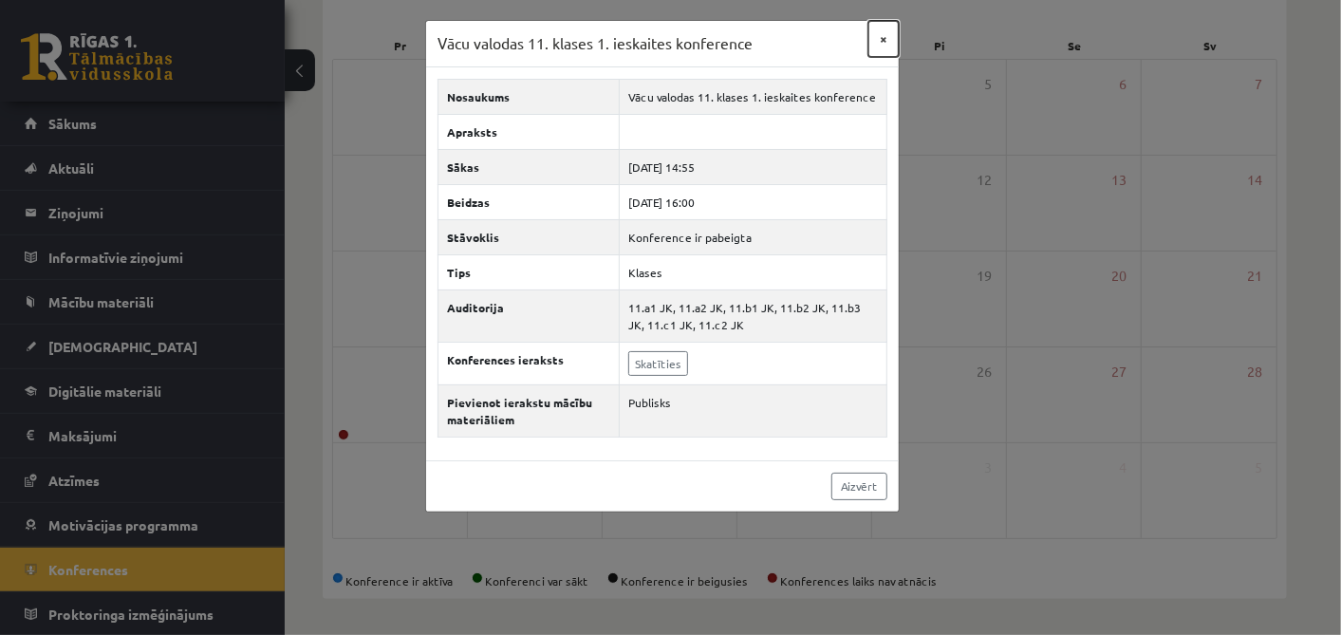
click at [882, 47] on button "×" at bounding box center [884, 39] width 30 height 36
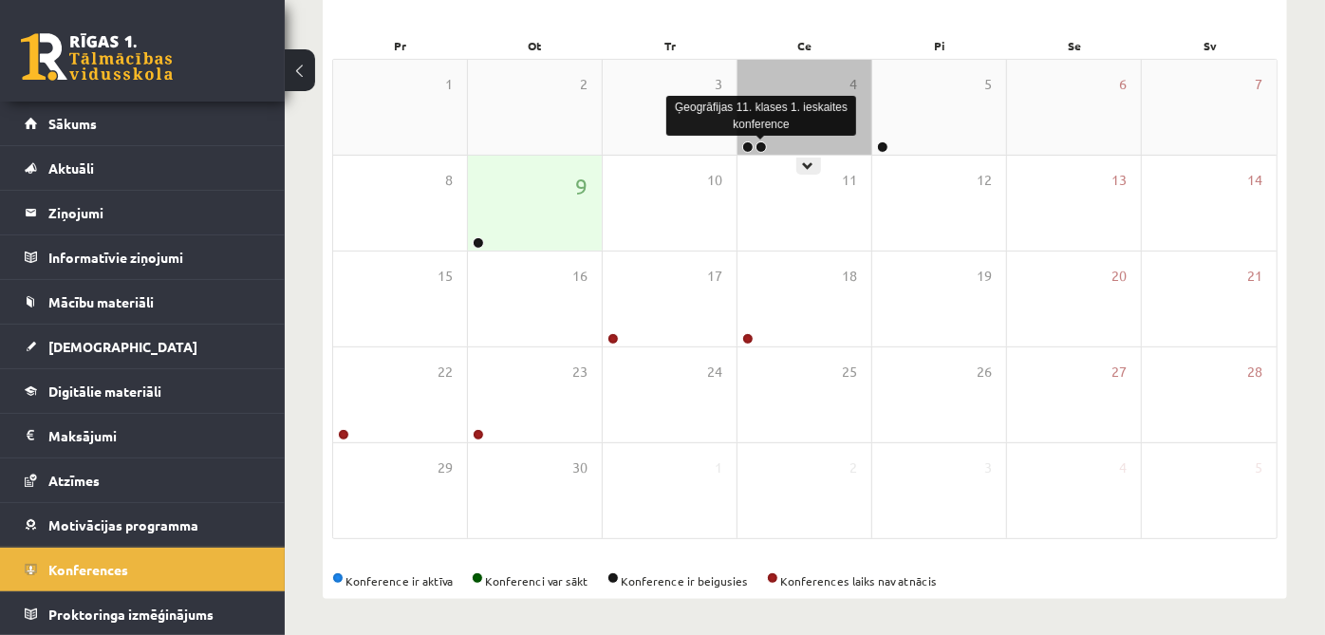
click at [758, 143] on link at bounding box center [761, 146] width 11 height 11
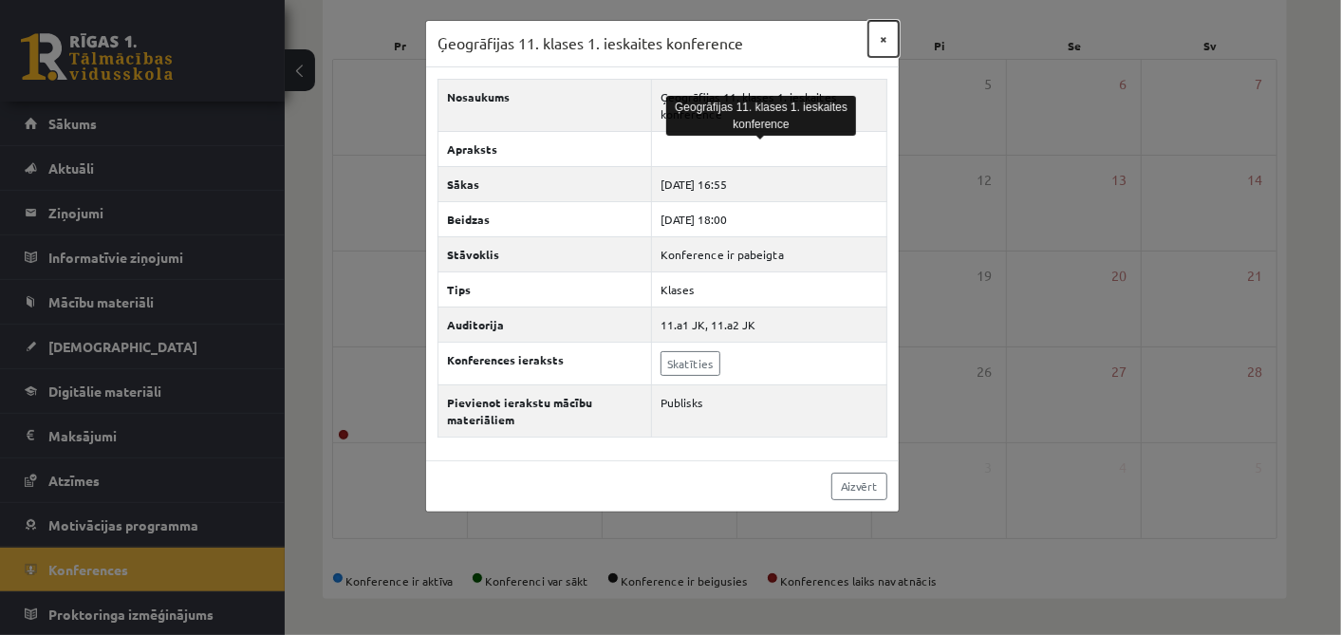
click at [889, 41] on button "×" at bounding box center [884, 39] width 30 height 36
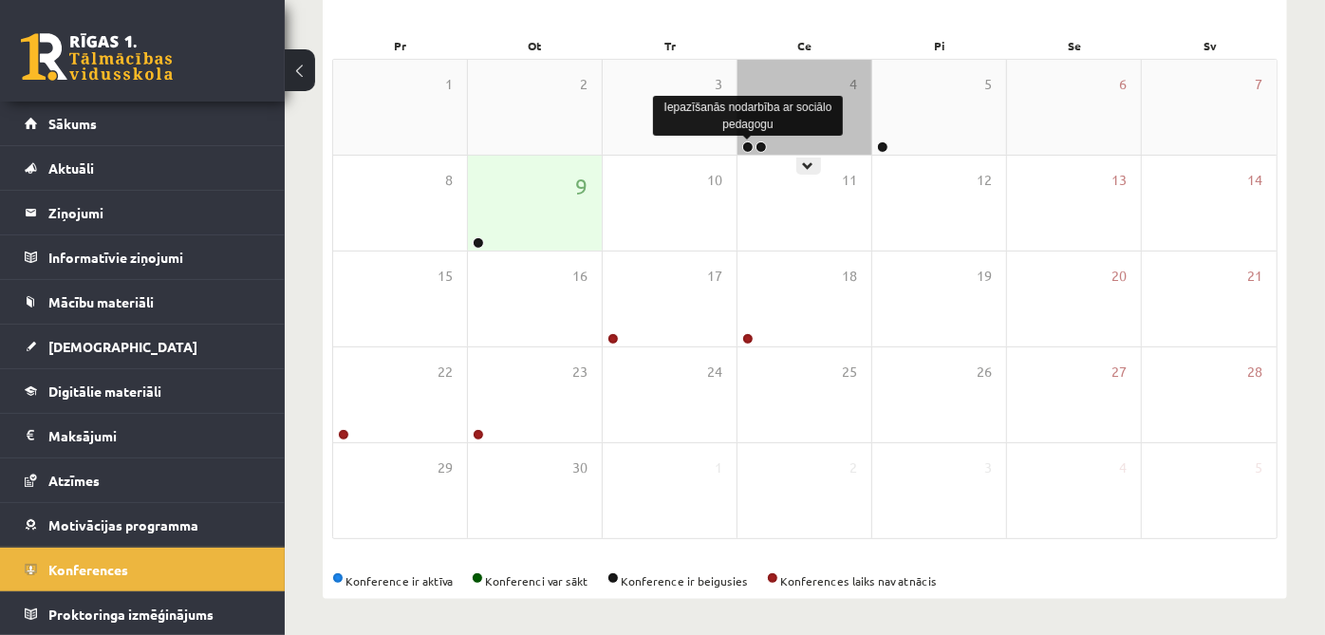
click at [745, 146] on link at bounding box center [747, 146] width 11 height 11
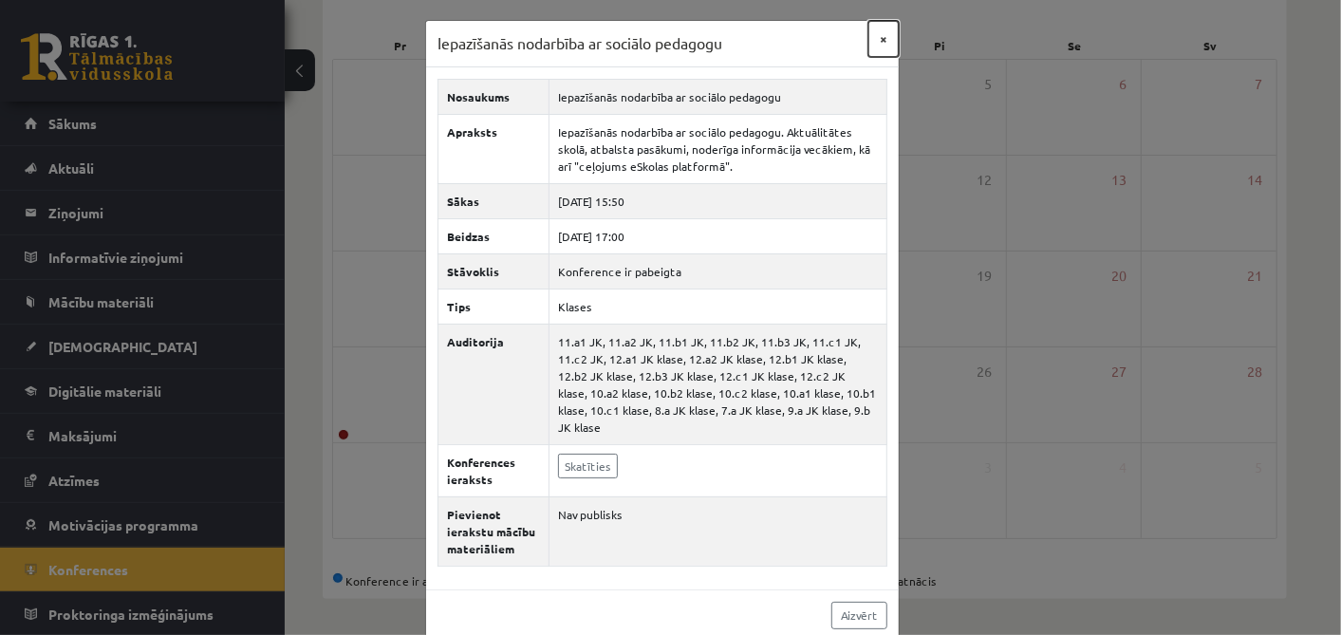
click at [870, 43] on button "×" at bounding box center [884, 39] width 30 height 36
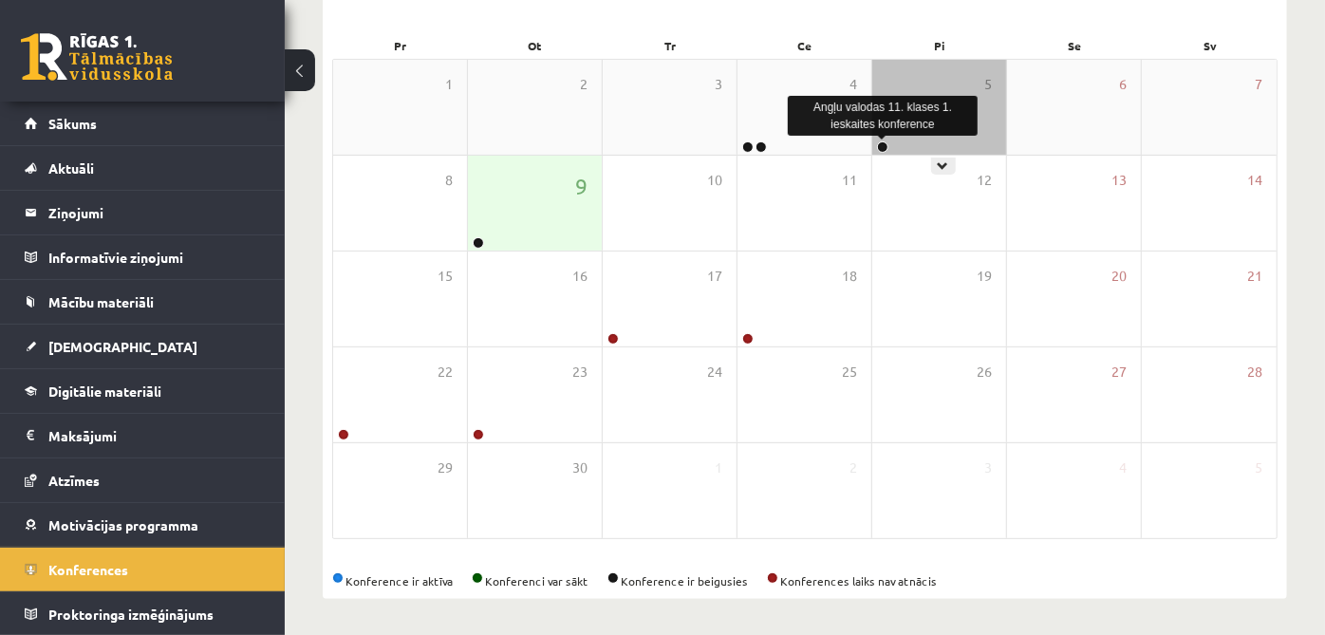
click at [880, 141] on link at bounding box center [882, 146] width 11 height 11
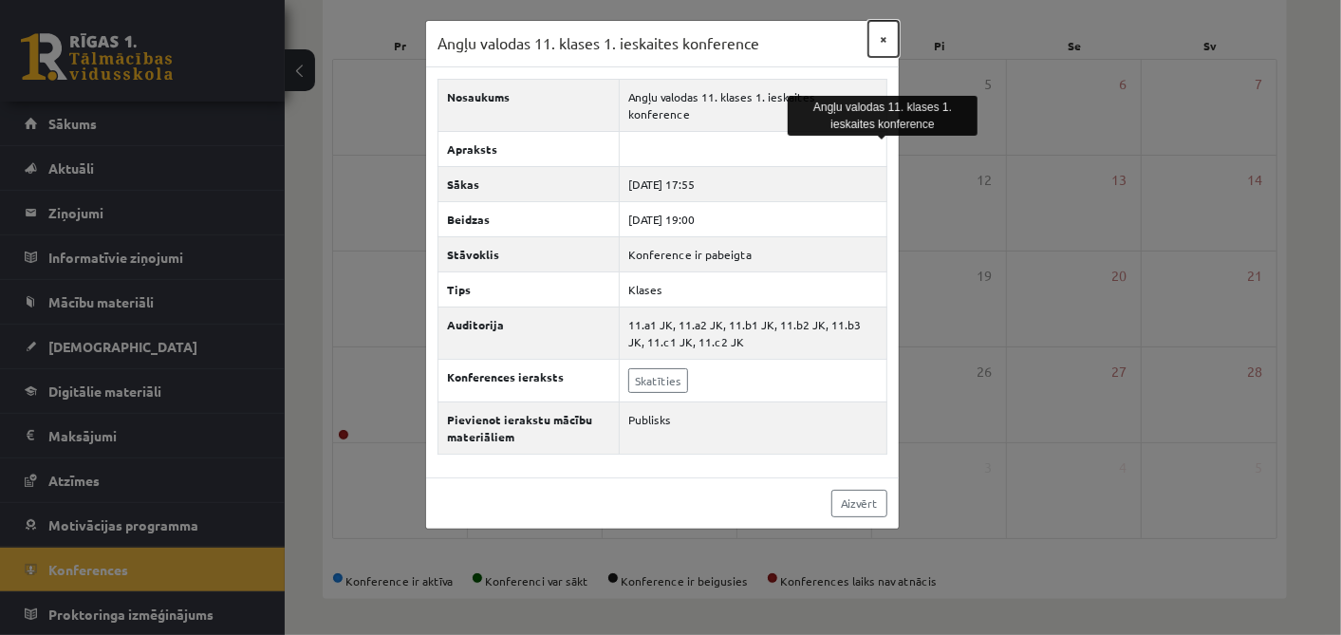
click at [884, 27] on button "×" at bounding box center [884, 39] width 30 height 36
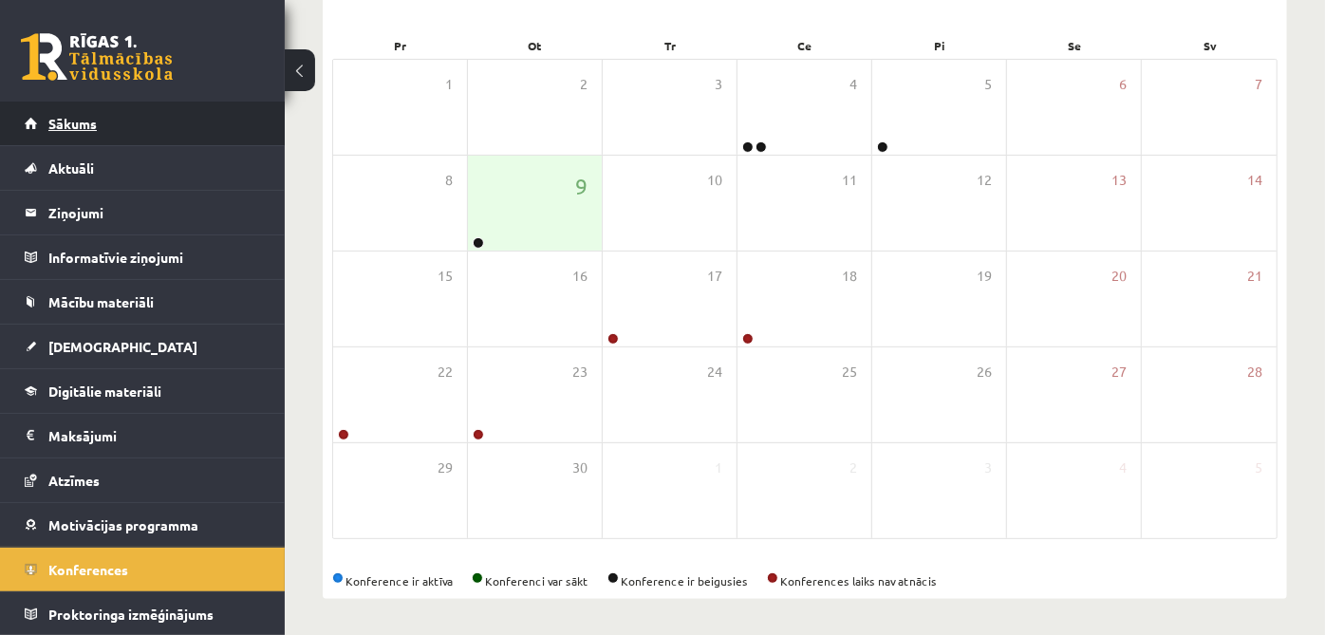
click at [214, 129] on link "Sākums" at bounding box center [143, 124] width 236 height 44
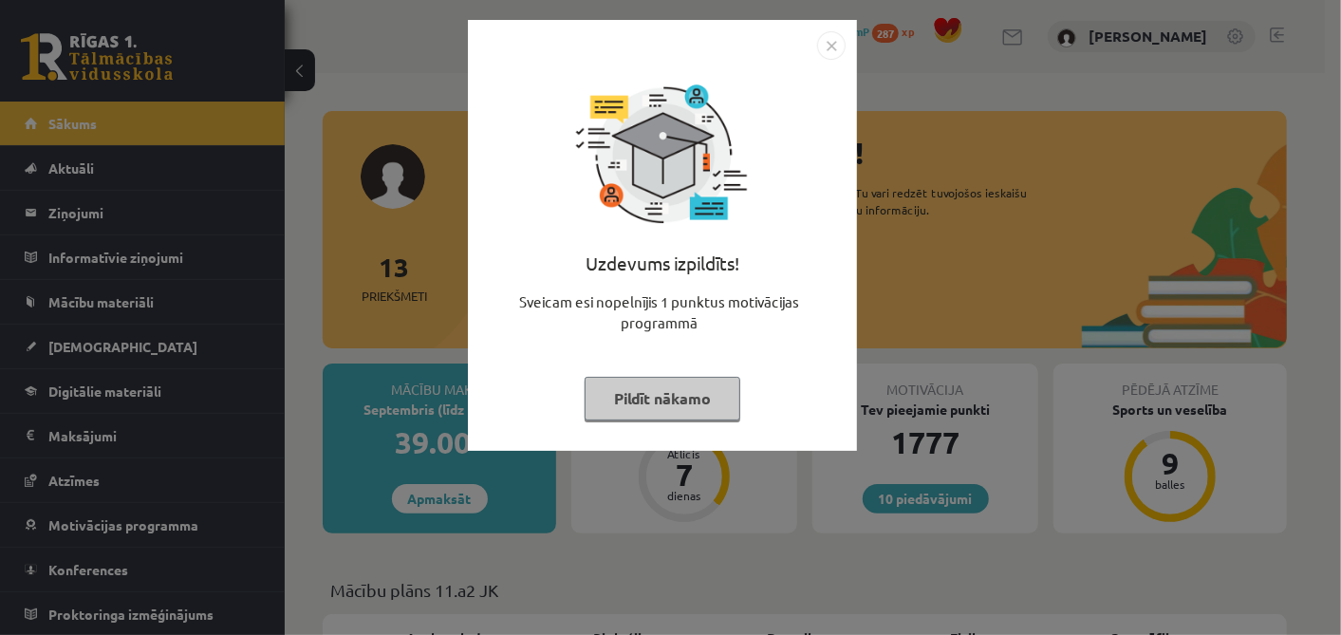
click at [654, 403] on button "Pildīt nākamo" at bounding box center [663, 399] width 156 height 44
